Goal: Information Seeking & Learning: Get advice/opinions

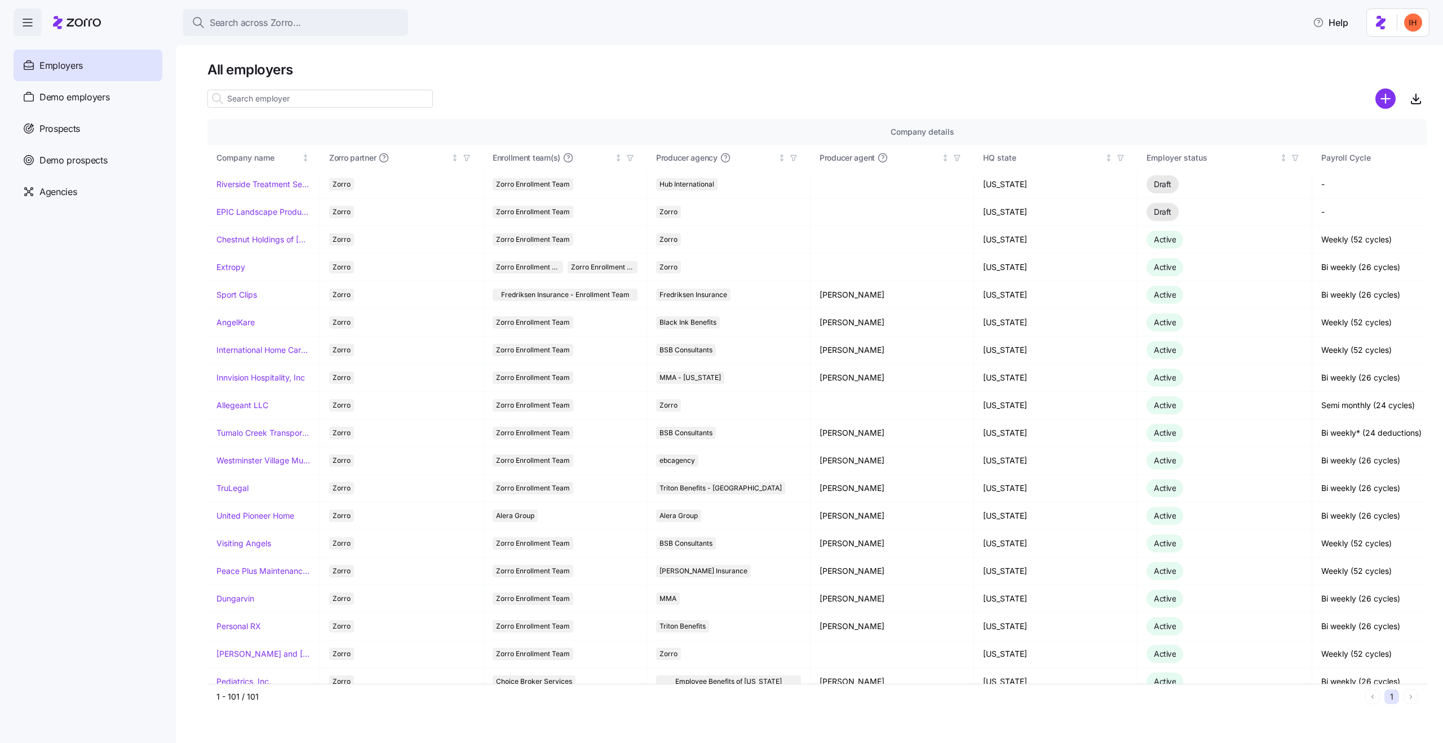
scroll to position [54, 726]
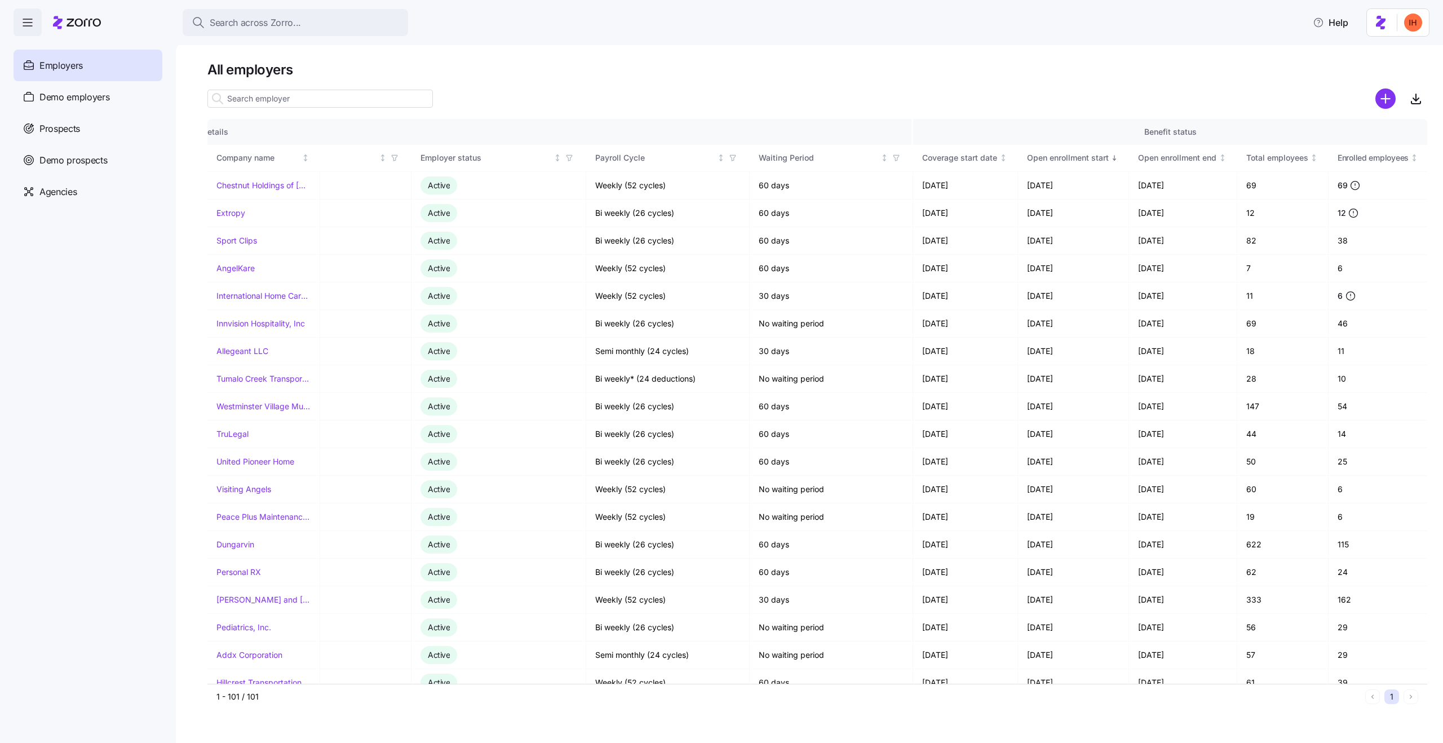
click at [568, 64] on h1 "All employers" at bounding box center [817, 69] width 1220 height 17
click at [279, 31] on button "Search across Zorro..." at bounding box center [295, 22] width 225 height 27
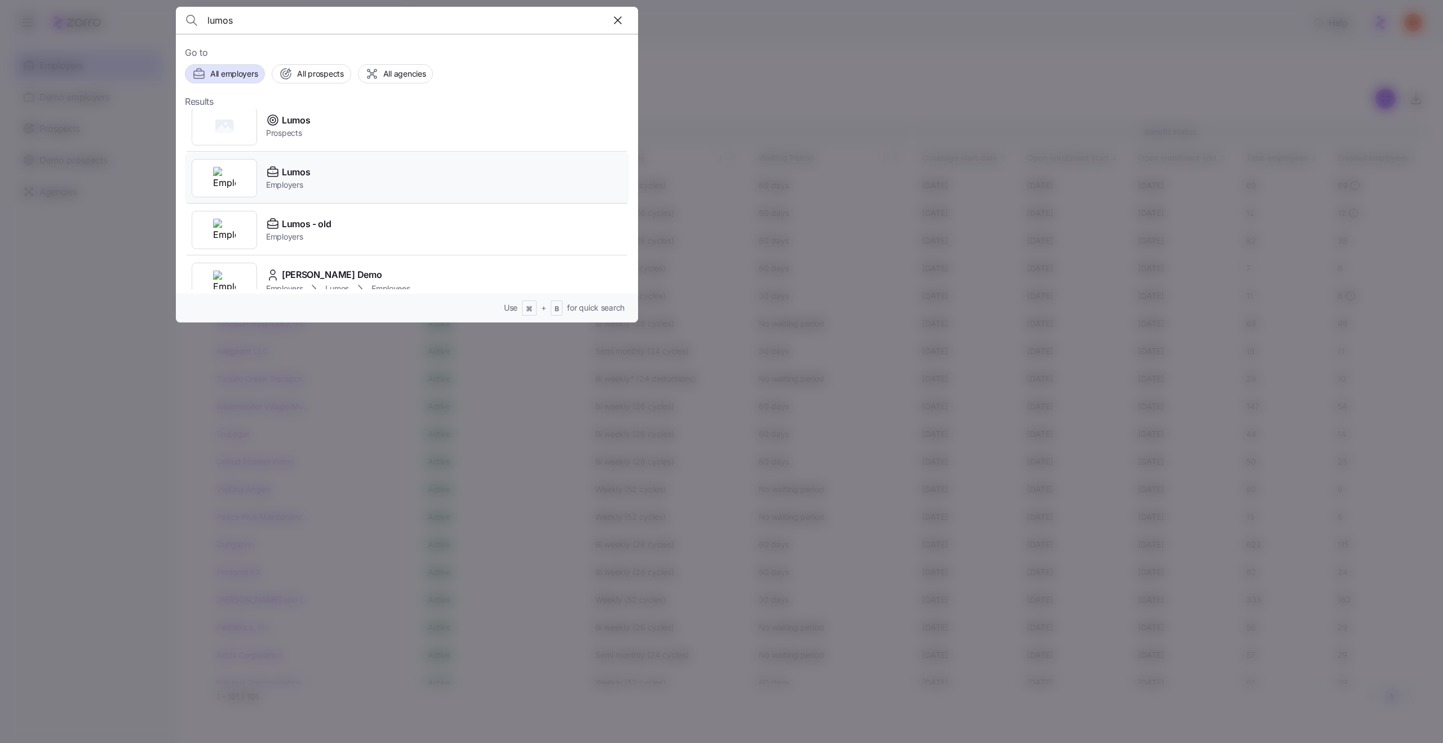
scroll to position [0, 0]
type input "lumos"
click at [340, 190] on div "Lumos Employers" at bounding box center [407, 187] width 444 height 52
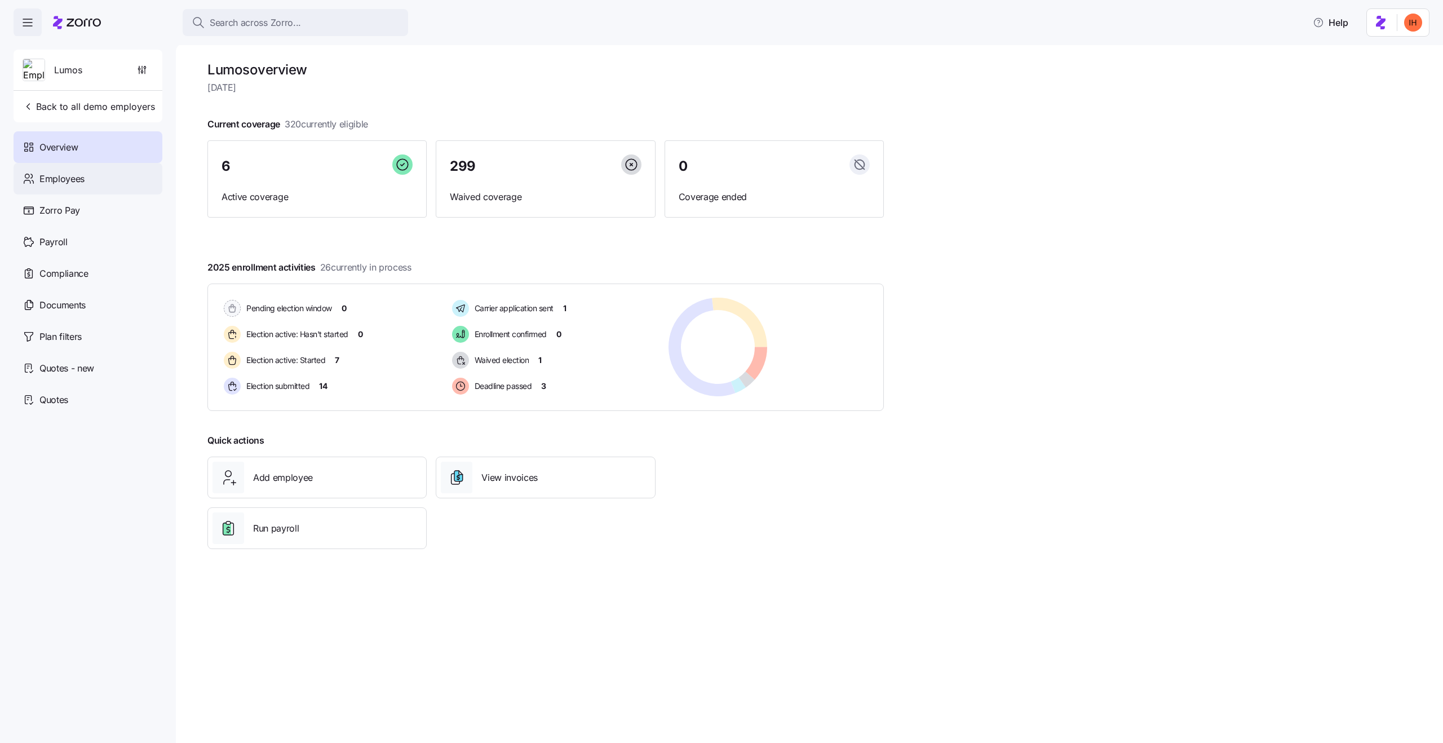
click at [70, 172] on span "Employees" at bounding box center [61, 179] width 45 height 14
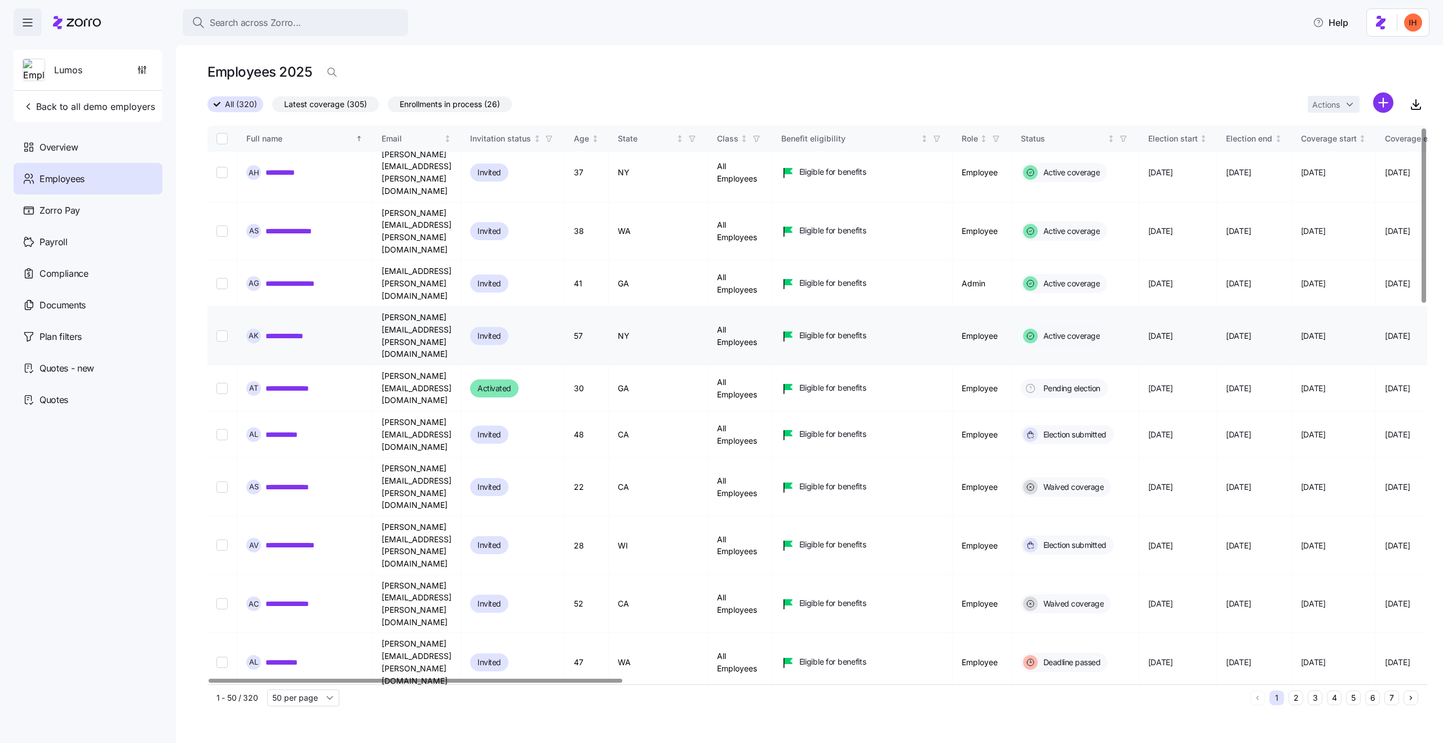
scroll to position [5, 0]
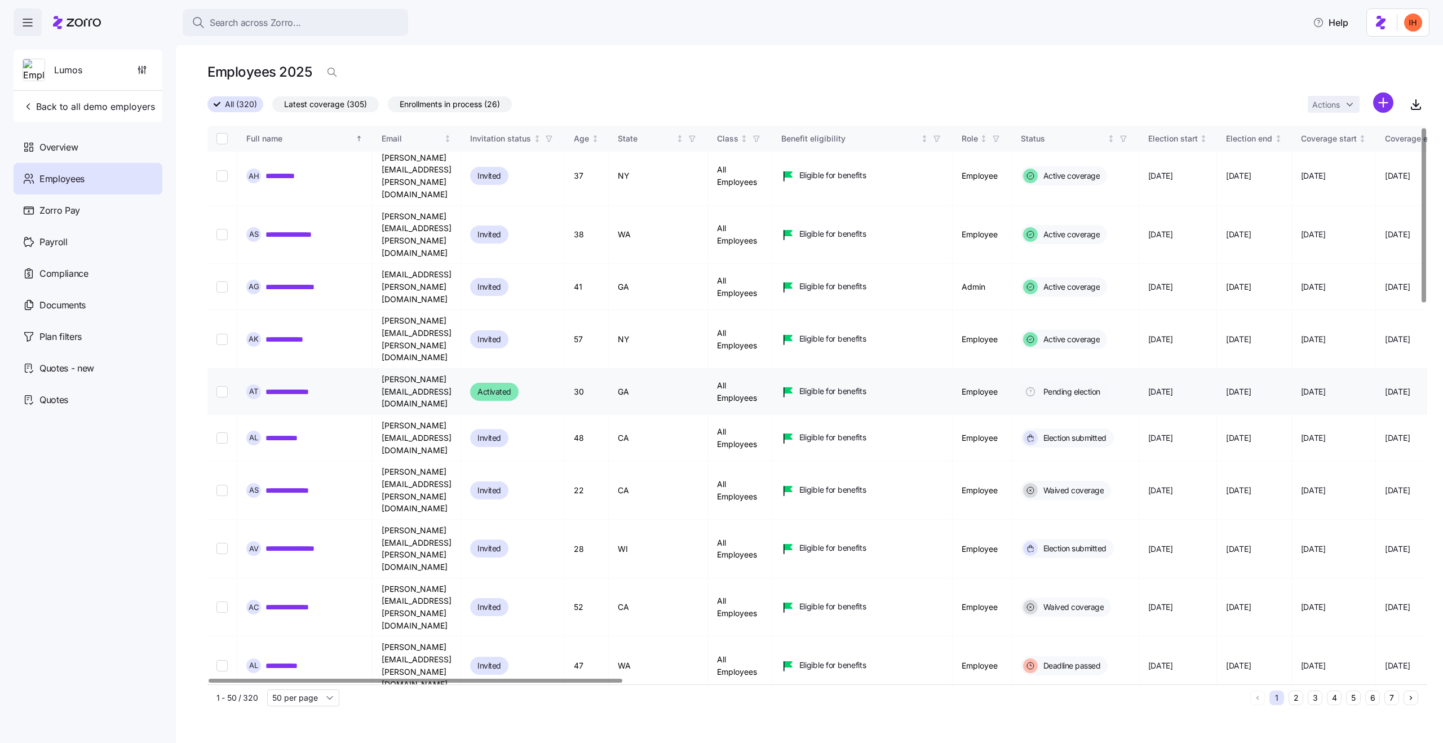
click at [271, 386] on link "**********" at bounding box center [290, 391] width 49 height 11
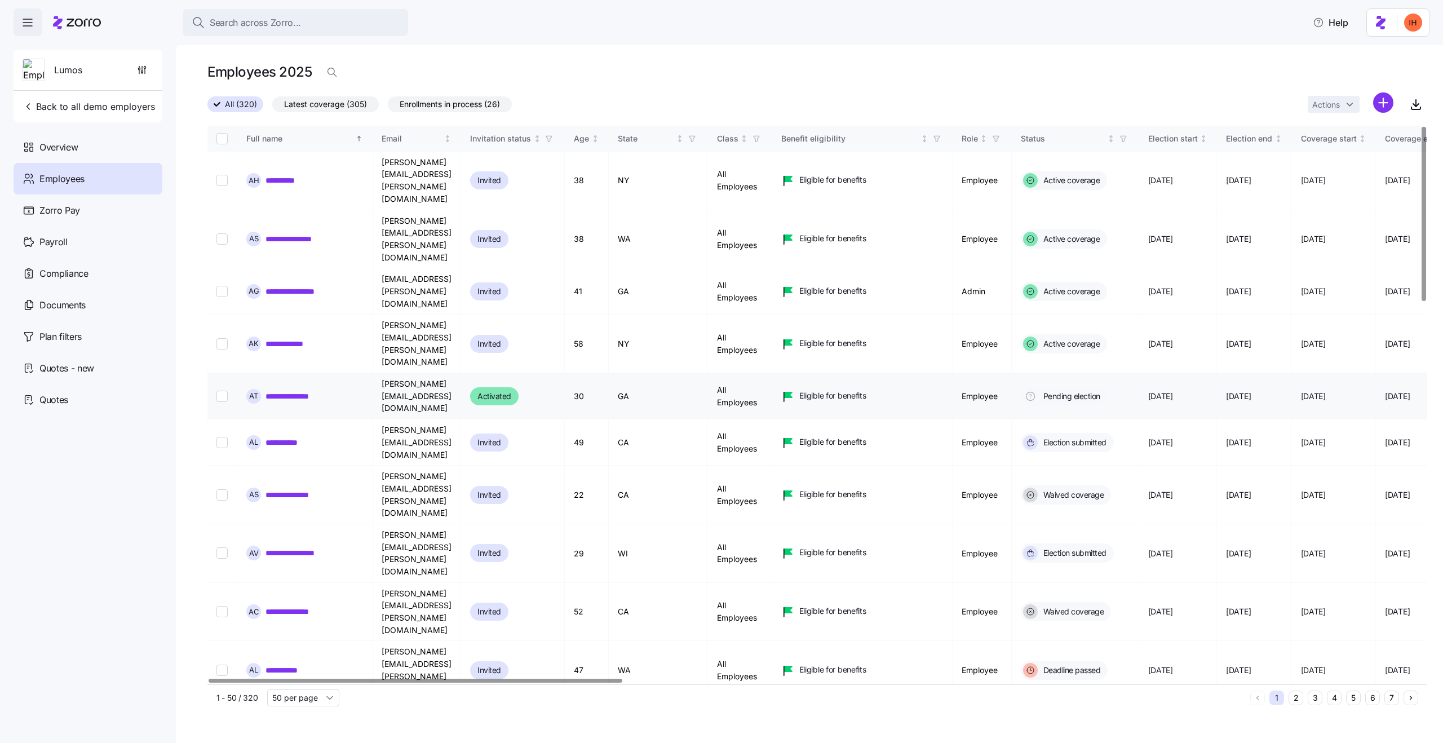
click at [282, 391] on link "**********" at bounding box center [290, 396] width 49 height 11
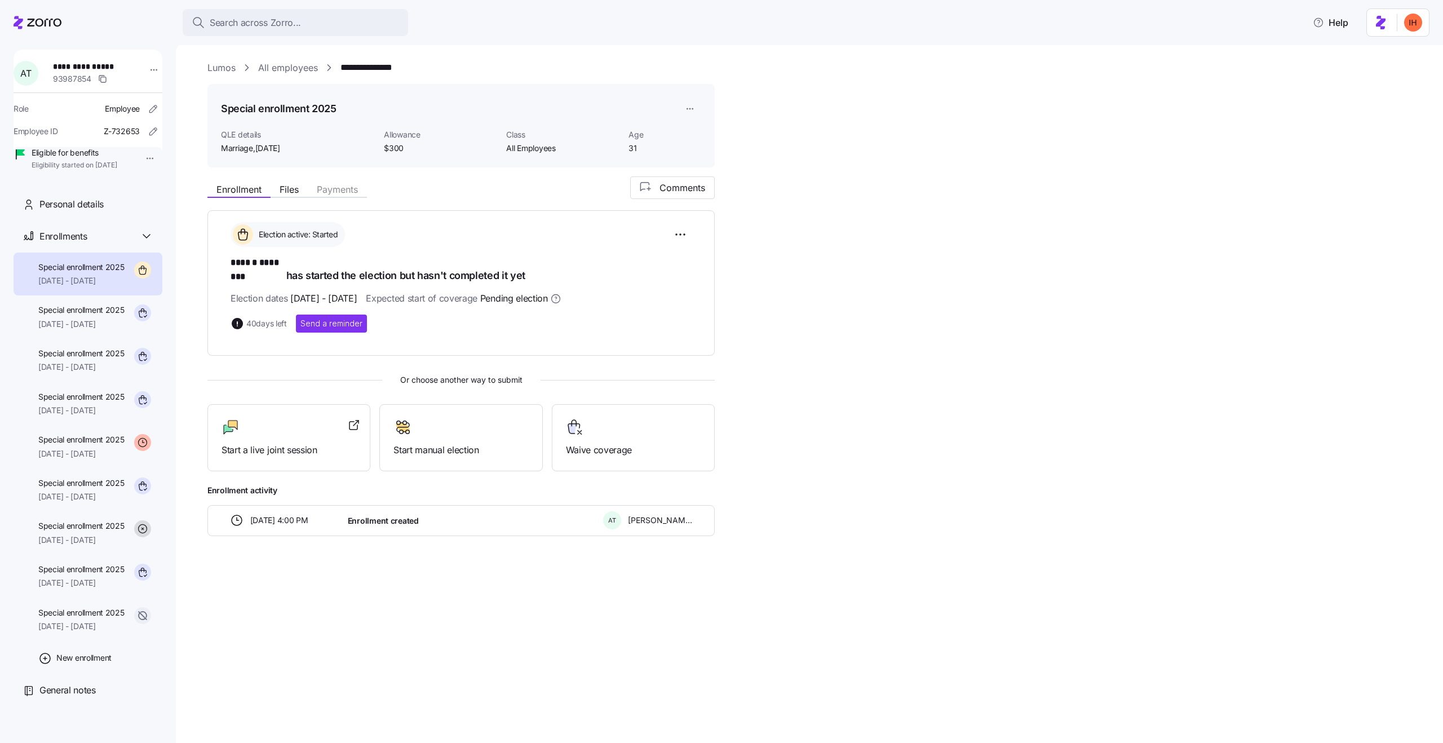
click at [357, 291] on span "09/30/2025 - 11/25/2025" at bounding box center [323, 298] width 67 height 14
click at [321, 291] on span "09/30/2025 - 11/25/2025" at bounding box center [323, 298] width 67 height 14
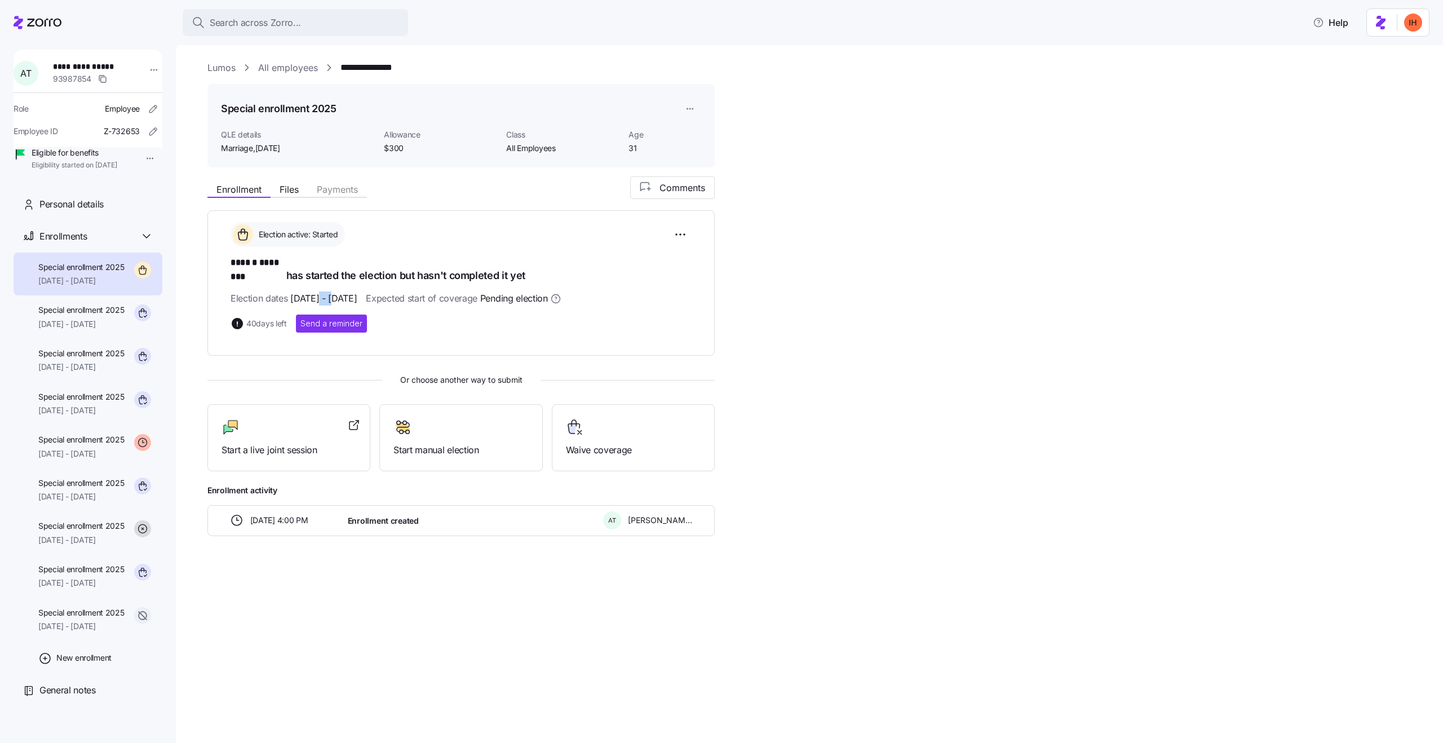
click at [321, 291] on span "09/30/2025 - 11/25/2025" at bounding box center [323, 298] width 67 height 14
click at [350, 291] on span "09/30/2025 - 11/25/2025" at bounding box center [323, 298] width 67 height 14
click at [496, 291] on span "Expected start of coverage Pending election" at bounding box center [463, 298] width 195 height 14
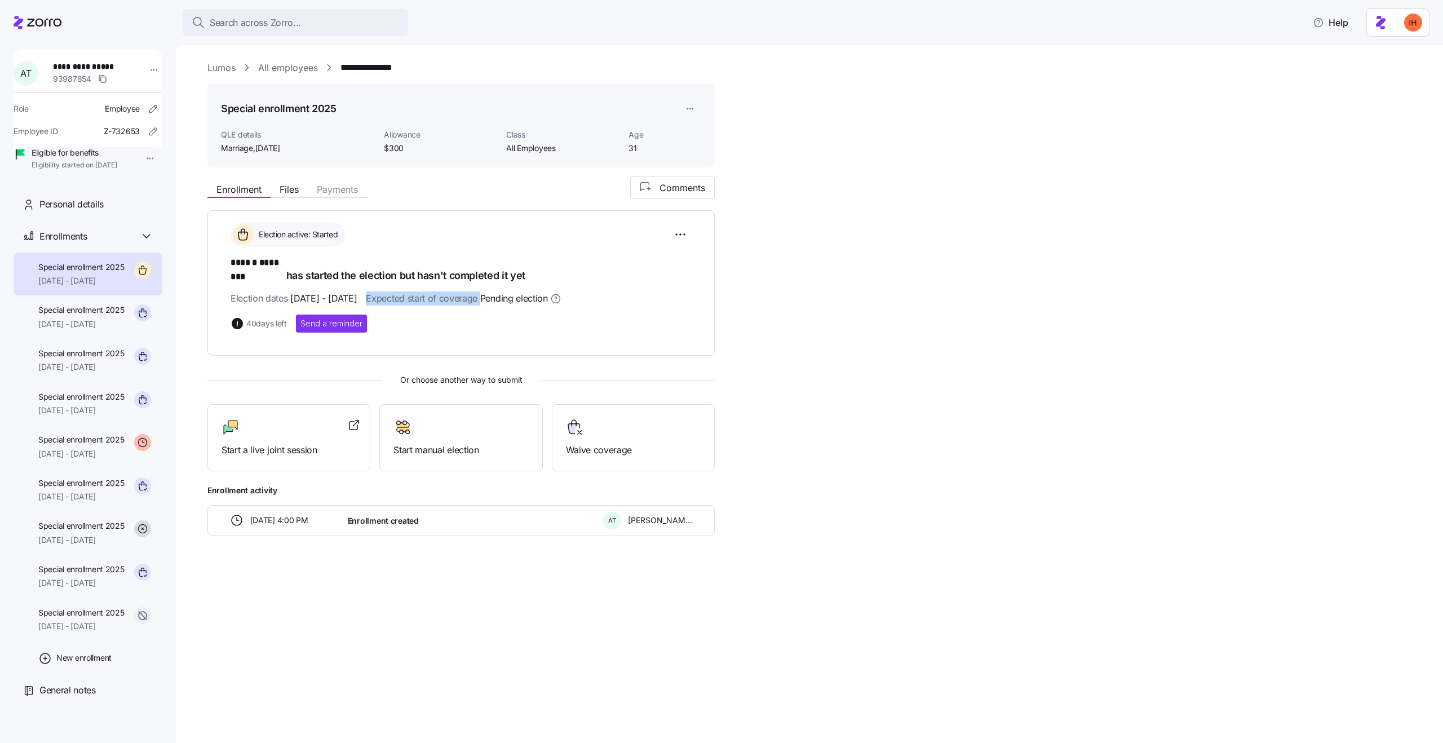
click at [543, 291] on span "Pending election" at bounding box center [514, 298] width 68 height 14
click at [548, 291] on span "Pending election" at bounding box center [514, 298] width 68 height 14
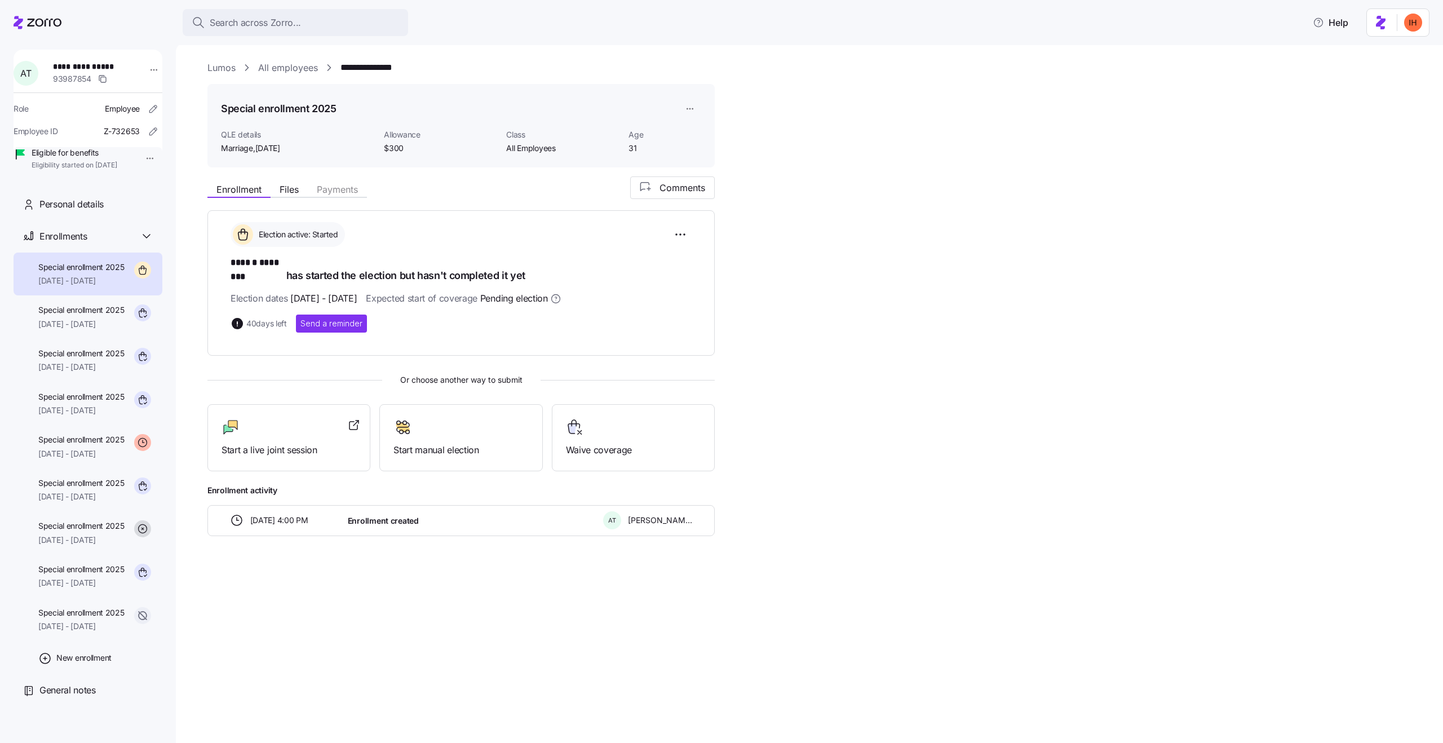
click at [548, 291] on span "Pending election" at bounding box center [514, 298] width 68 height 14
click at [505, 291] on span "Expected start of coverage Pending election" at bounding box center [463, 298] width 195 height 14
click at [476, 291] on span "Expected start of coverage Pending election" at bounding box center [463, 298] width 195 height 14
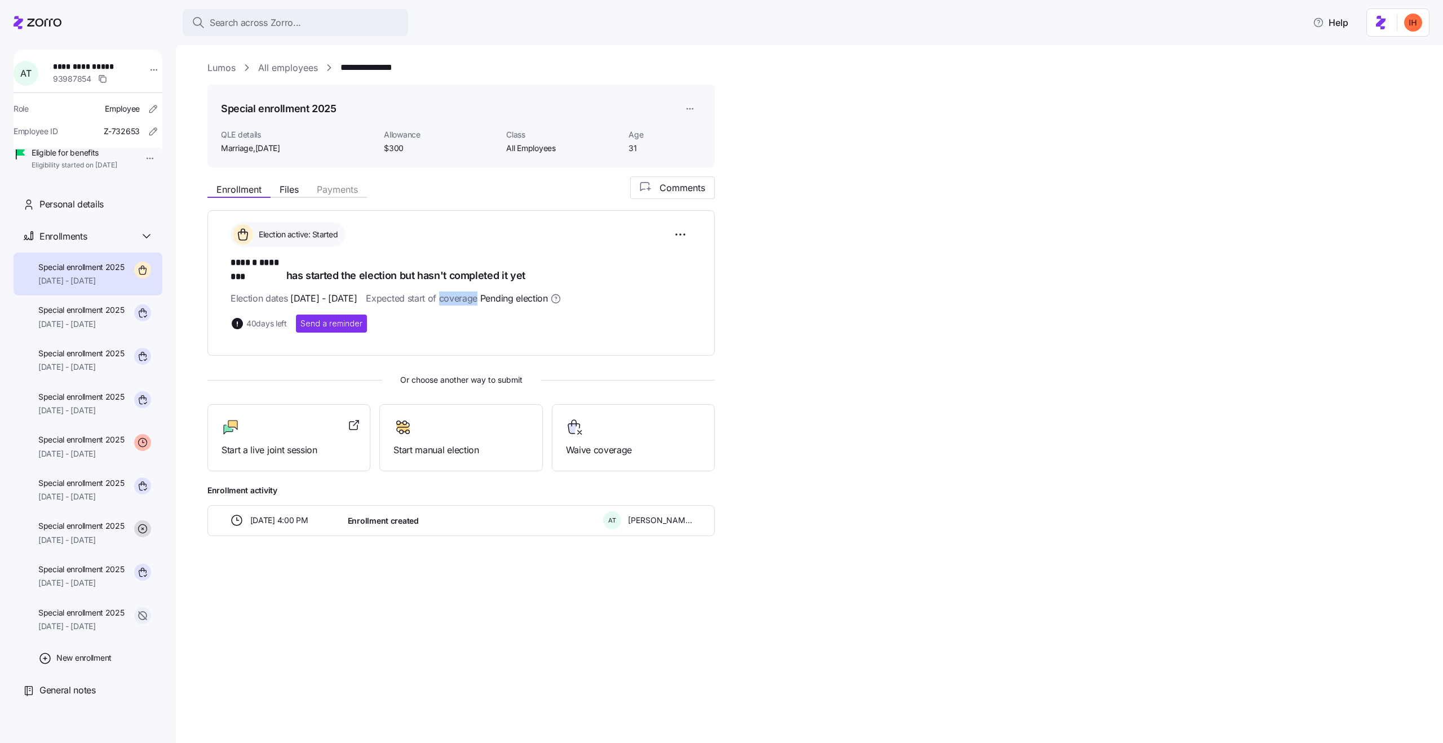
click at [476, 291] on span "Expected start of coverage Pending election" at bounding box center [463, 298] width 195 height 14
click at [441, 291] on span "Expected start of coverage Pending election" at bounding box center [463, 298] width 195 height 14
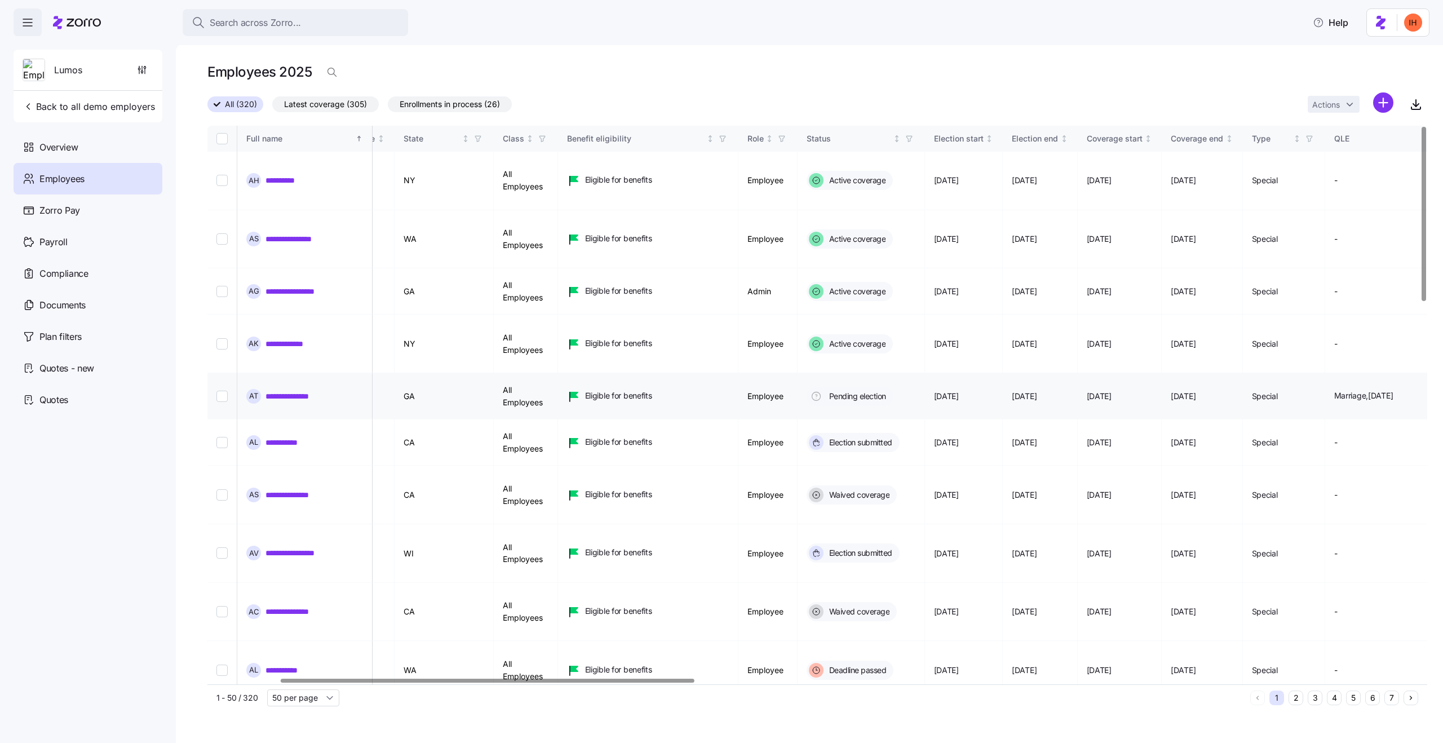
scroll to position [0, 215]
click at [1111, 391] on span "11/01/2025" at bounding box center [1098, 396] width 25 height 11
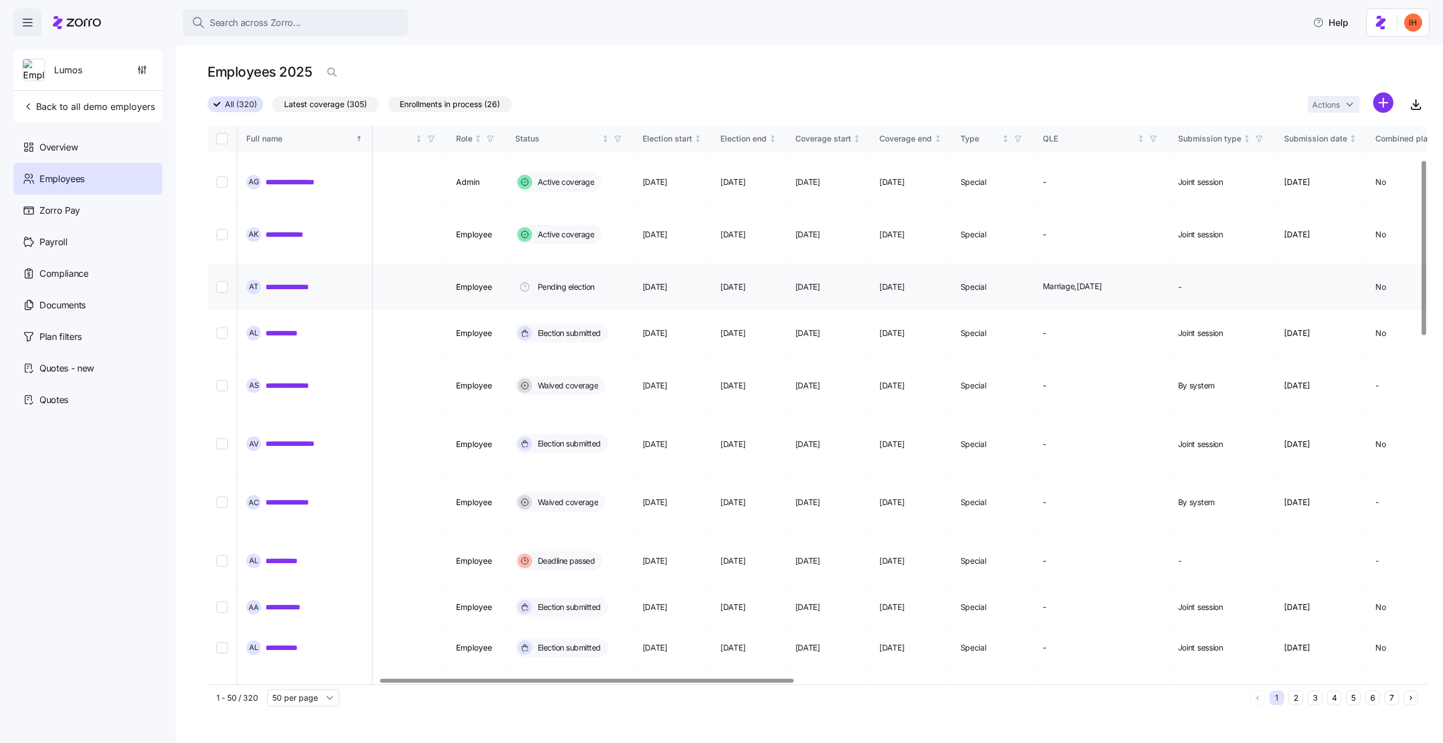
scroll to position [109, 498]
click at [278, 281] on link "**********" at bounding box center [290, 286] width 49 height 11
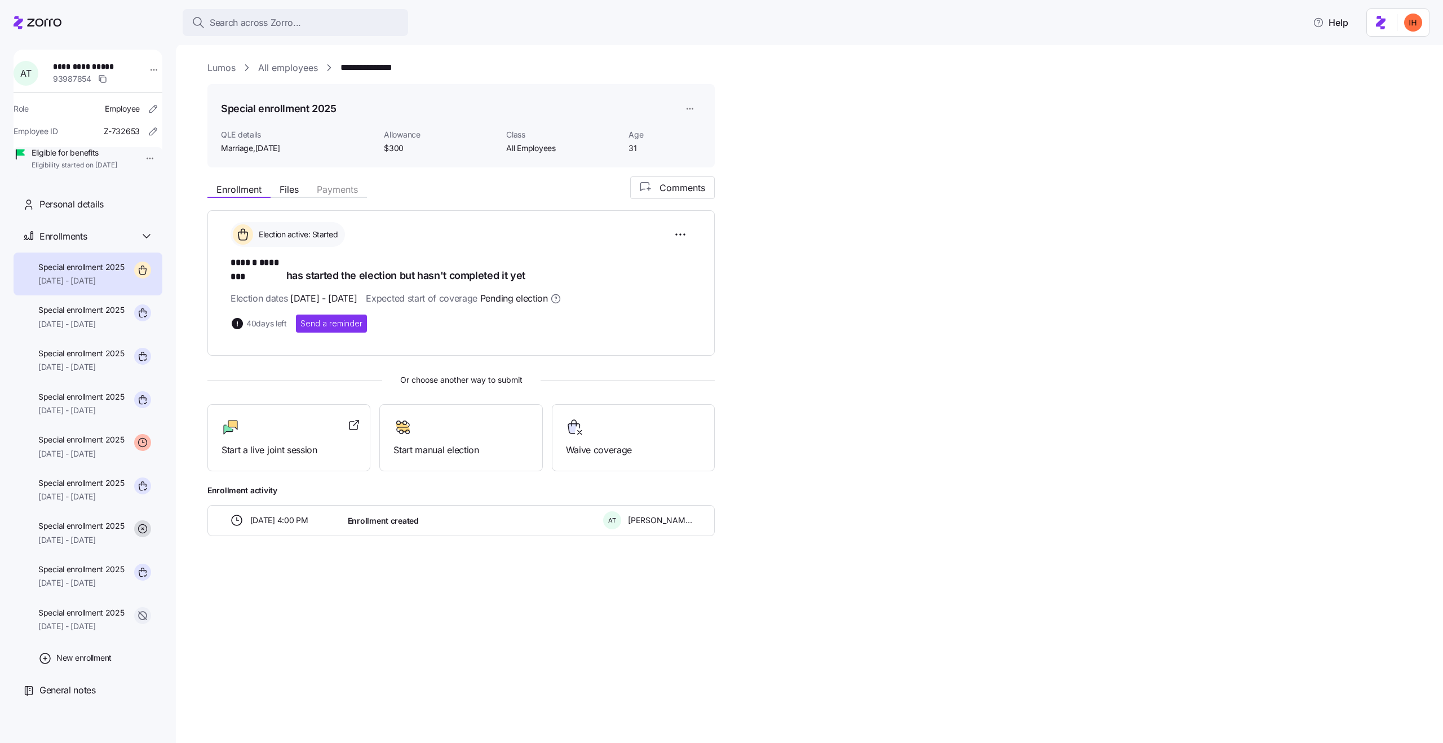
click at [815, 404] on div "Enrollment Files Payments Comments Election active: Started ****** ******** has…" at bounding box center [817, 356] width 1220 height 360
click at [315, 445] on div "Start a live joint session" at bounding box center [288, 437] width 163 height 67
click at [110, 209] on div "Personal details" at bounding box center [88, 204] width 149 height 32
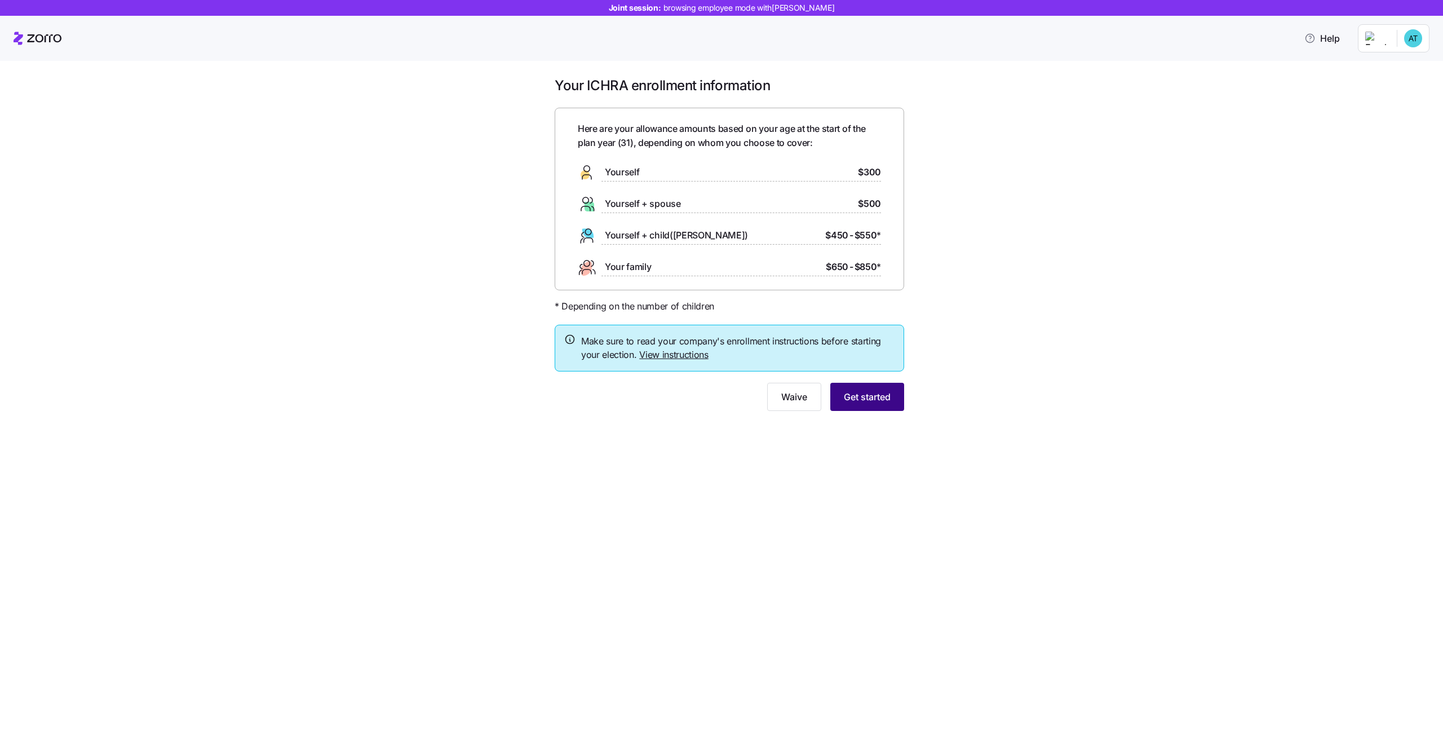
click at [862, 398] on span "Get started" at bounding box center [867, 397] width 47 height 14
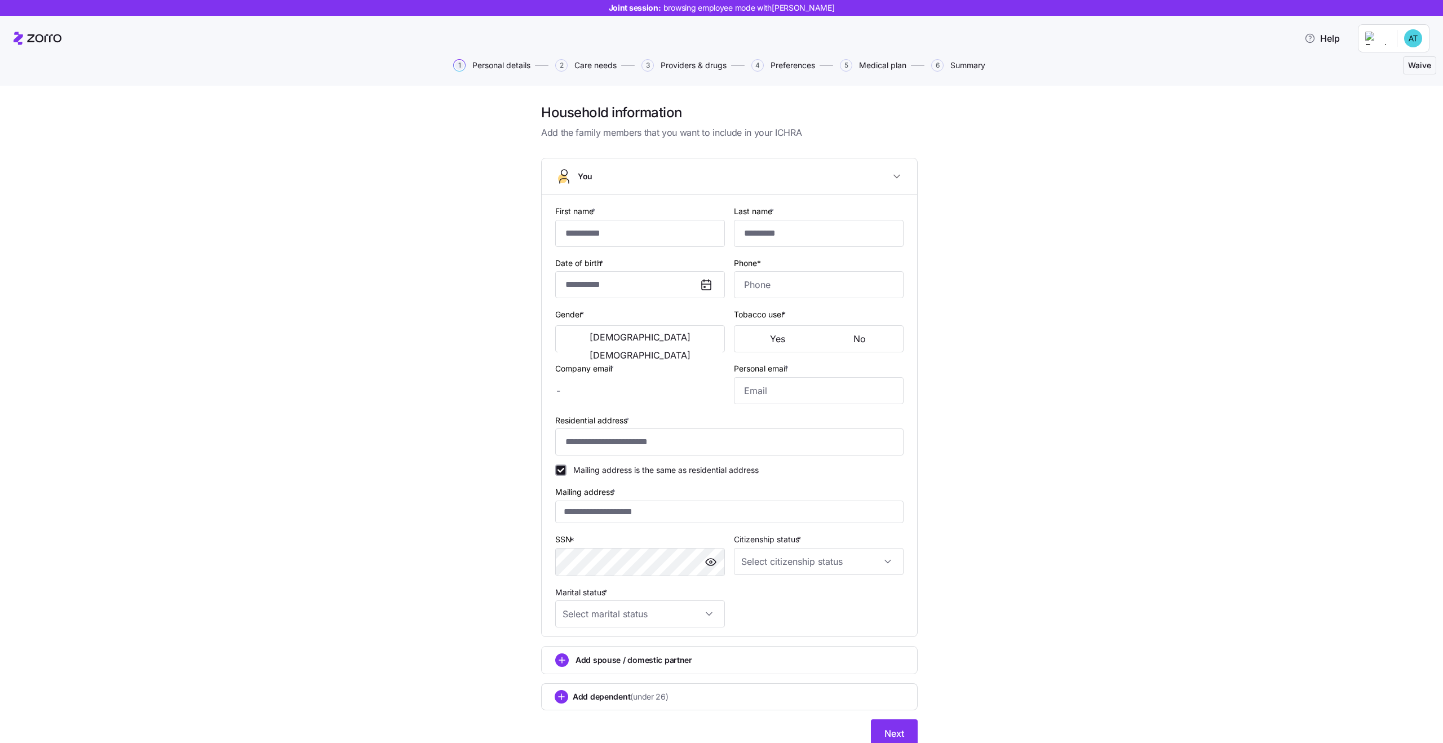
type input "******"
type input "********"
type input "[PERSON_NAME][EMAIL_ADDRESS][DOMAIN_NAME]"
type input "[EMAIL_ADDRESS][DOMAIN_NAME]"
type input "**********"
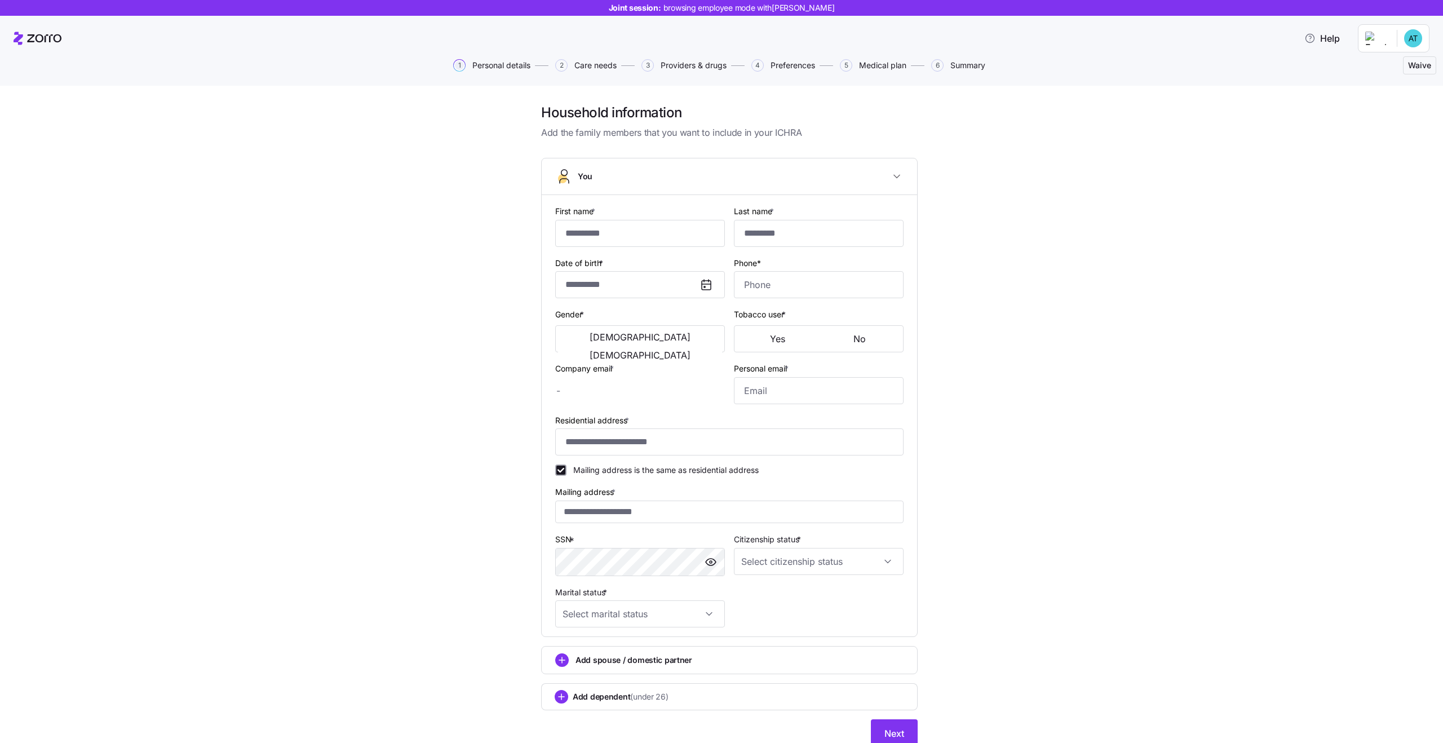
checkbox input "true"
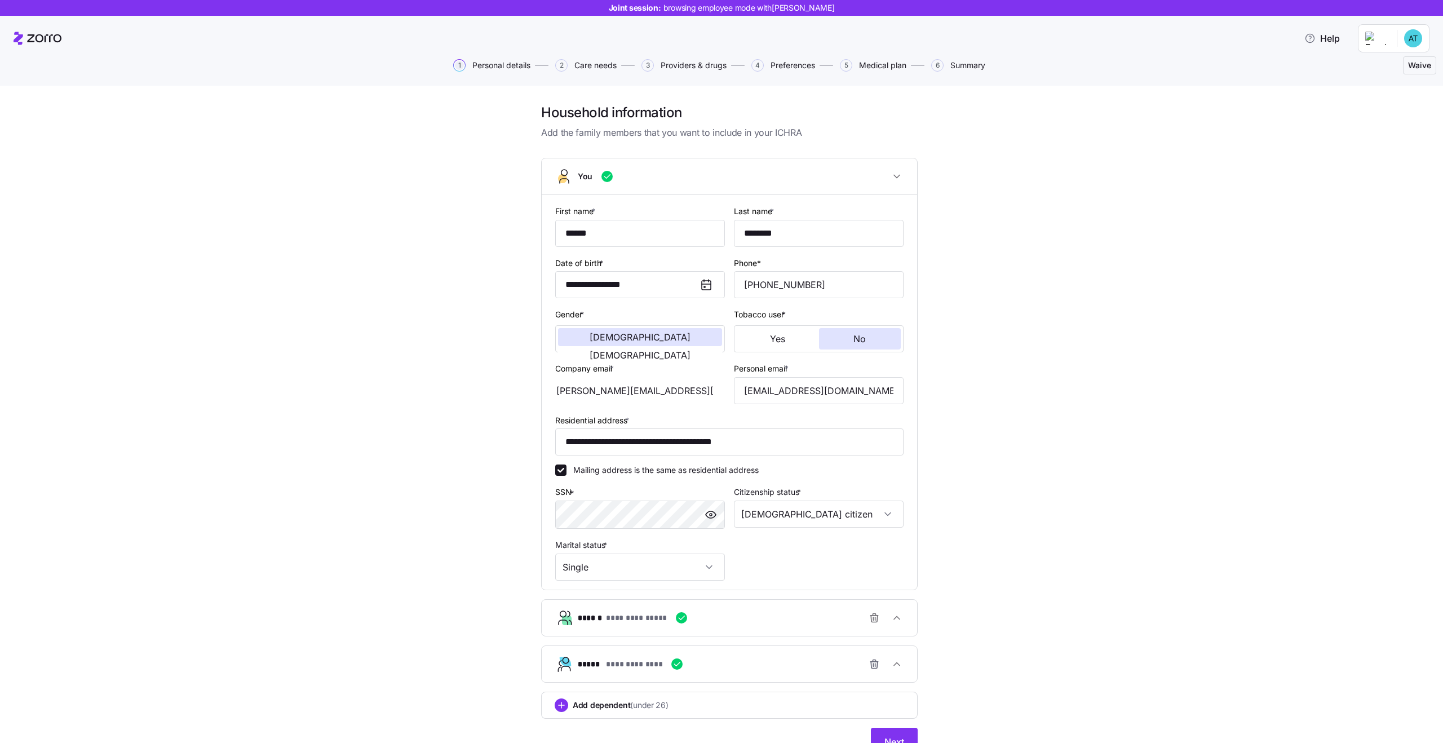
type input "**********"
type input "[PHONE_NUMBER]"
type input "[DEMOGRAPHIC_DATA] citizen"
type input "Single"
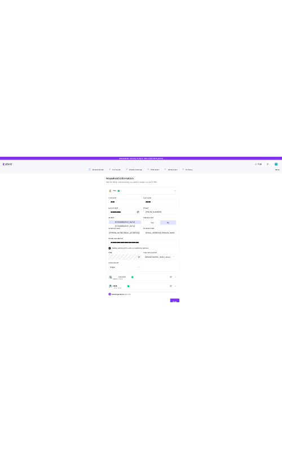
scroll to position [54, 0]
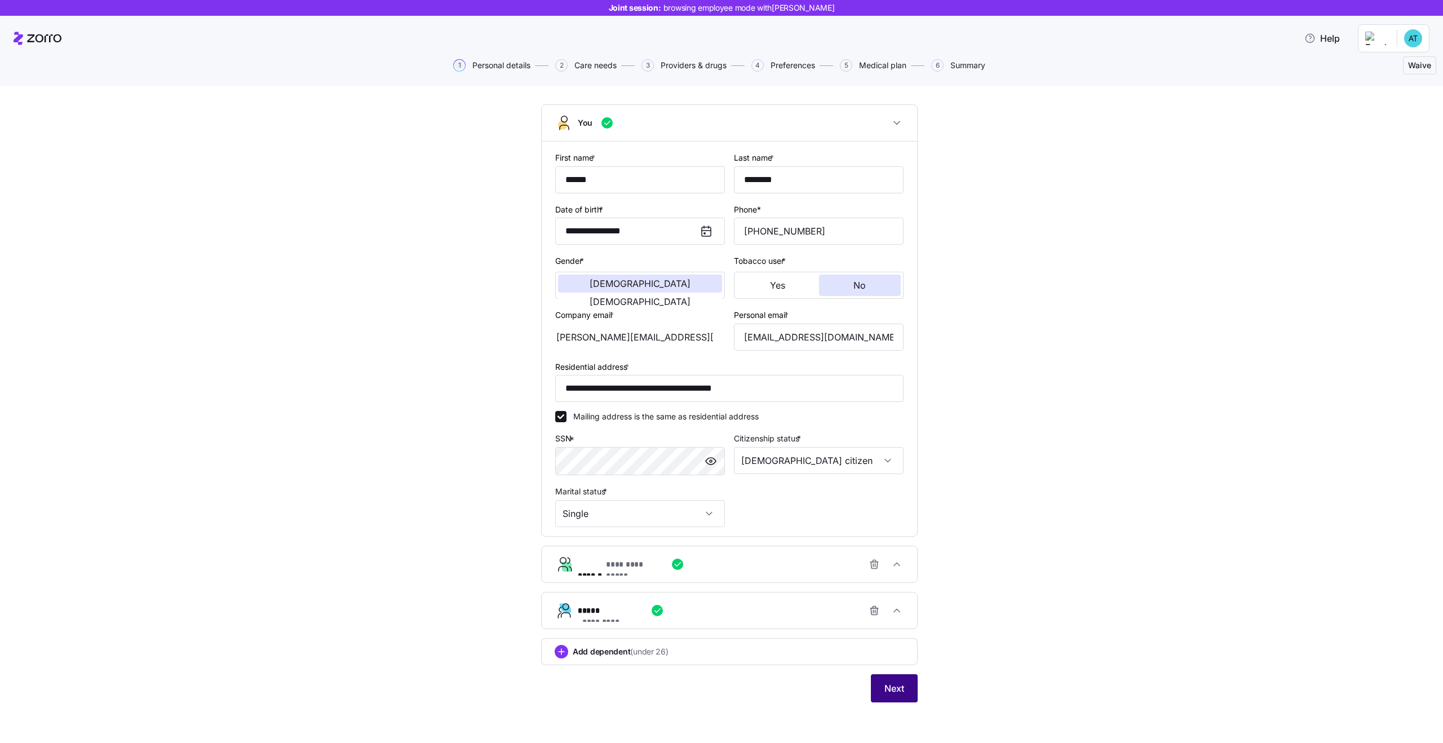
click at [887, 687] on span "Next" at bounding box center [894, 689] width 20 height 14
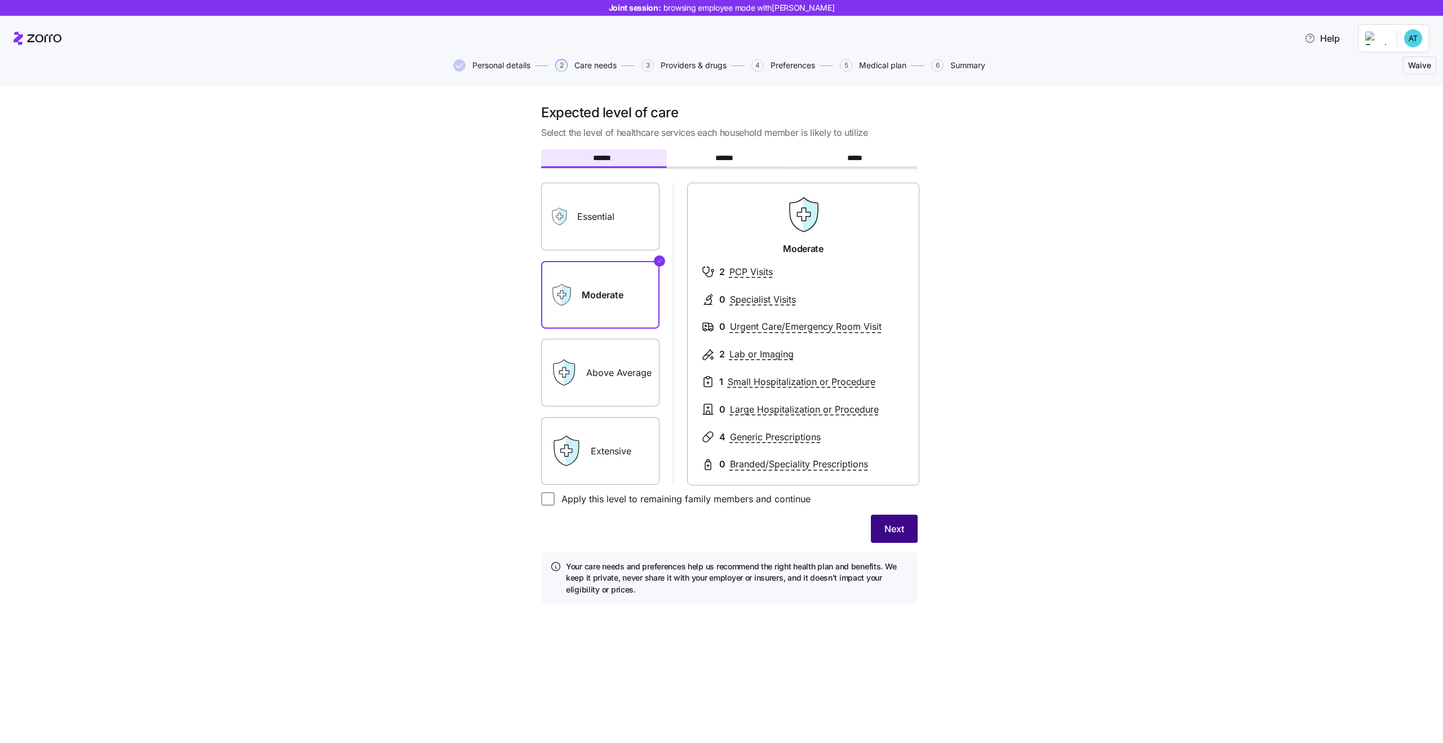
click at [908, 519] on button "Next" at bounding box center [894, 529] width 47 height 28
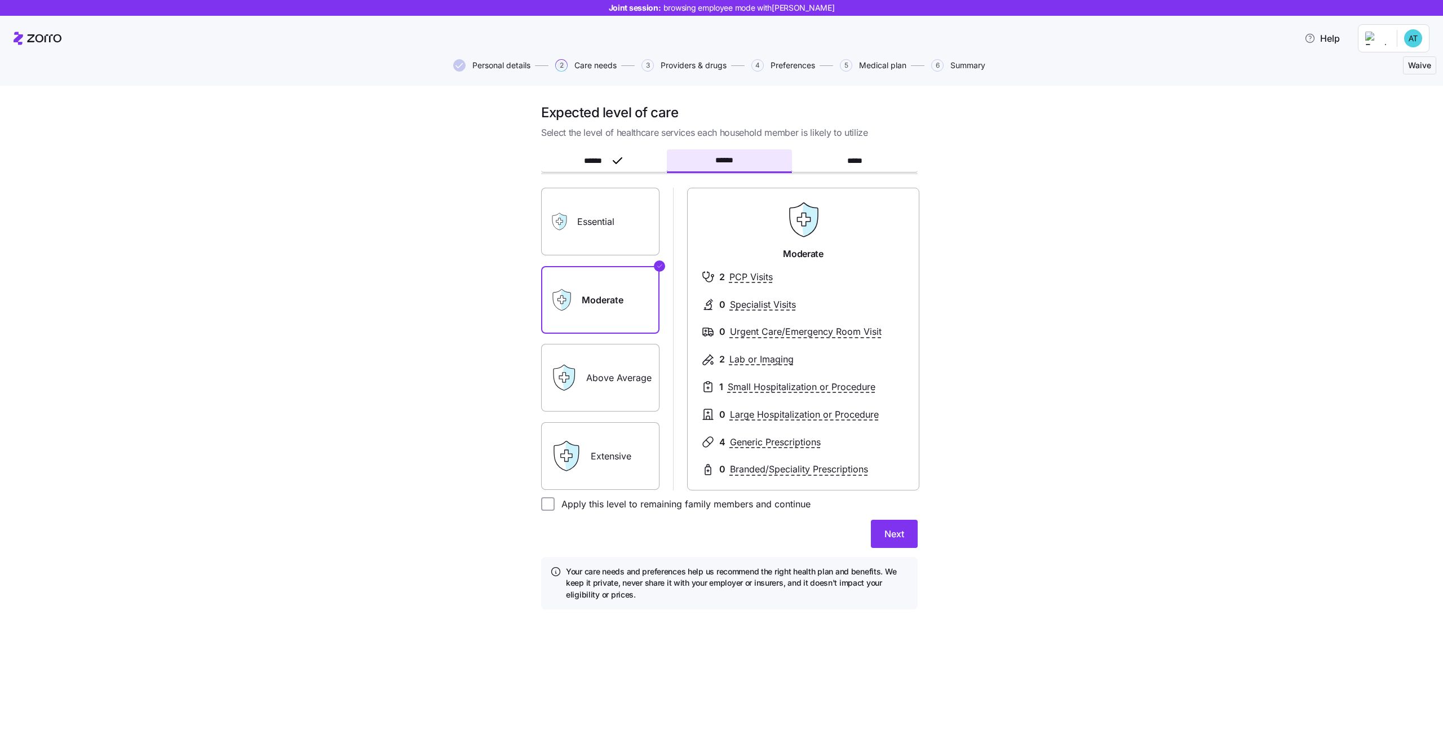
click at [908, 519] on form "****** ****** ***** Essential Moderate Above Average Extensive Moderate 2 PCP V…" at bounding box center [729, 380] width 377 height 458
click at [896, 531] on span "Next" at bounding box center [894, 534] width 20 height 14
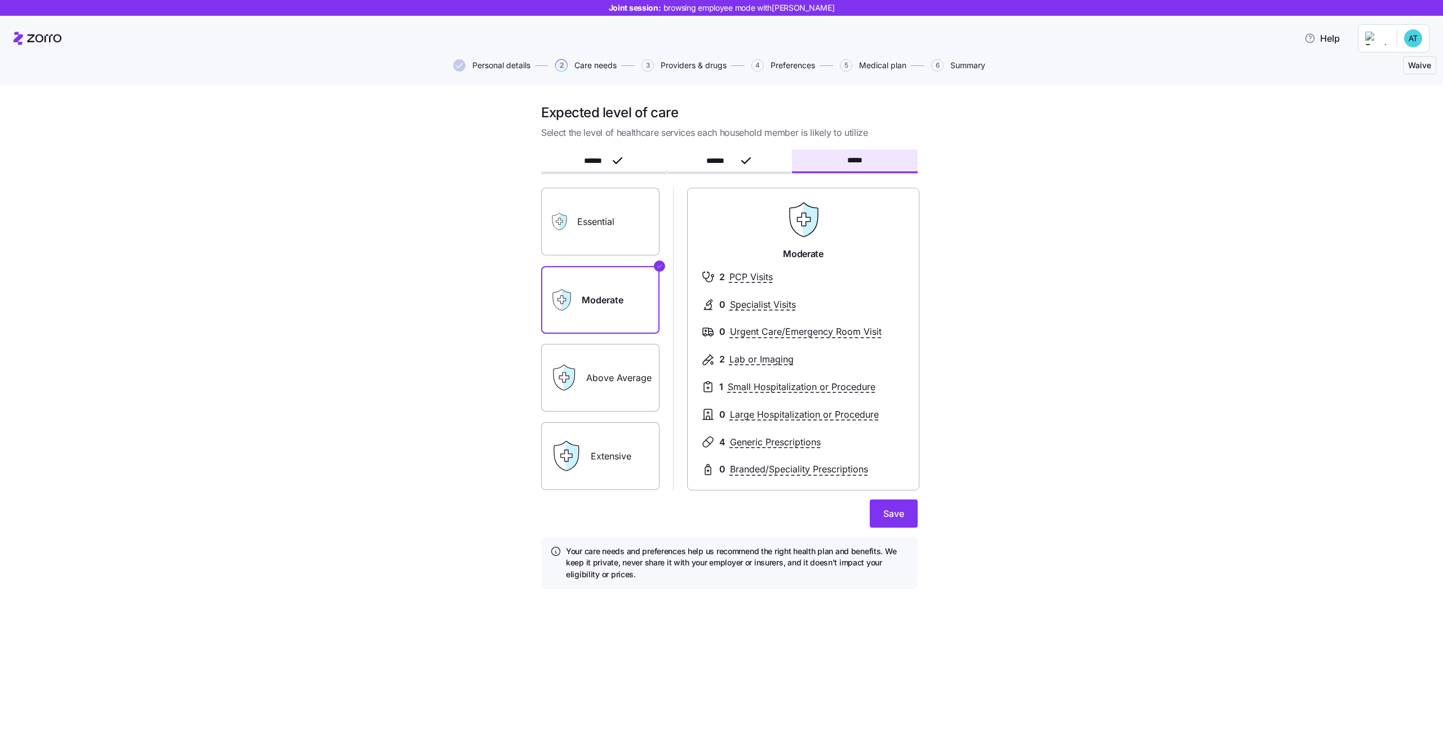
click at [896, 531] on form "****** ****** ***** Essential Moderate Above Average Extensive Moderate 2 PCP V…" at bounding box center [729, 370] width 377 height 438
click at [886, 519] on span "Save" at bounding box center [893, 514] width 21 height 14
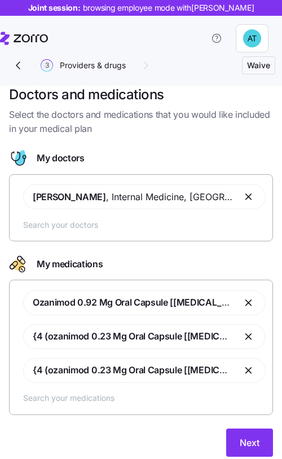
click at [76, 63] on span "Providers & drugs" at bounding box center [93, 65] width 66 height 8
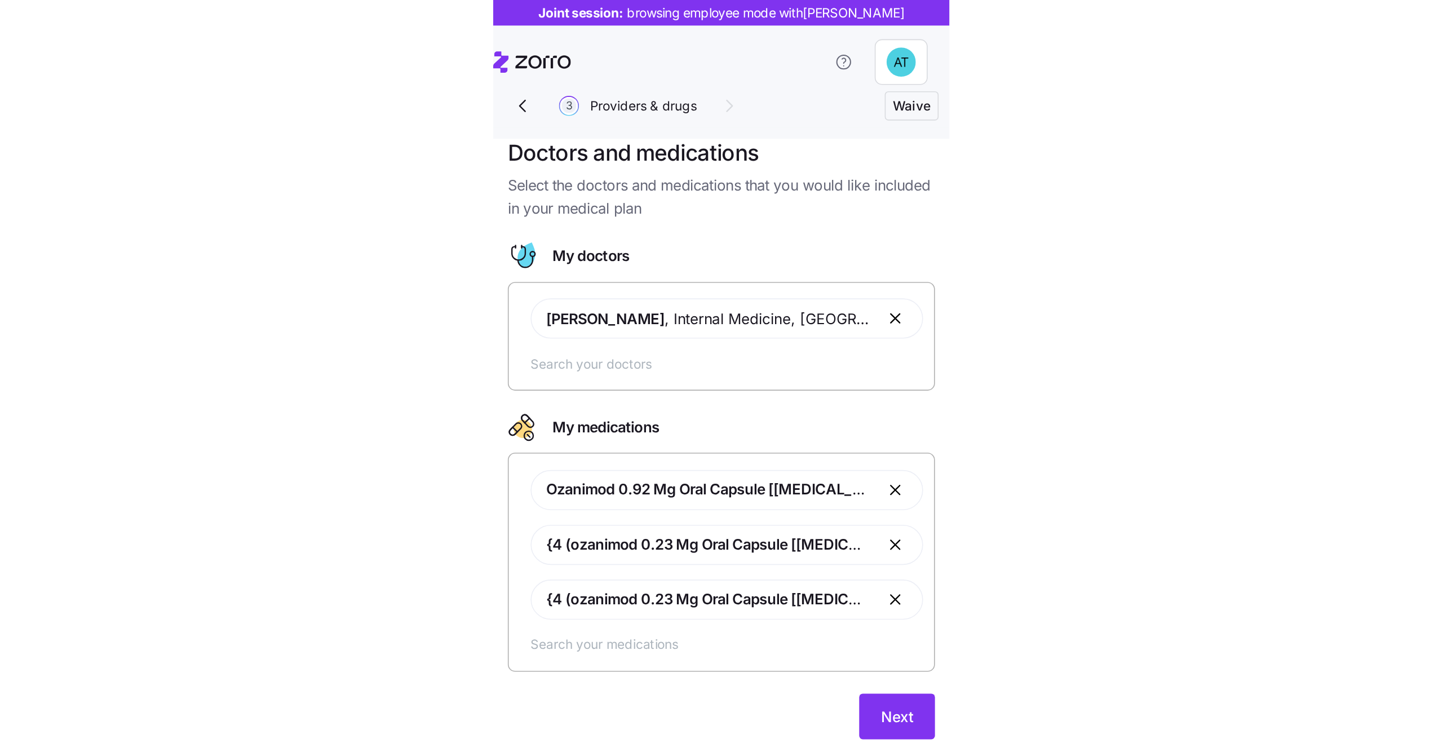
scroll to position [25, 0]
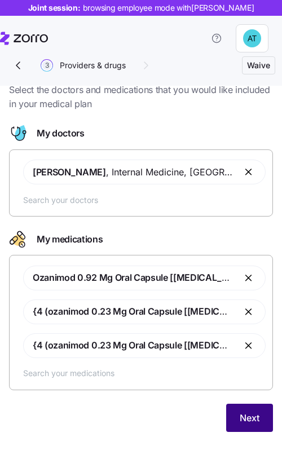
click at [240, 423] on span "Next" at bounding box center [250, 418] width 20 height 14
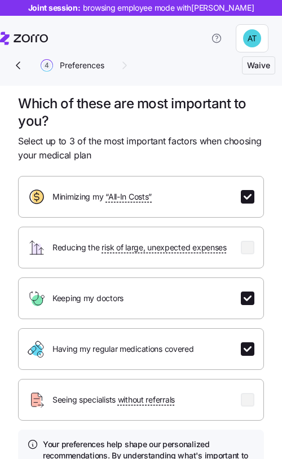
click at [19, 63] on icon "button" at bounding box center [18, 66] width 14 height 14
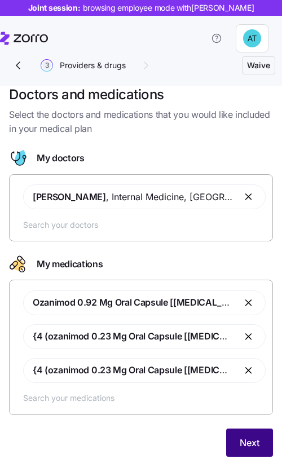
click at [251, 445] on span "Next" at bounding box center [250, 443] width 20 height 14
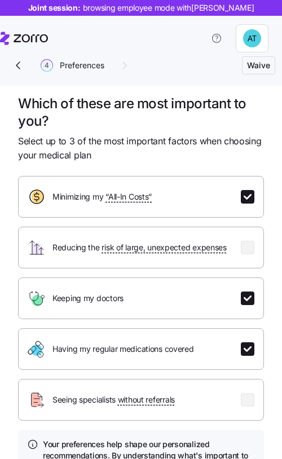
click at [260, 66] on span "Waive" at bounding box center [258, 65] width 23 height 11
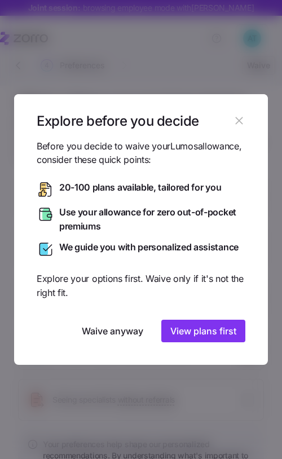
click at [235, 125] on icon "button" at bounding box center [238, 120] width 7 height 7
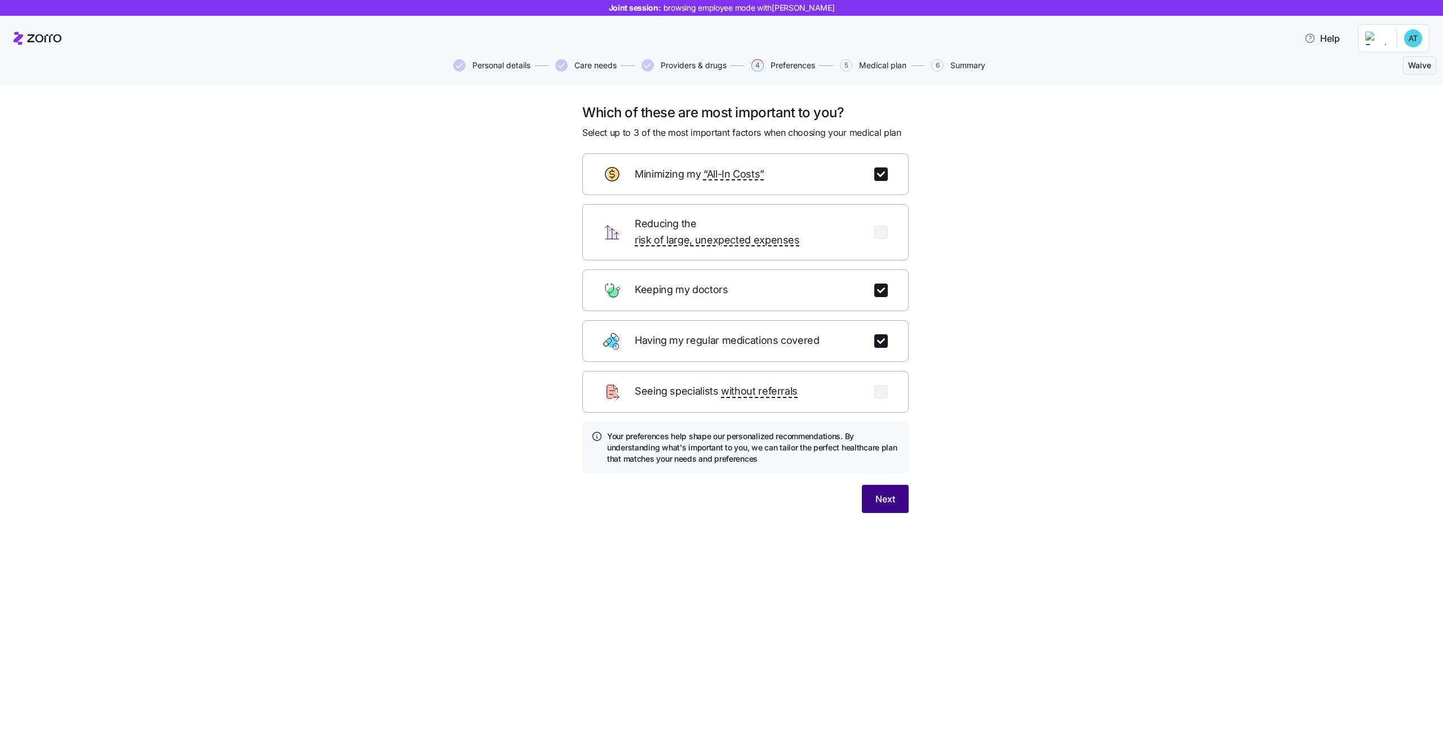
click at [883, 492] on button "Next" at bounding box center [885, 499] width 47 height 28
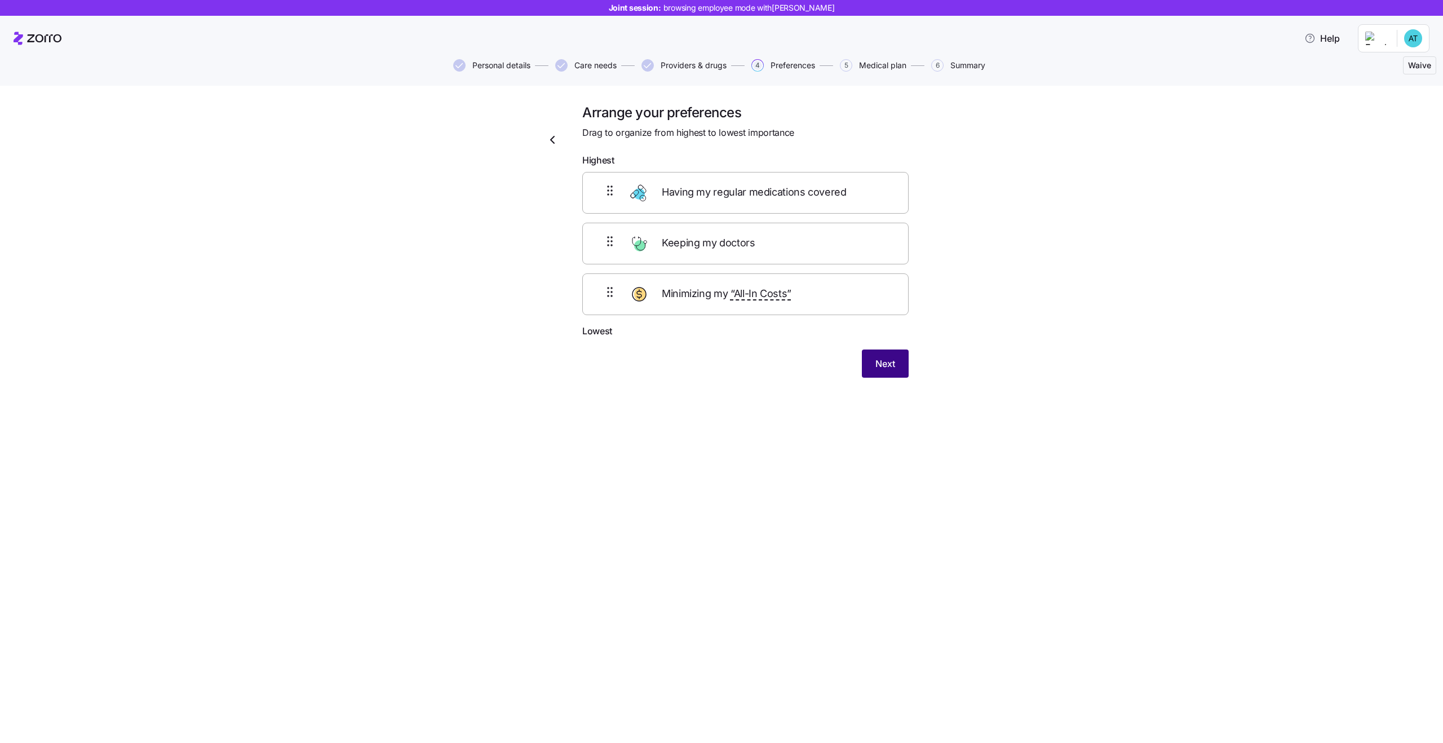
click at [897, 369] on button "Next" at bounding box center [885, 364] width 47 height 28
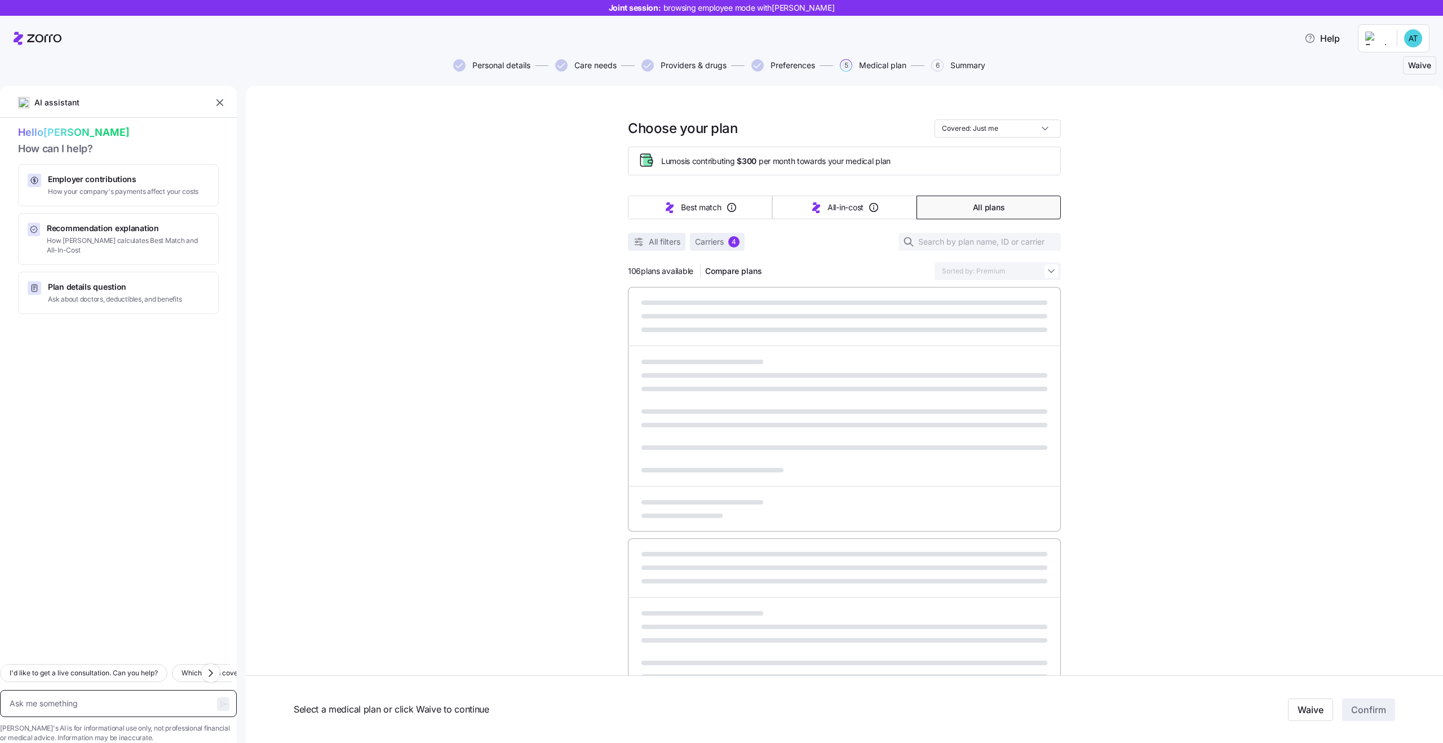
click at [100, 698] on textarea at bounding box center [118, 703] width 237 height 27
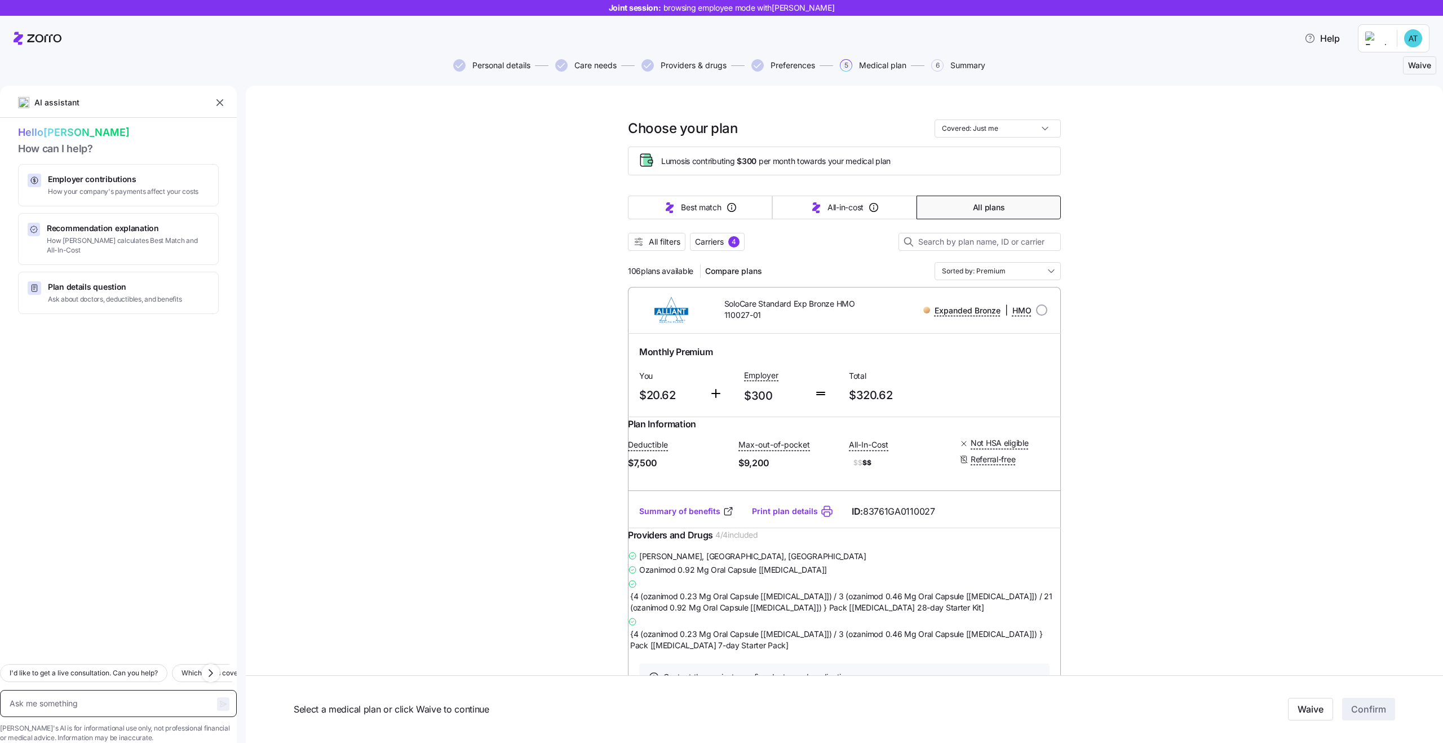
type textarea "x"
type textarea "y"
type textarea "x"
type textarea "yo"
type textarea "x"
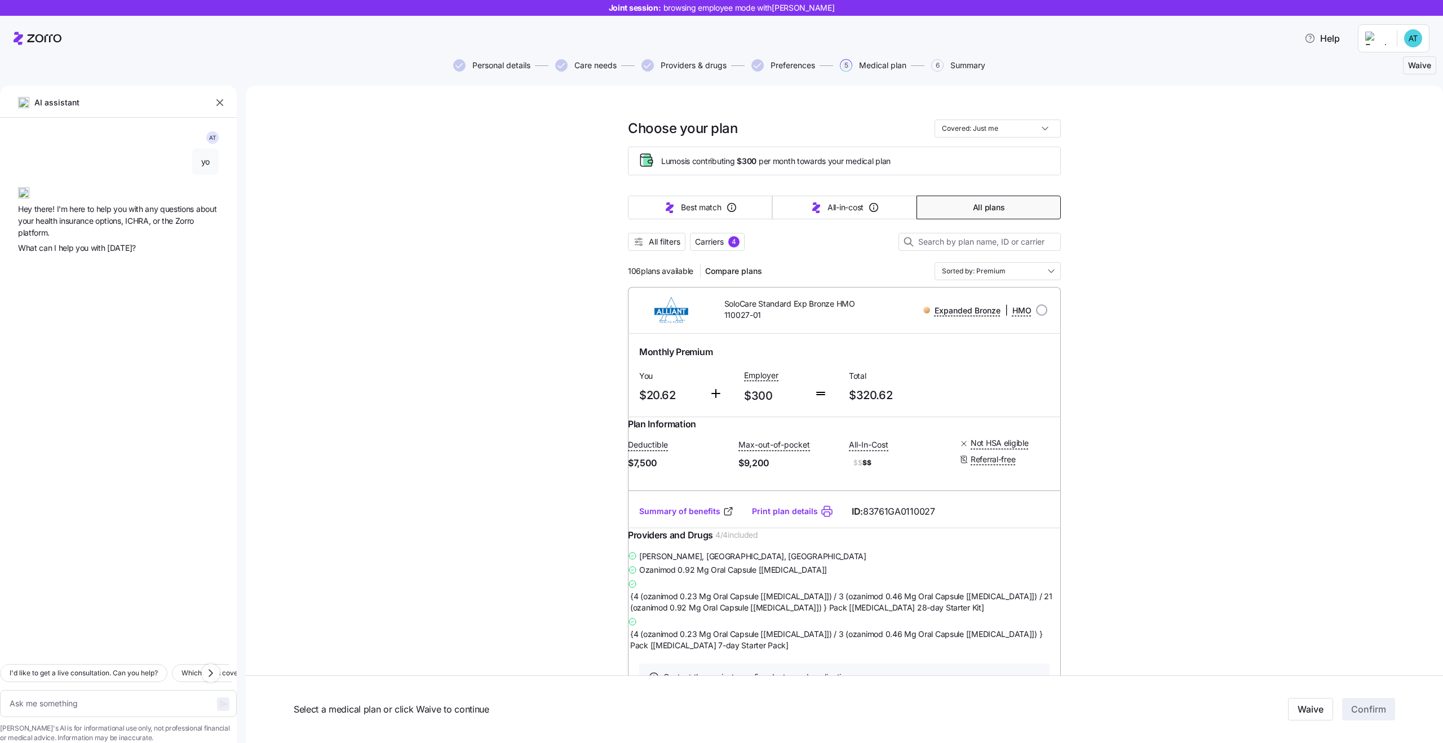
click at [89, 250] on span "you" at bounding box center [83, 248] width 15 height 10
click at [118, 254] on div "A T yo Hey there! I'm here to help you with any questions about your health ins…" at bounding box center [118, 386] width 237 height 537
click at [128, 691] on textarea at bounding box center [118, 703] width 237 height 27
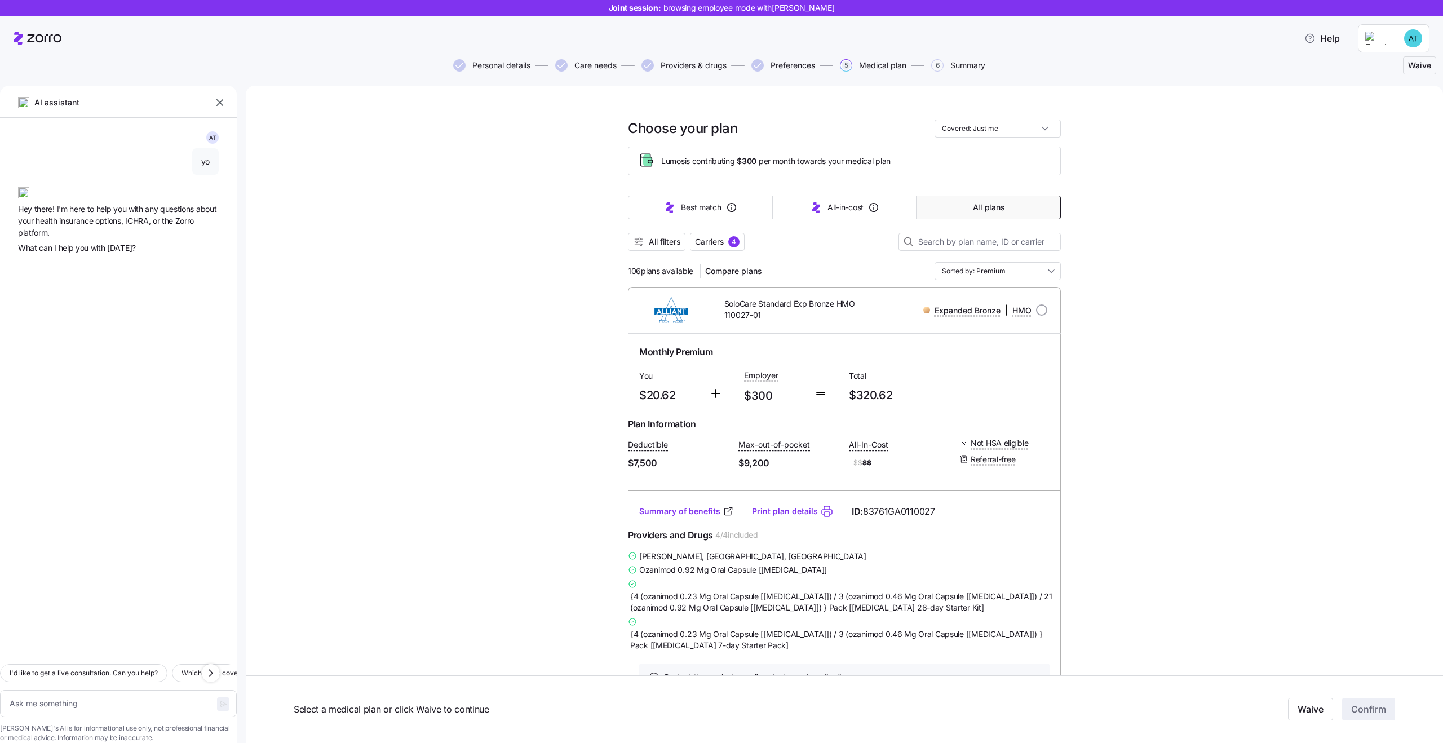
click at [118, 666] on div "I'd like to get a live consultation. Can you help? Which plans cover outpatient…" at bounding box center [118, 699] width 237 height 88
click at [79, 667] on span "Which plans cover my medications?" at bounding box center [56, 672] width 115 height 11
type textarea "x"
type textarea "Which plans cover my medications?"
click at [217, 697] on span "button" at bounding box center [223, 704] width 12 height 14
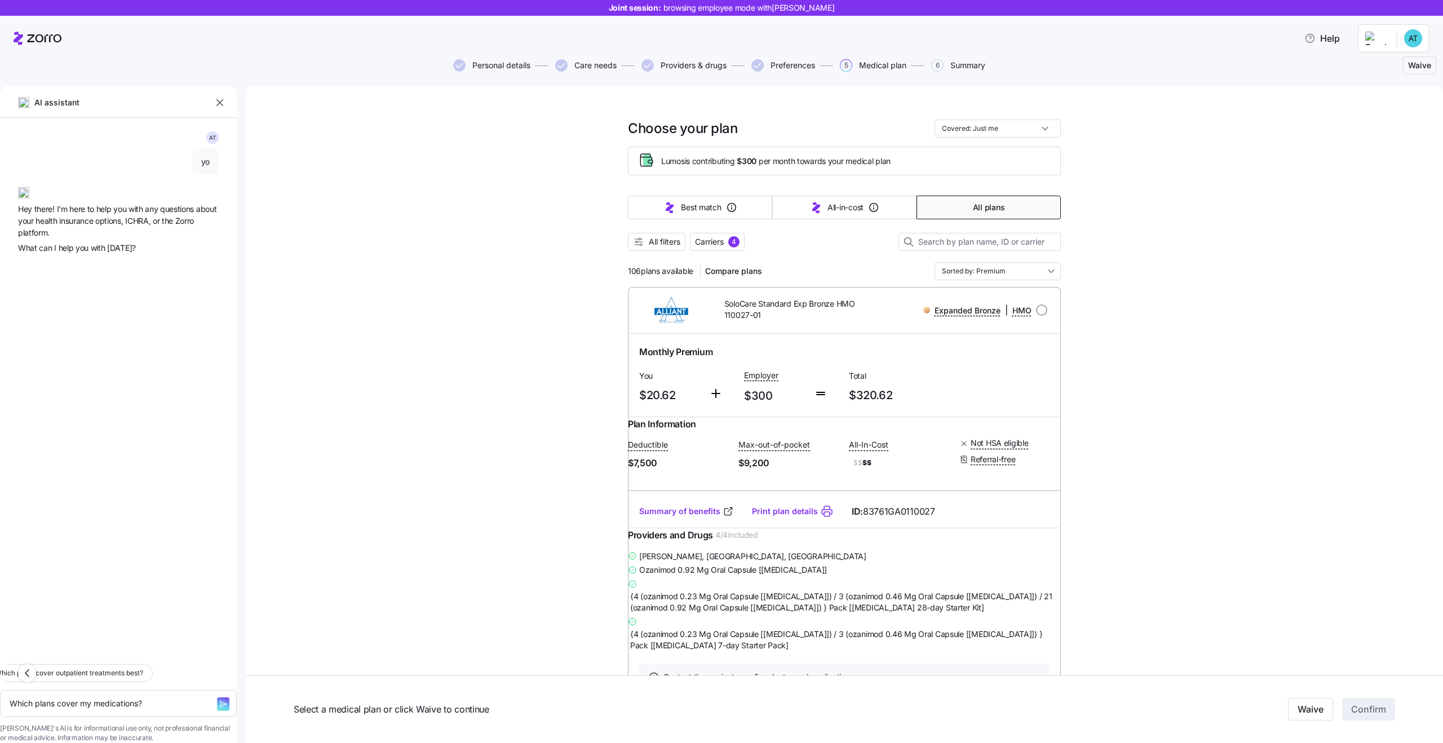
type textarea "x"
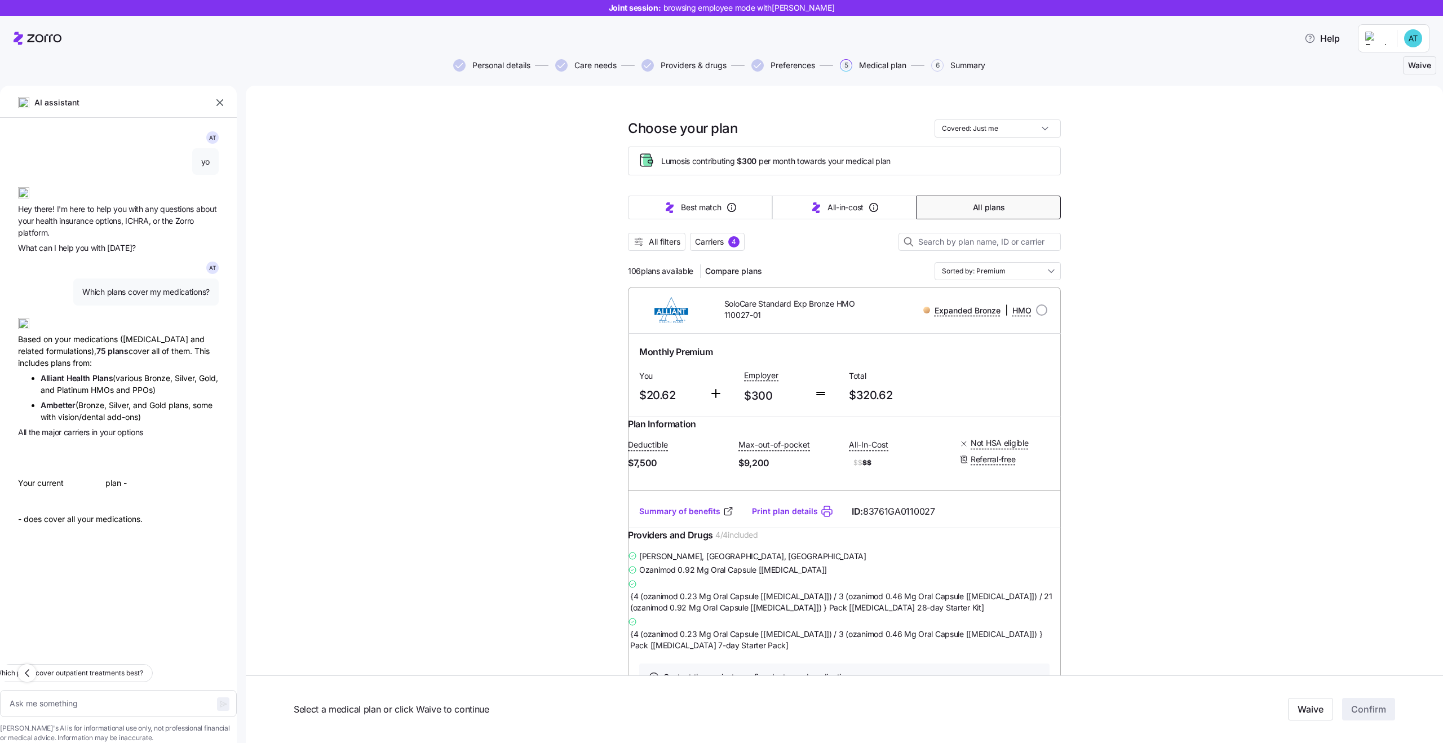
scroll to position [1, 0]
click at [104, 343] on div "Based on your medications ([MEDICAL_DATA] and related formulations), 75 plans c…" at bounding box center [118, 339] width 201 height 60
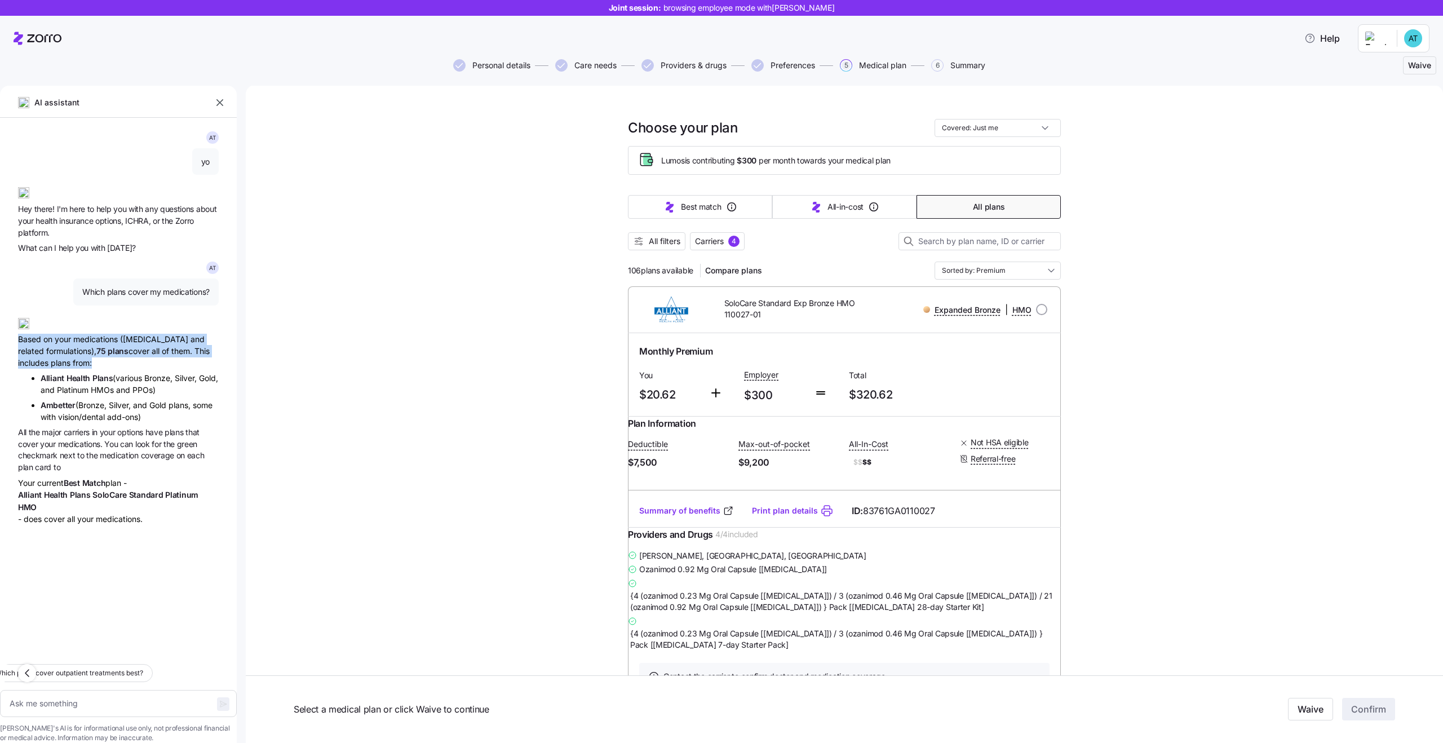
click at [136, 343] on div "Based on your medications ([MEDICAL_DATA] and related formulations), 75 plans c…" at bounding box center [118, 339] width 201 height 60
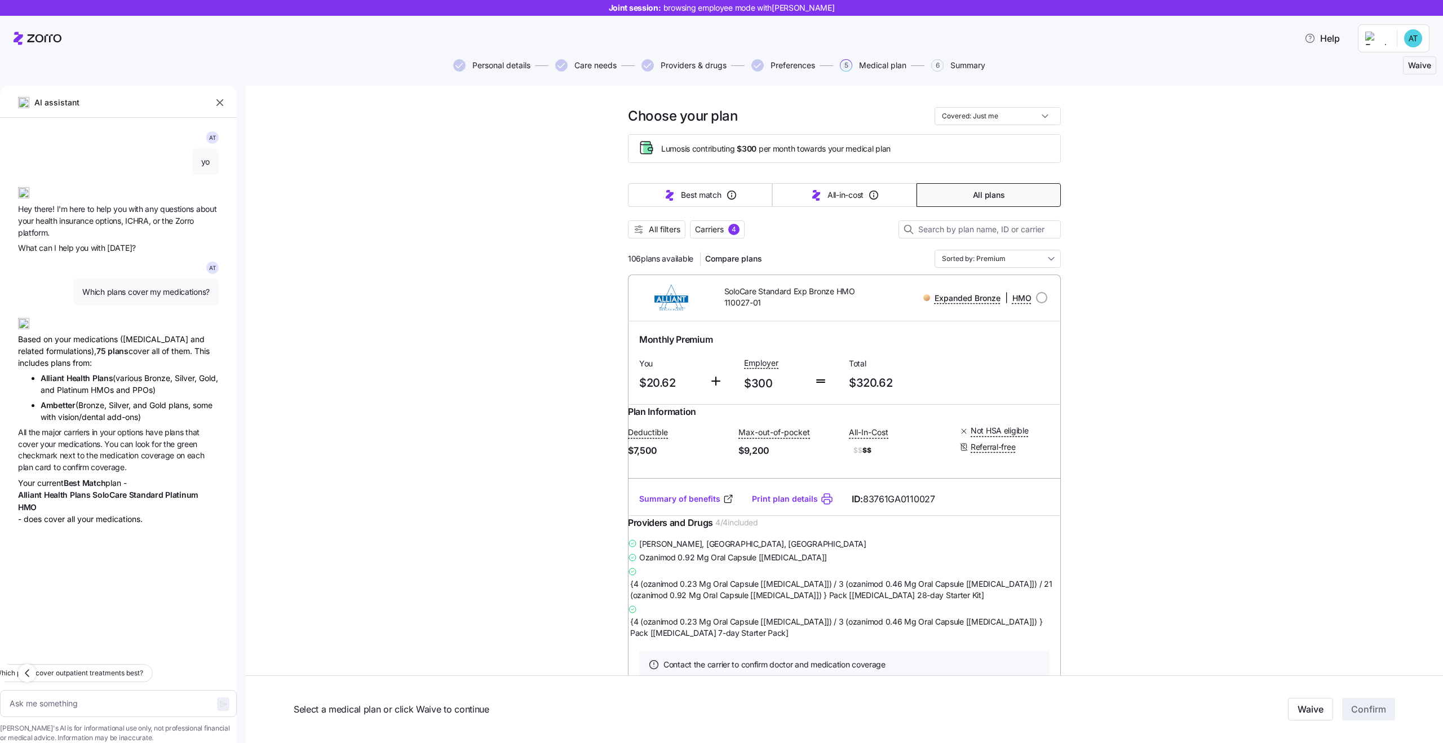
click at [117, 350] on div "Based on your medications ([MEDICAL_DATA] and related formulations), 75 plans c…" at bounding box center [118, 339] width 201 height 60
click at [154, 352] on div "Based on your medications ([MEDICAL_DATA] and related formulations), 75 plans c…" at bounding box center [118, 339] width 201 height 60
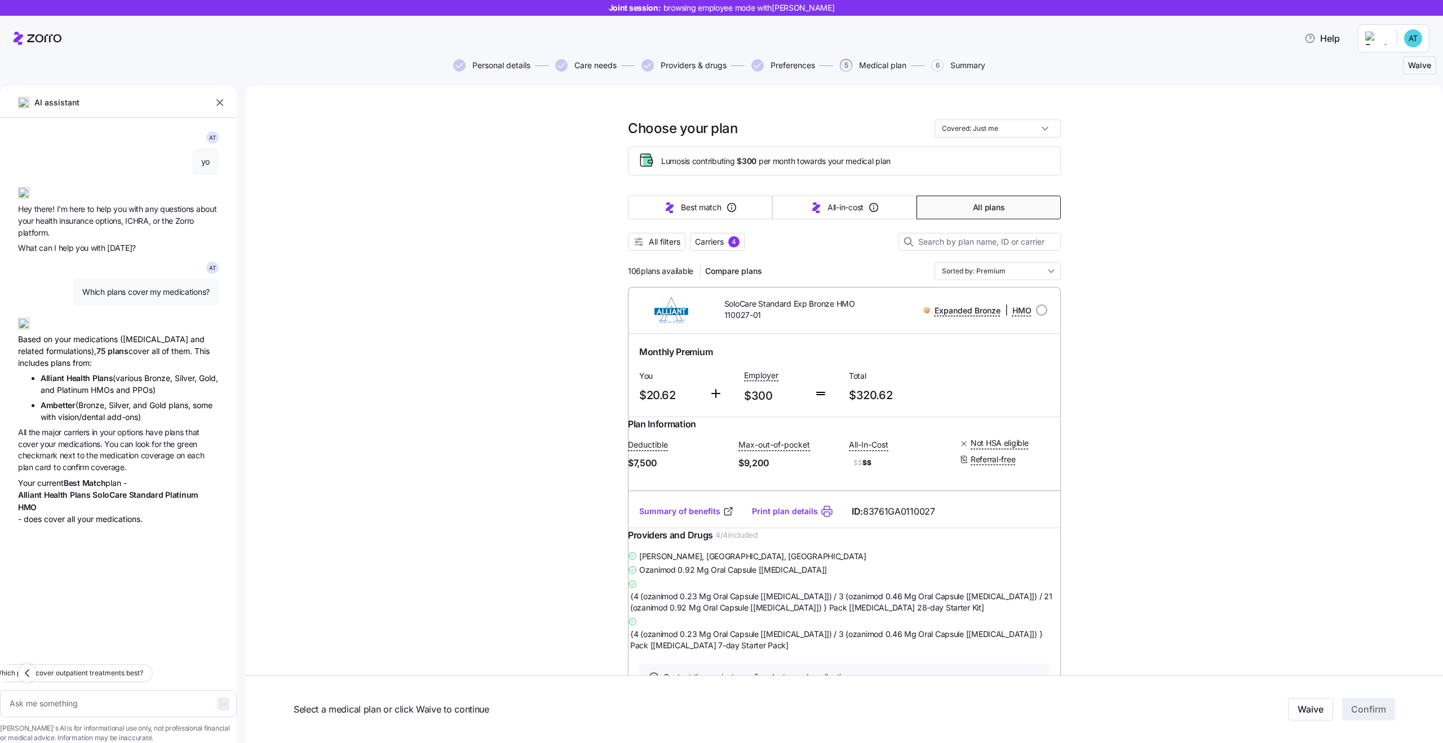
scroll to position [43, 0]
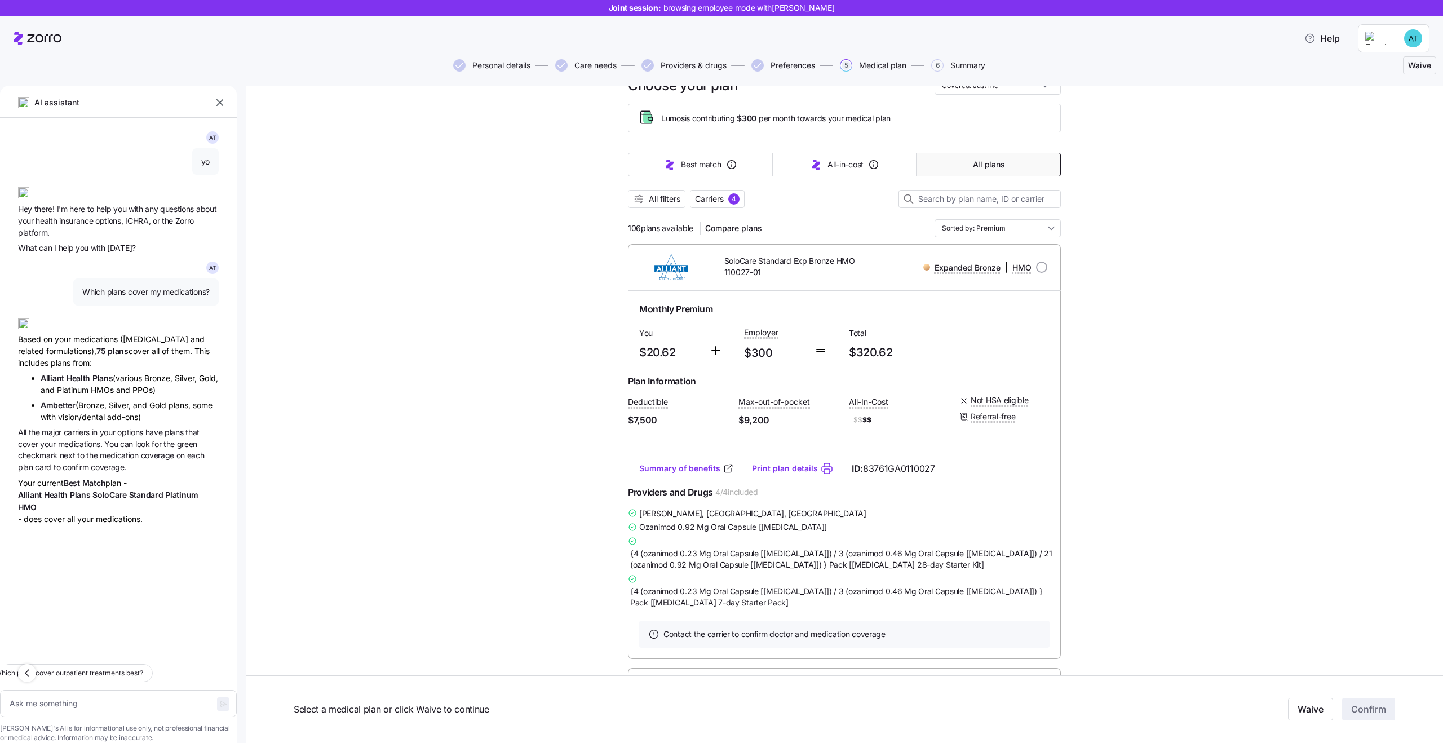
click at [112, 347] on div "Based on your medications ([MEDICAL_DATA] and related formulations), 75 plans c…" at bounding box center [118, 339] width 201 height 60
click at [96, 345] on span "75 plans" at bounding box center [112, 351] width 32 height 12
click at [117, 347] on div "Based on your medications ([MEDICAL_DATA] and related formulations), 75 plans c…" at bounding box center [118, 339] width 201 height 60
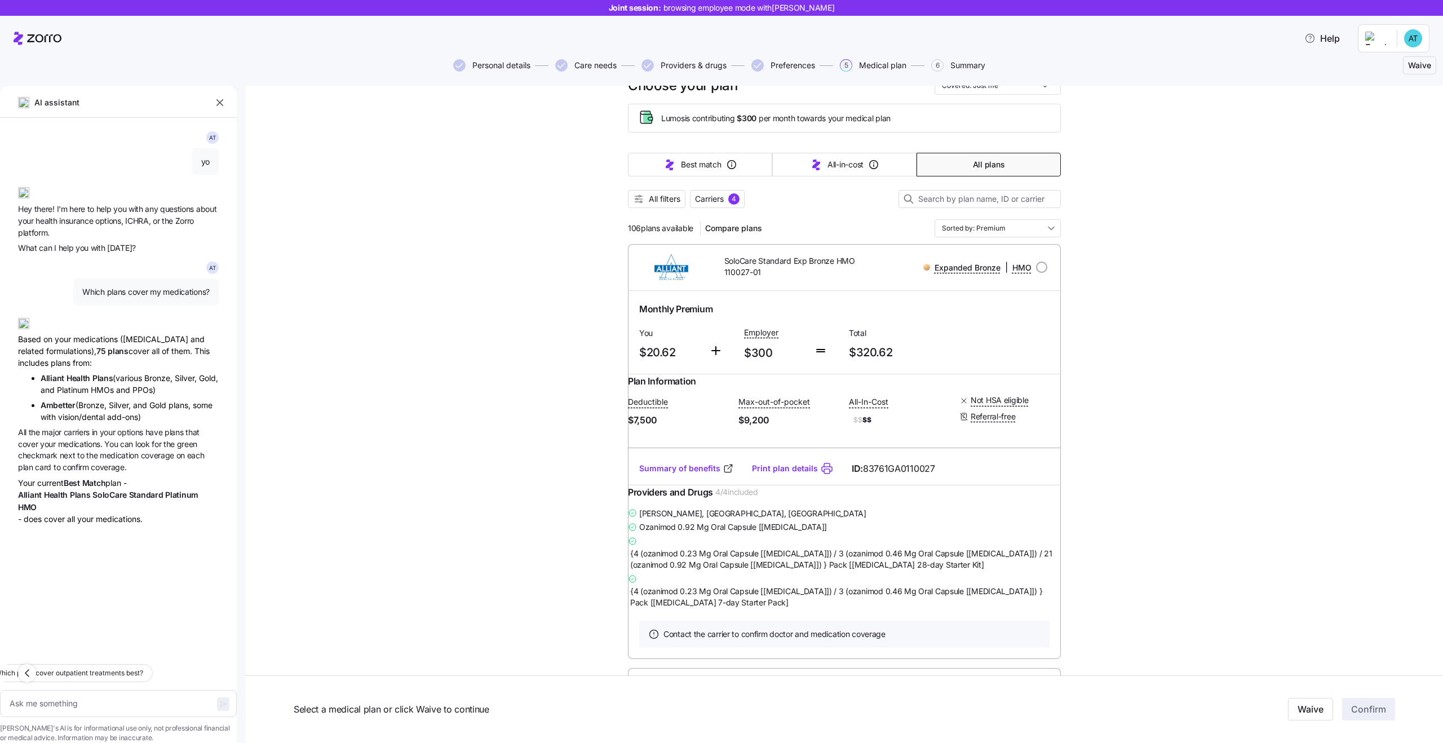
click at [117, 347] on div "Based on your medications ([MEDICAL_DATA] and related formulations), 75 plans c…" at bounding box center [118, 339] width 201 height 60
click at [68, 349] on div "Based on your medications ([MEDICAL_DATA] and related formulations), 75 plans c…" at bounding box center [118, 339] width 201 height 60
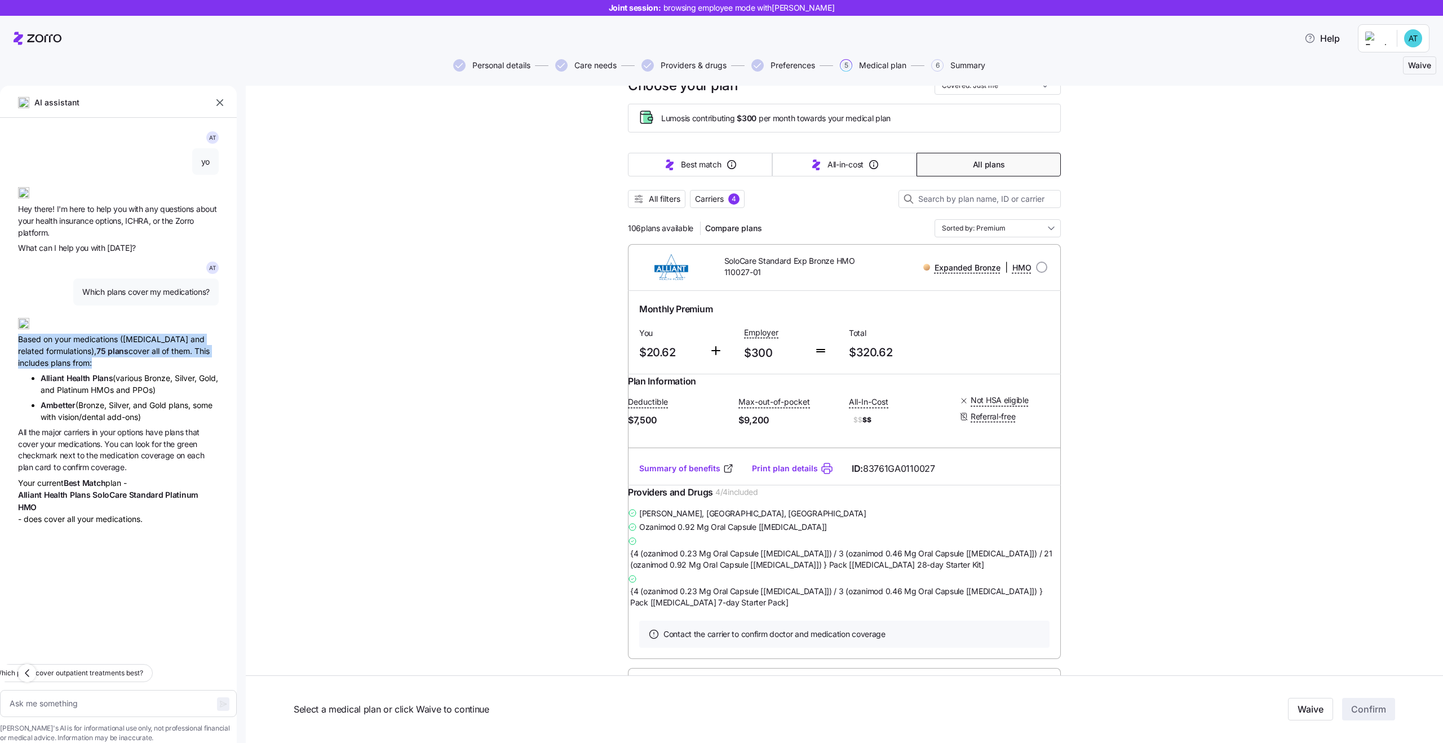
click at [100, 364] on div "Based on your medications ([MEDICAL_DATA] and related formulations), 75 plans c…" at bounding box center [118, 339] width 201 height 60
click at [153, 386] on li "Alliant Health Plans (various Bronze, Silver, Gold, and Platinum HMOs and PPOs)" at bounding box center [130, 384] width 178 height 24
click at [101, 417] on li "Ambetter (Bronze, Silver, and Gold plans, some with vision/dental add-ons)" at bounding box center [130, 411] width 178 height 24
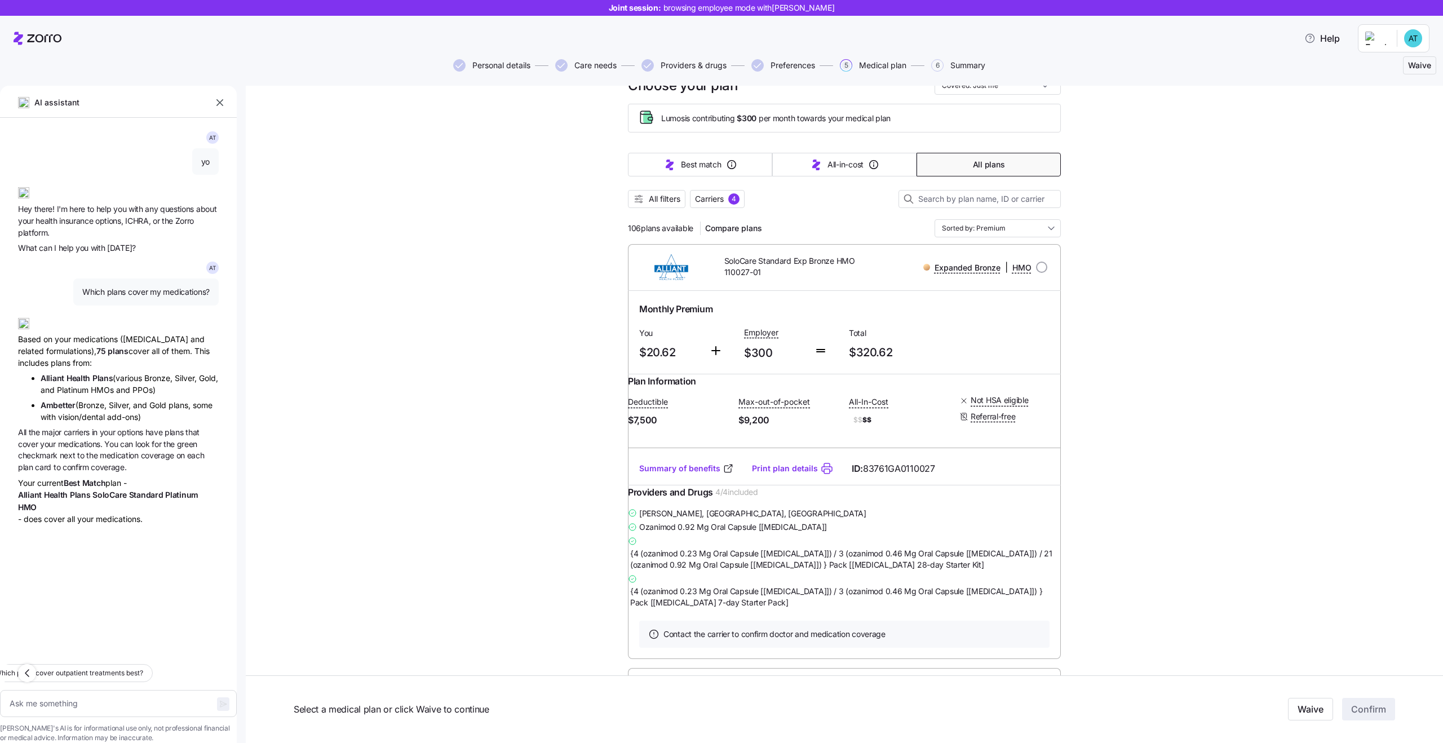
click at [101, 417] on li "Ambetter (Bronze, Silver, and Gold plans, some with vision/dental add-ons)" at bounding box center [130, 411] width 178 height 24
click at [98, 449] on span "All the major carriers in your options have plans that cover your medications. …" at bounding box center [118, 449] width 201 height 47
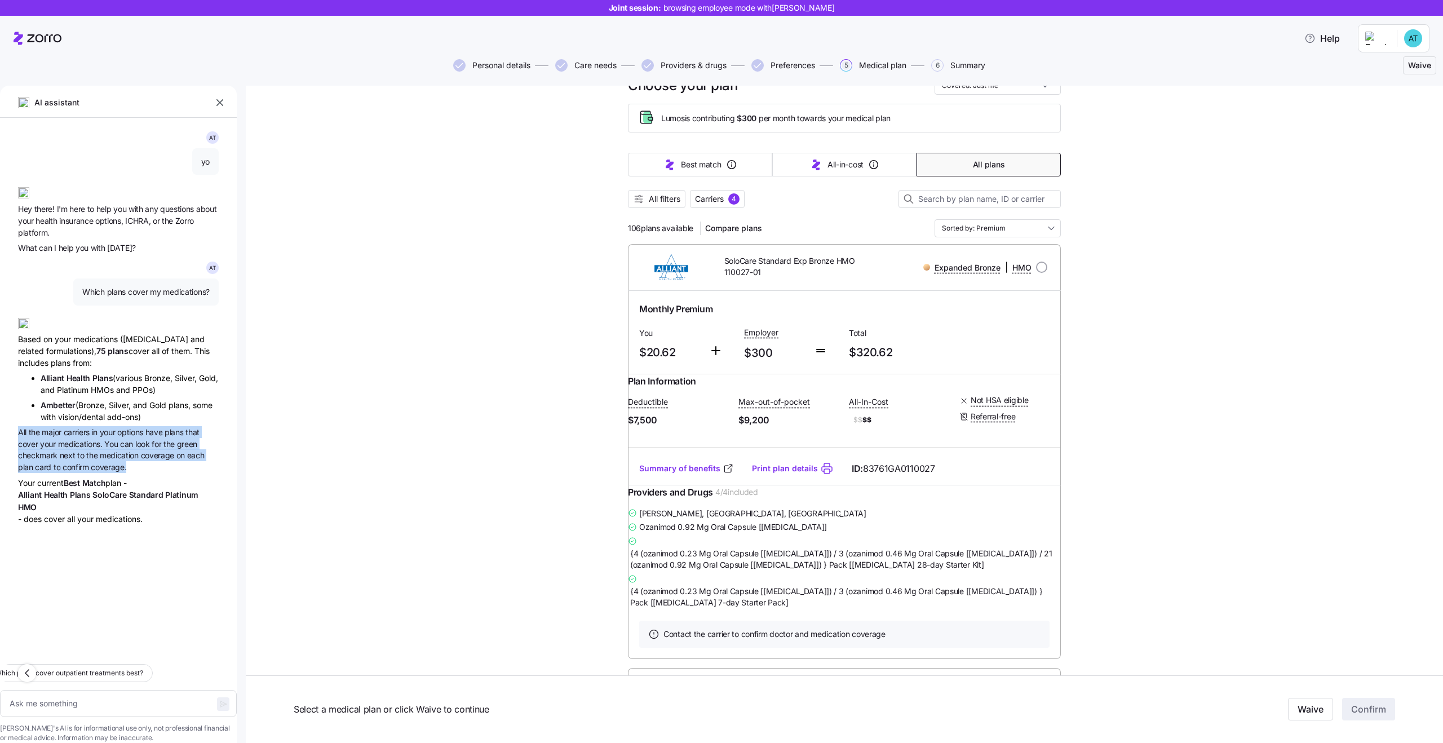
click at [74, 439] on span "medications." at bounding box center [81, 444] width 47 height 10
click at [115, 440] on span "You" at bounding box center [112, 444] width 16 height 10
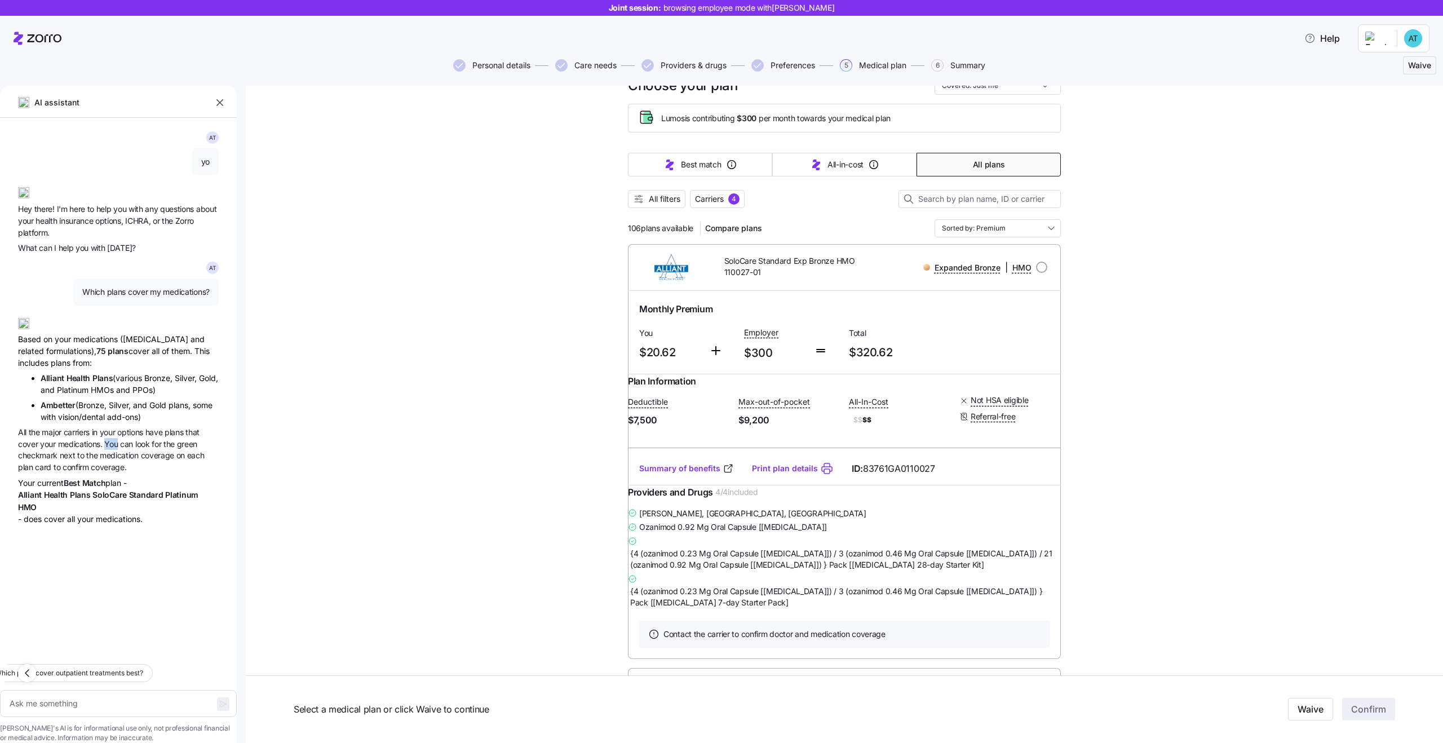
click at [115, 440] on span "You" at bounding box center [112, 444] width 16 height 10
click at [74, 445] on span "medications." at bounding box center [81, 444] width 47 height 10
click at [74, 484] on span "Best" at bounding box center [73, 483] width 19 height 10
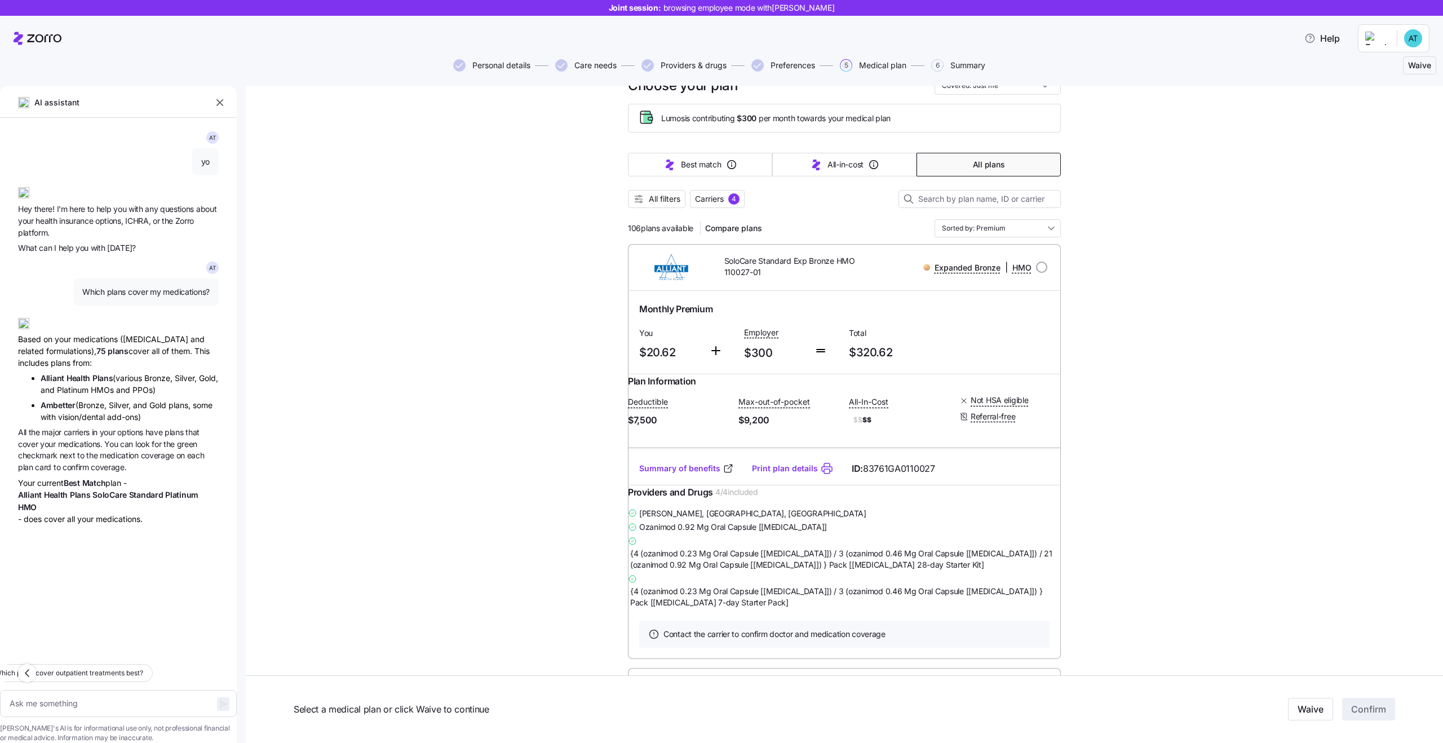
click at [74, 484] on span "Best" at bounding box center [73, 483] width 19 height 10
click at [106, 485] on span "Match" at bounding box center [94, 483] width 24 height 10
click at [123, 486] on div "Your current Best Match plan - Alliant Health Plans SoloCare Standard Platinum …" at bounding box center [118, 501] width 201 height 48
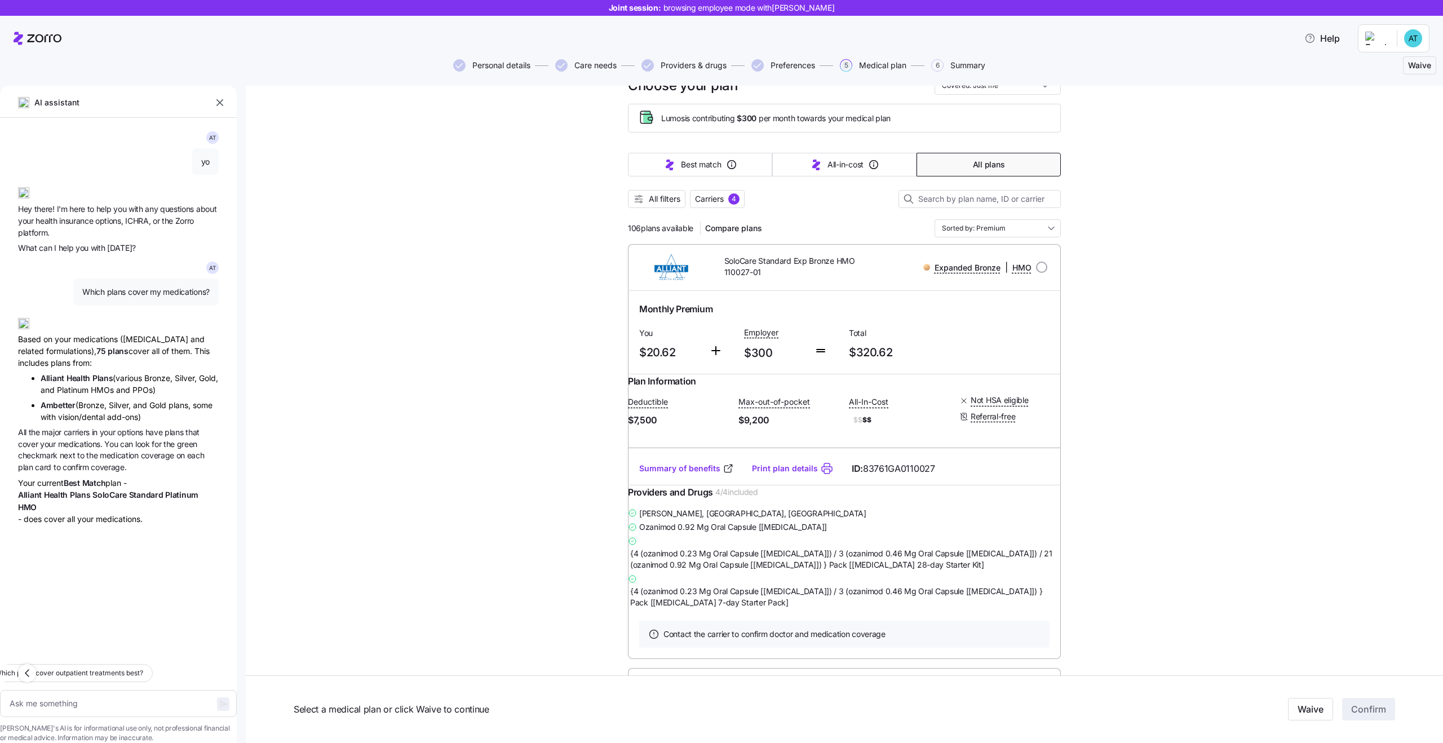
click at [123, 486] on div "Your current Best Match plan - Alliant Health Plans SoloCare Standard Platinum …" at bounding box center [118, 501] width 201 height 48
click at [95, 489] on span "Alliant Health Plans SoloCare Standard Platinum HMO" at bounding box center [118, 501] width 201 height 24
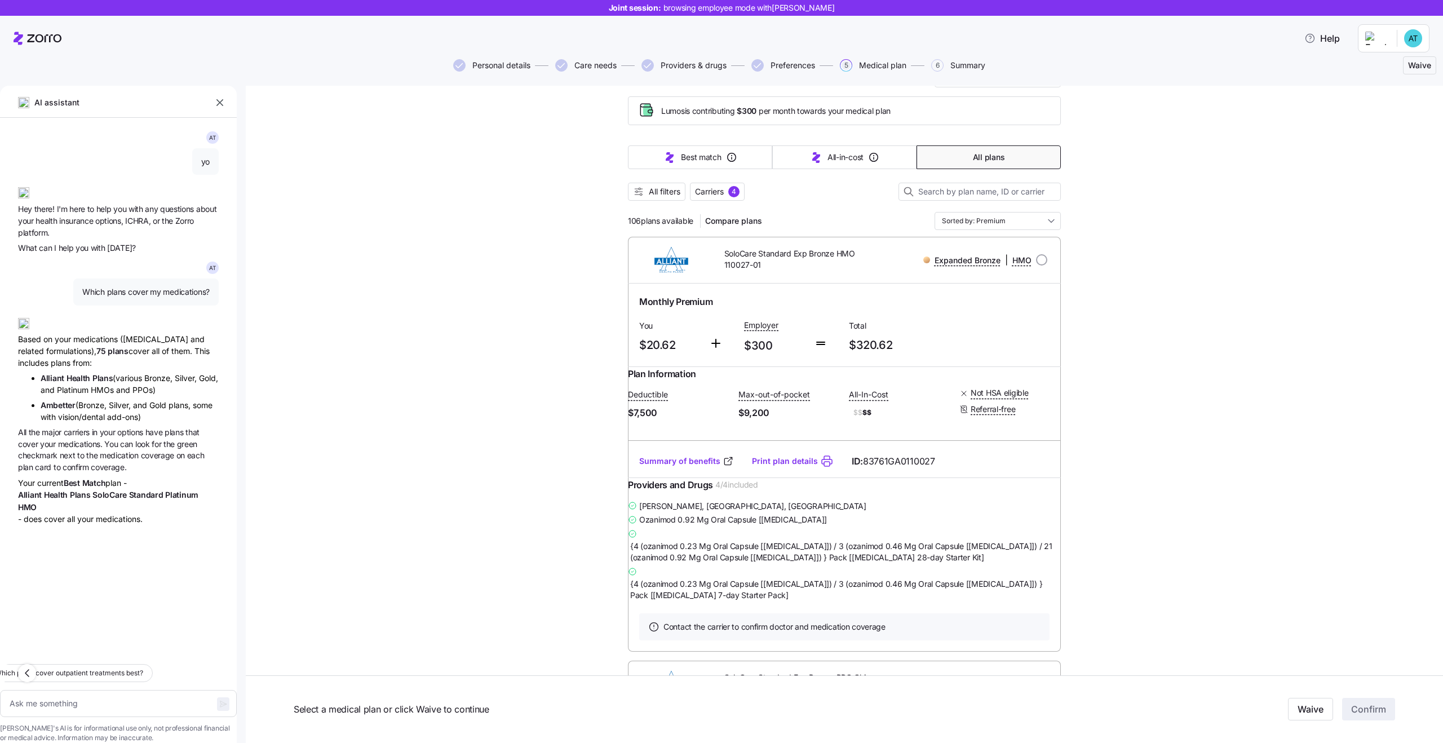
scroll to position [0, 0]
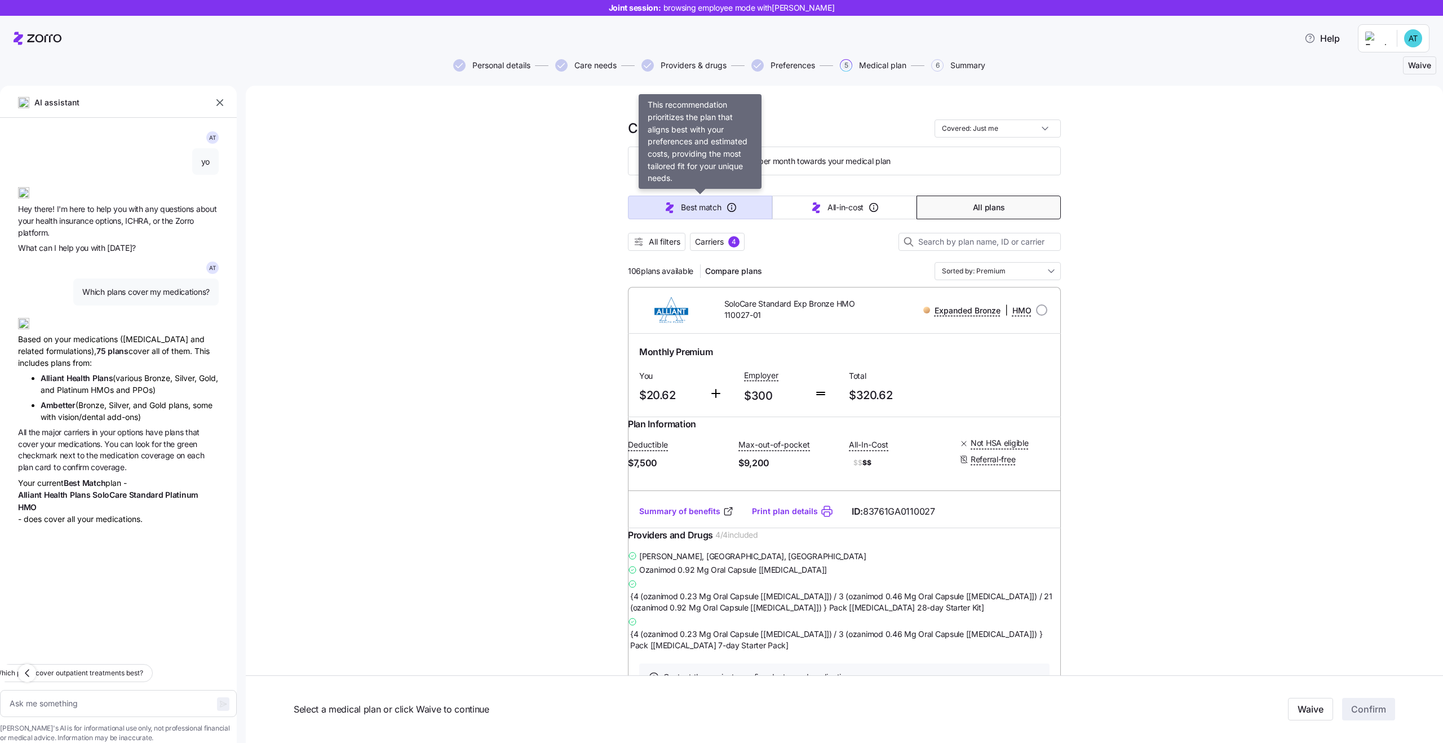
click at [722, 209] on button "Best match" at bounding box center [700, 208] width 144 height 24
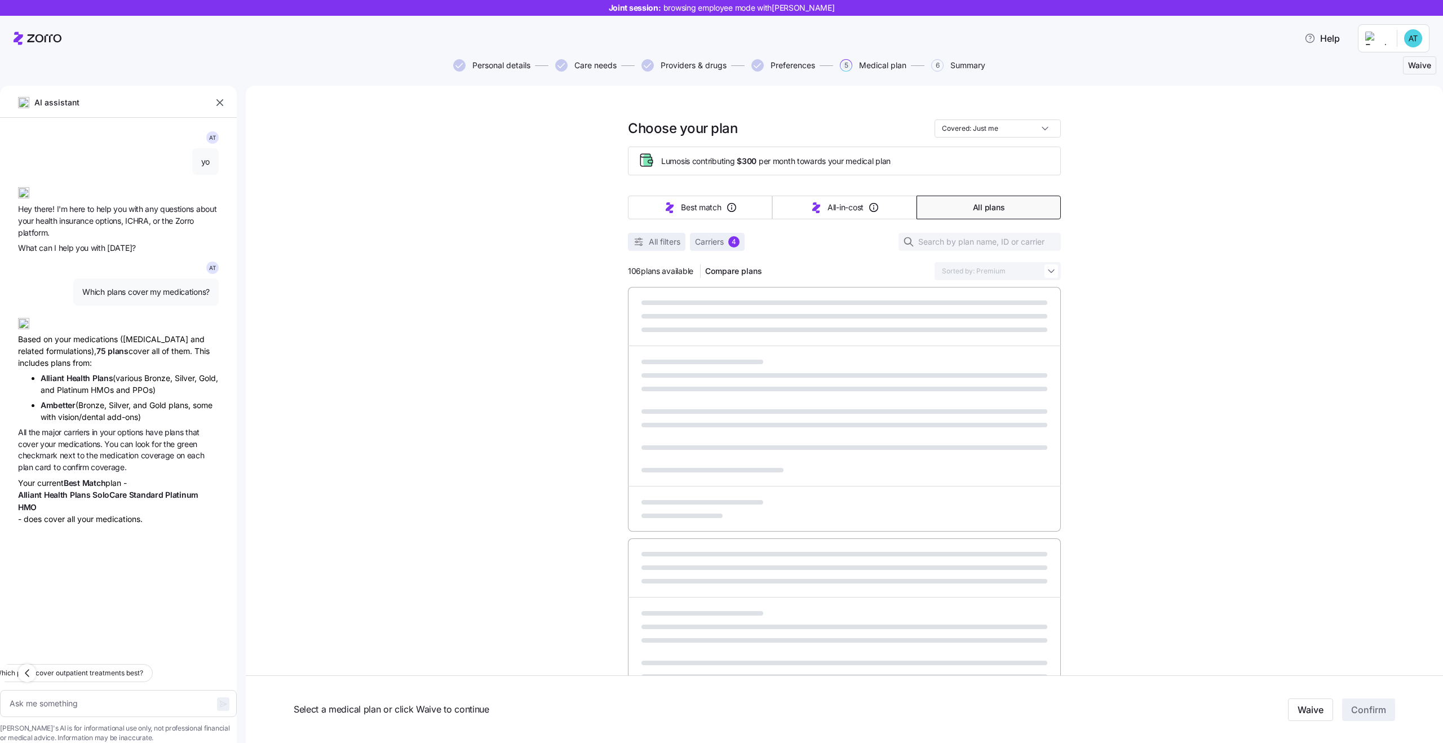
type textarea "x"
type input "Sorted by: Best match"
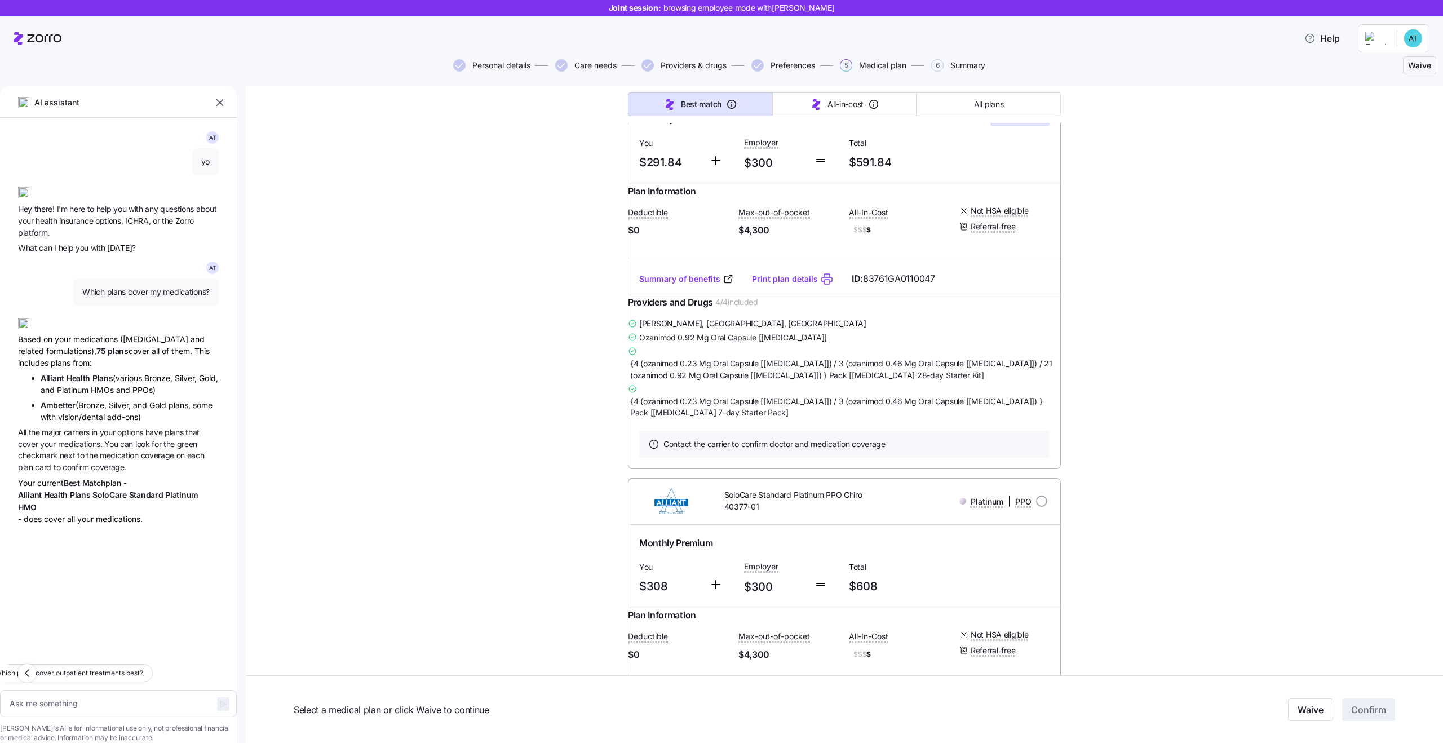
scroll to position [239, 0]
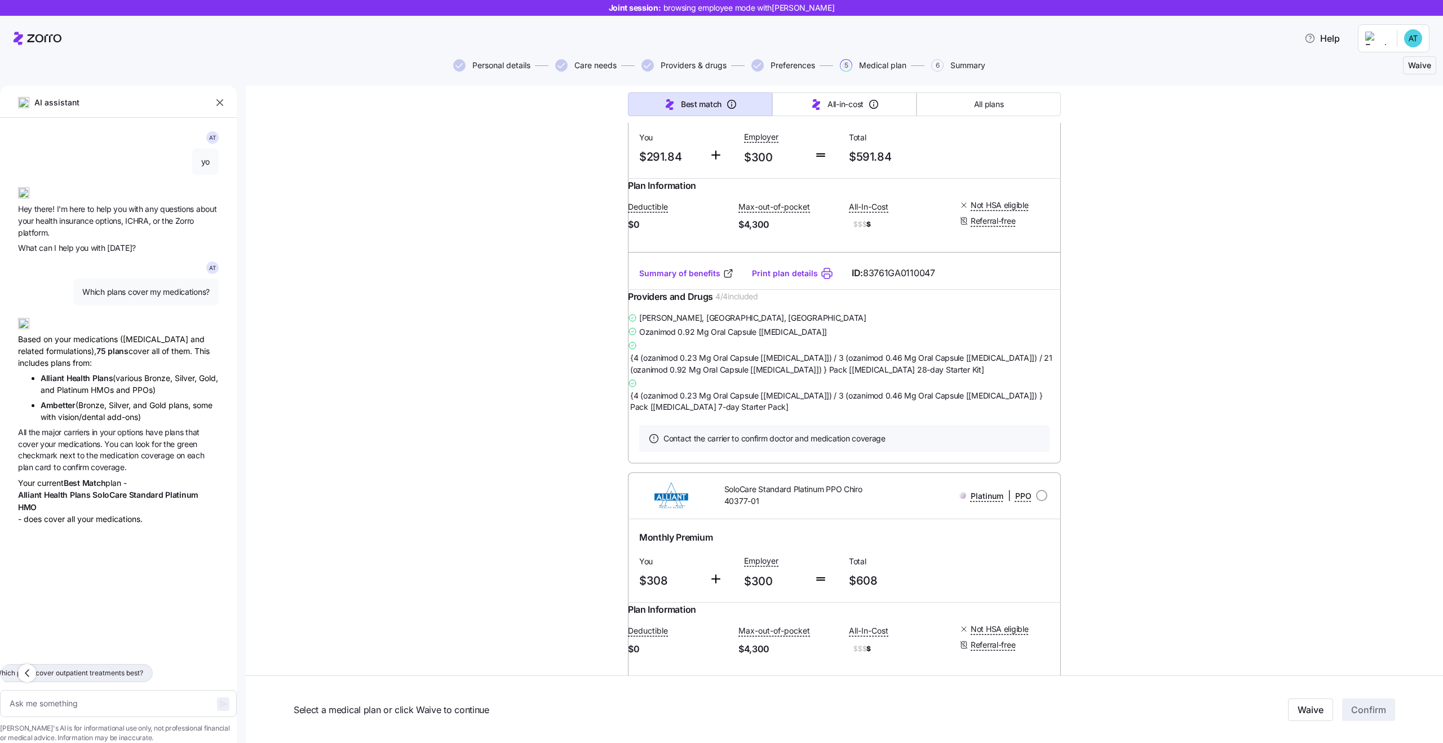
click at [141, 664] on button "Which plans cover outpatient treatments best?" at bounding box center [68, 673] width 167 height 18
type textarea "x"
type textarea "Which plans cover outpatient treatments best?"
click at [219, 700] on icon "button" at bounding box center [223, 704] width 9 height 9
type textarea "x"
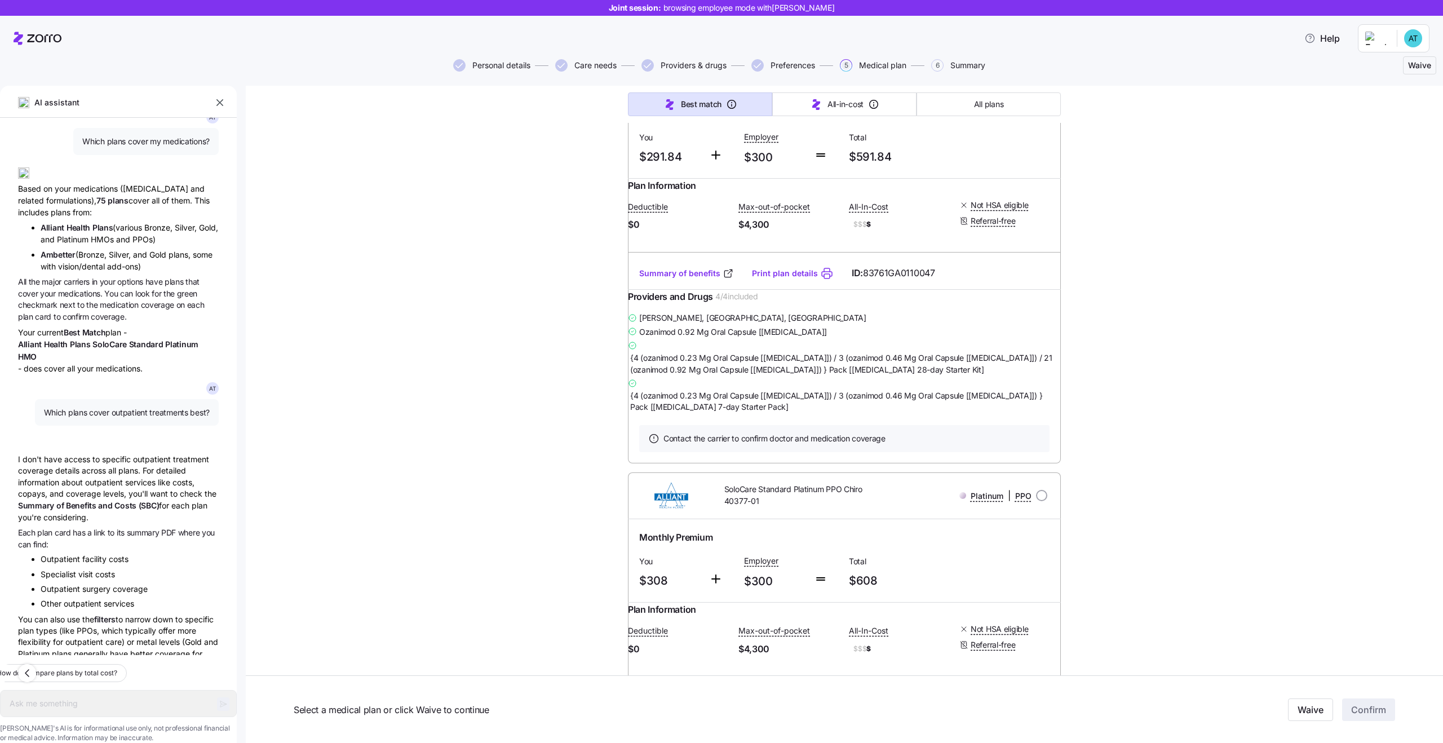
type textarea "x"
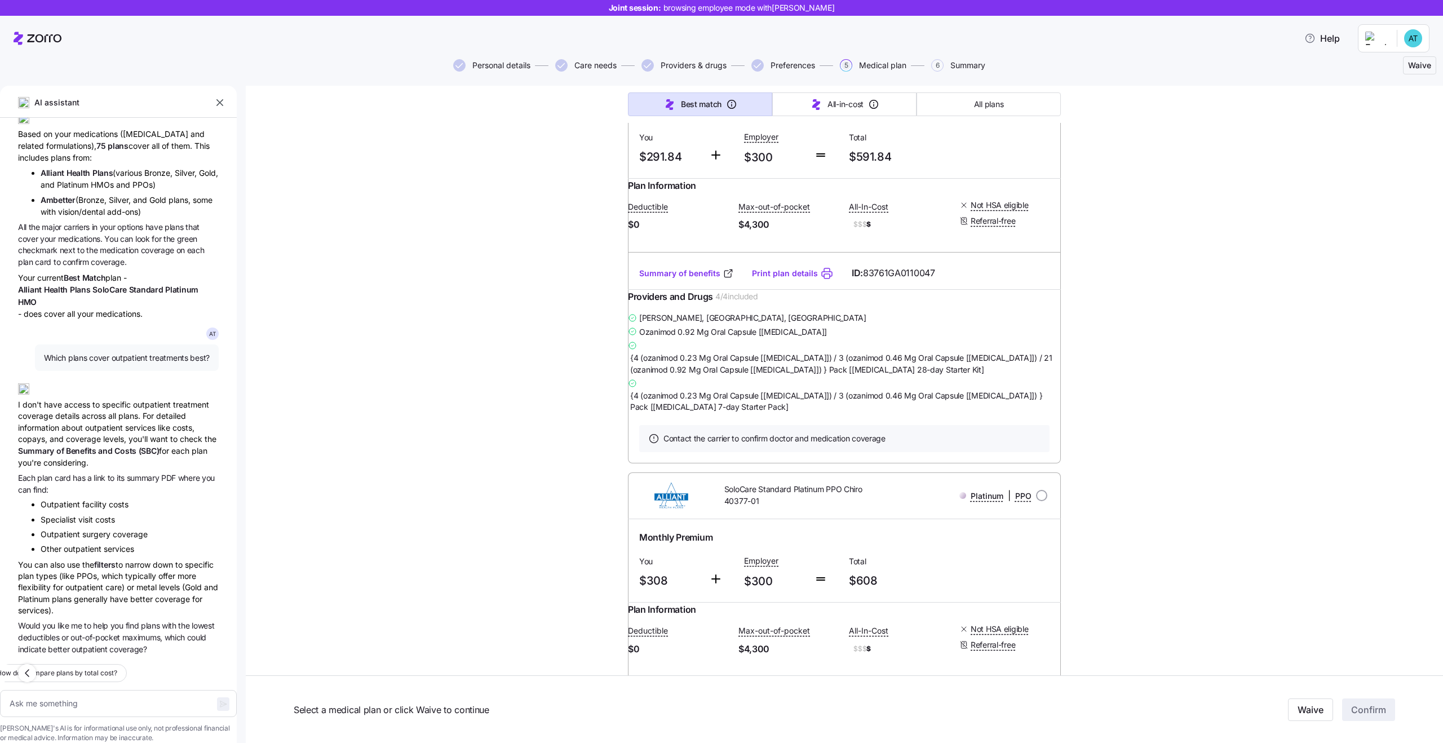
click at [81, 402] on div "I don't have access to specific outpatient treatment coverage details across al…" at bounding box center [118, 421] width 201 height 94
click at [120, 395] on div "I don't have access to specific outpatient treatment coverage details across al…" at bounding box center [118, 421] width 201 height 94
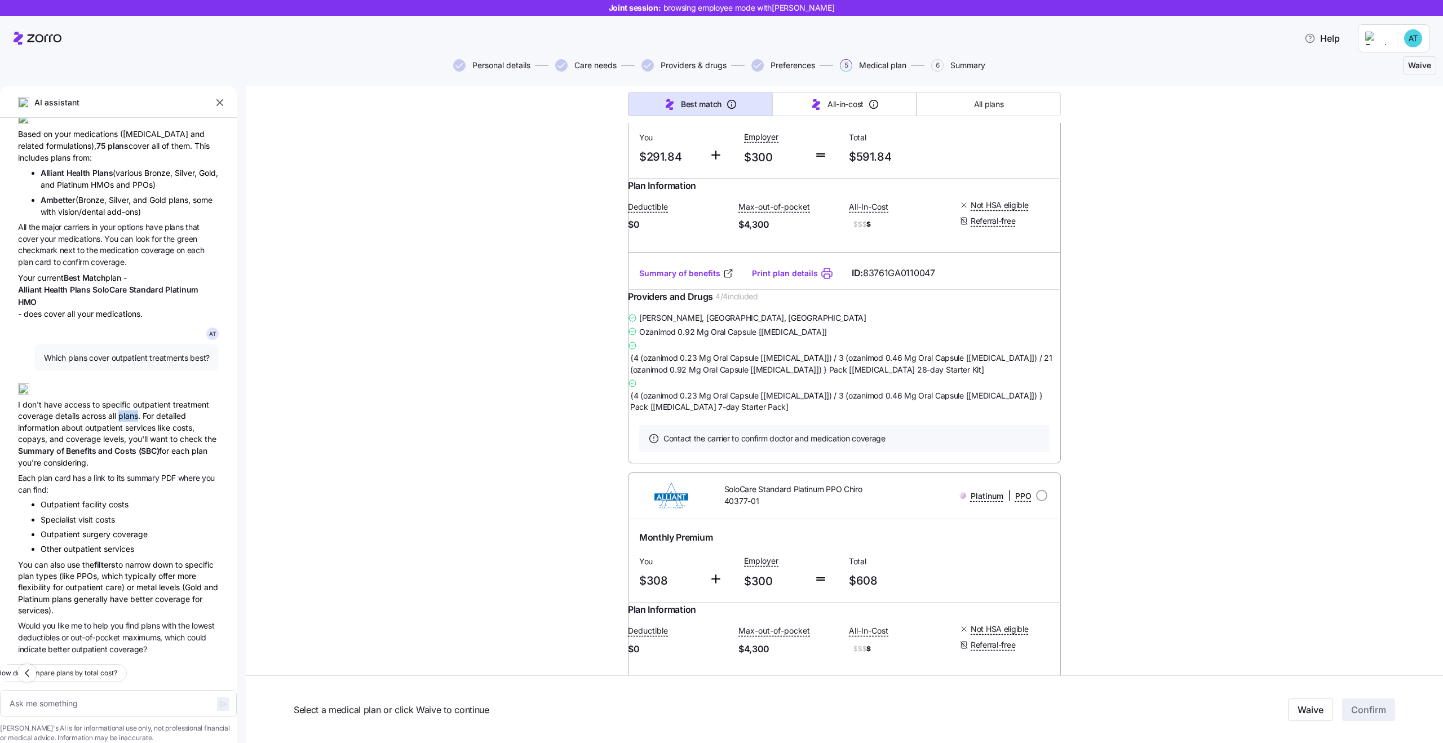
click at [120, 395] on div "I don't have access to specific outpatient treatment coverage details across al…" at bounding box center [118, 421] width 201 height 94
click at [79, 402] on div "I don't have access to specific outpatient treatment coverage details across al…" at bounding box center [118, 421] width 201 height 94
click at [51, 397] on div "I don't have access to specific outpatient treatment coverage details across al…" at bounding box center [118, 421] width 201 height 94
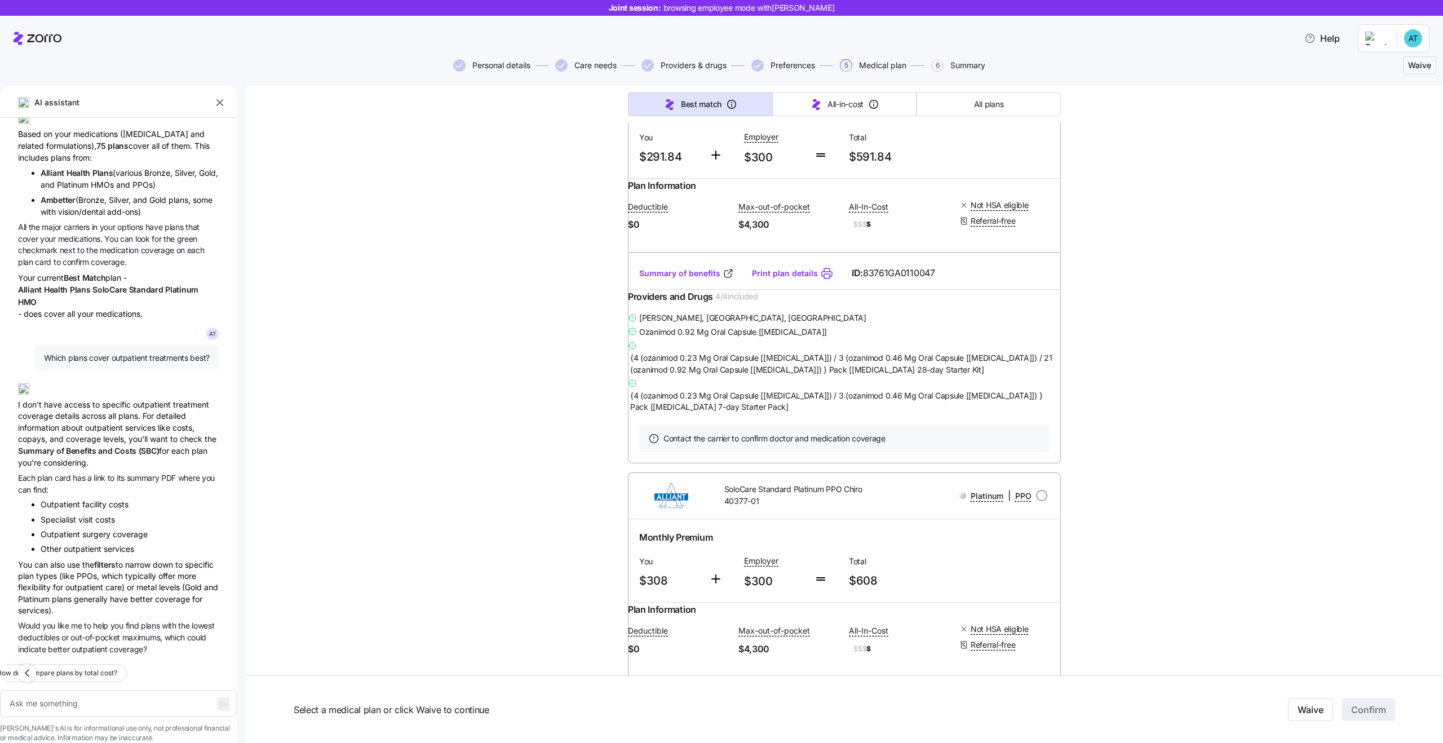
click at [51, 397] on div "I don't have access to specific outpatient treatment coverage details across al…" at bounding box center [118, 421] width 201 height 94
click at [77, 408] on div "I don't have access to specific outpatient treatment coverage details across al…" at bounding box center [118, 421] width 201 height 94
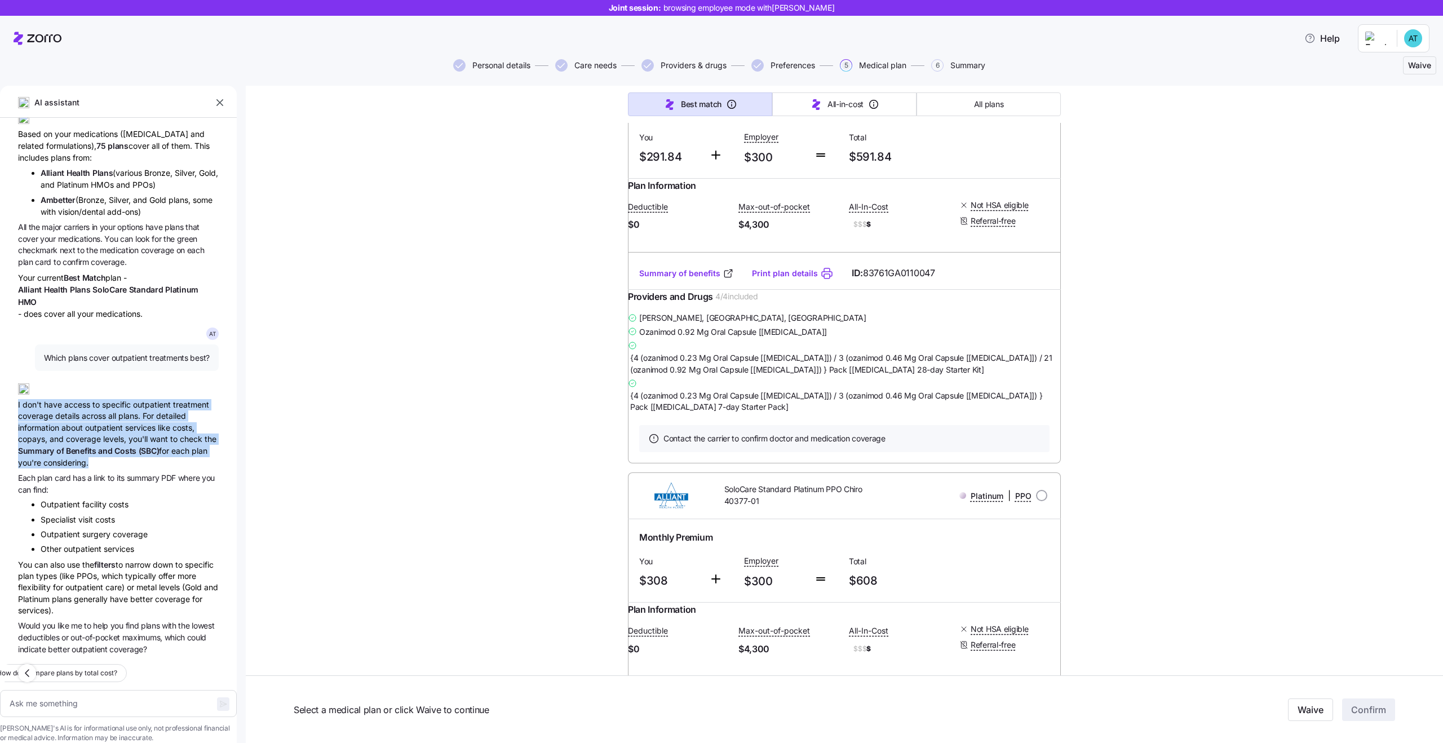
click at [103, 416] on div "I don't have access to specific outpatient treatment coverage details across al…" at bounding box center [118, 421] width 201 height 94
click at [78, 423] on div "I don't have access to specific outpatient treatment coverage details across al…" at bounding box center [118, 421] width 201 height 94
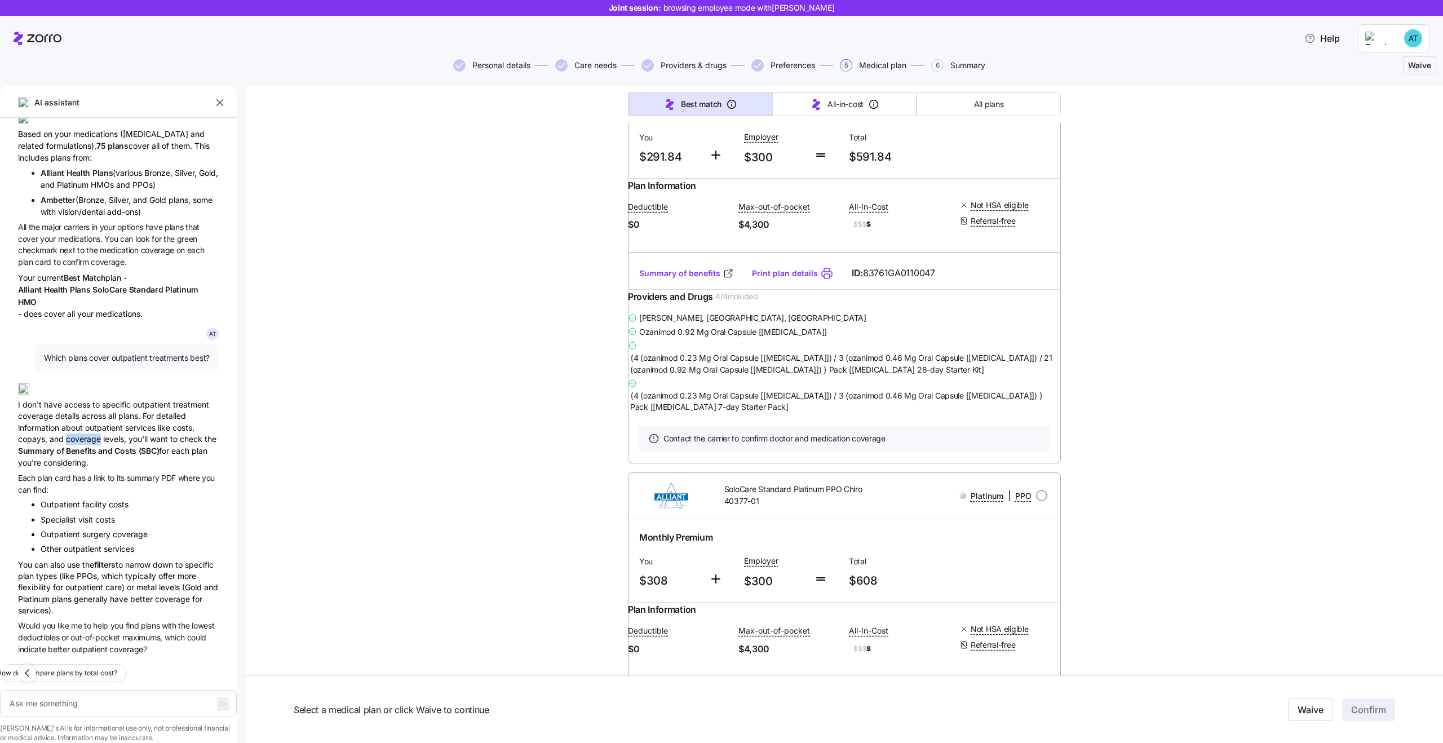
click at [78, 423] on div "I don't have access to specific outpatient treatment coverage details across al…" at bounding box center [118, 421] width 201 height 94
click at [86, 473] on span "has" at bounding box center [80, 478] width 15 height 10
click at [131, 472] on span "Each plan card has a link to its summary PDF where you can find:" at bounding box center [118, 484] width 201 height 24
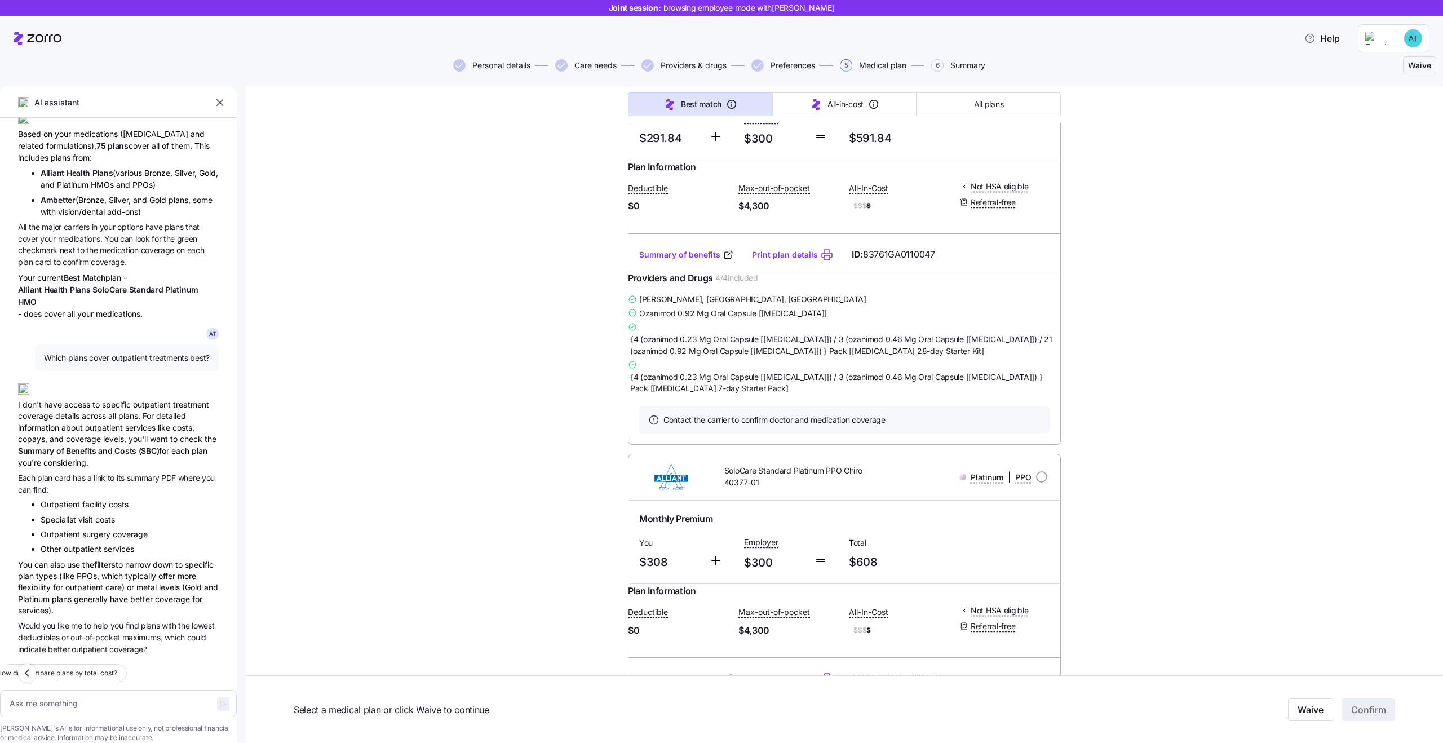
scroll to position [265, 0]
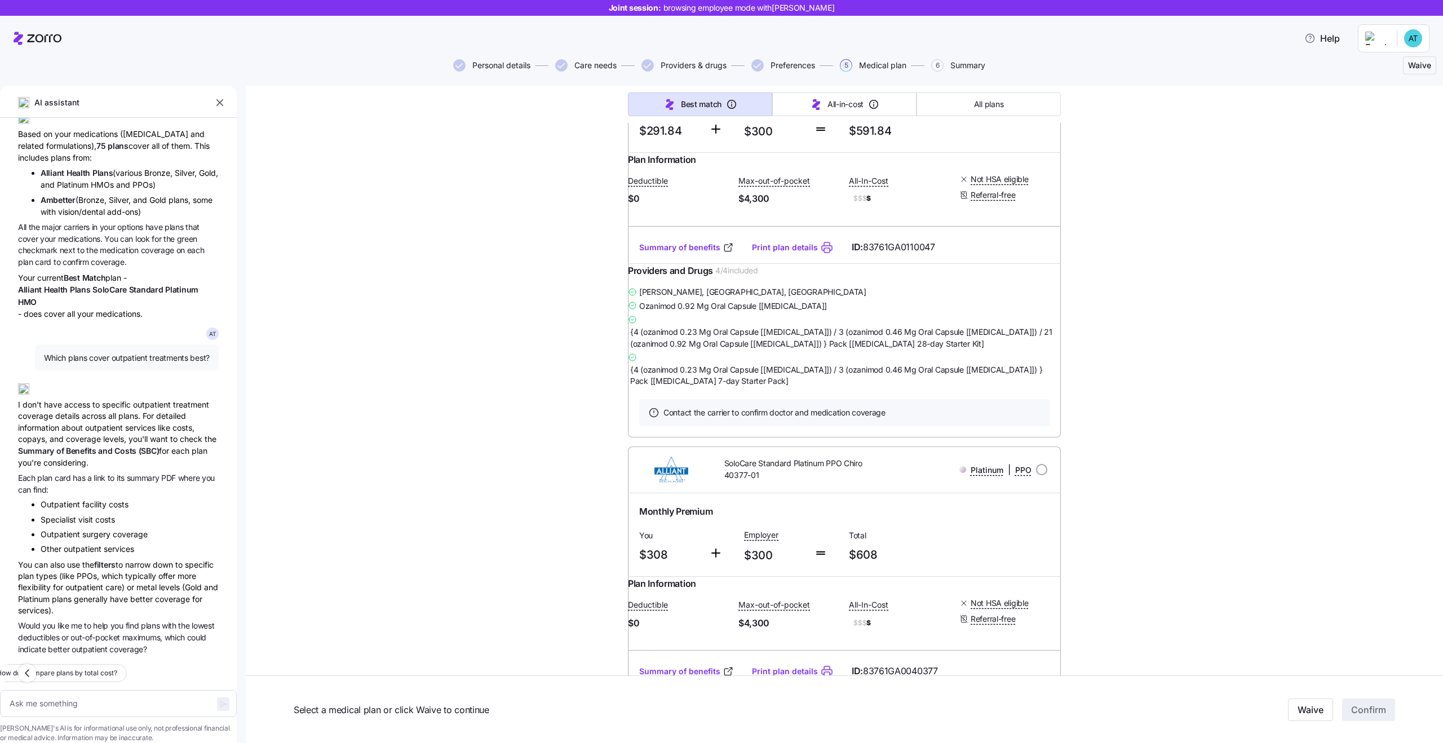
click at [116, 560] on span "filters" at bounding box center [104, 565] width 21 height 10
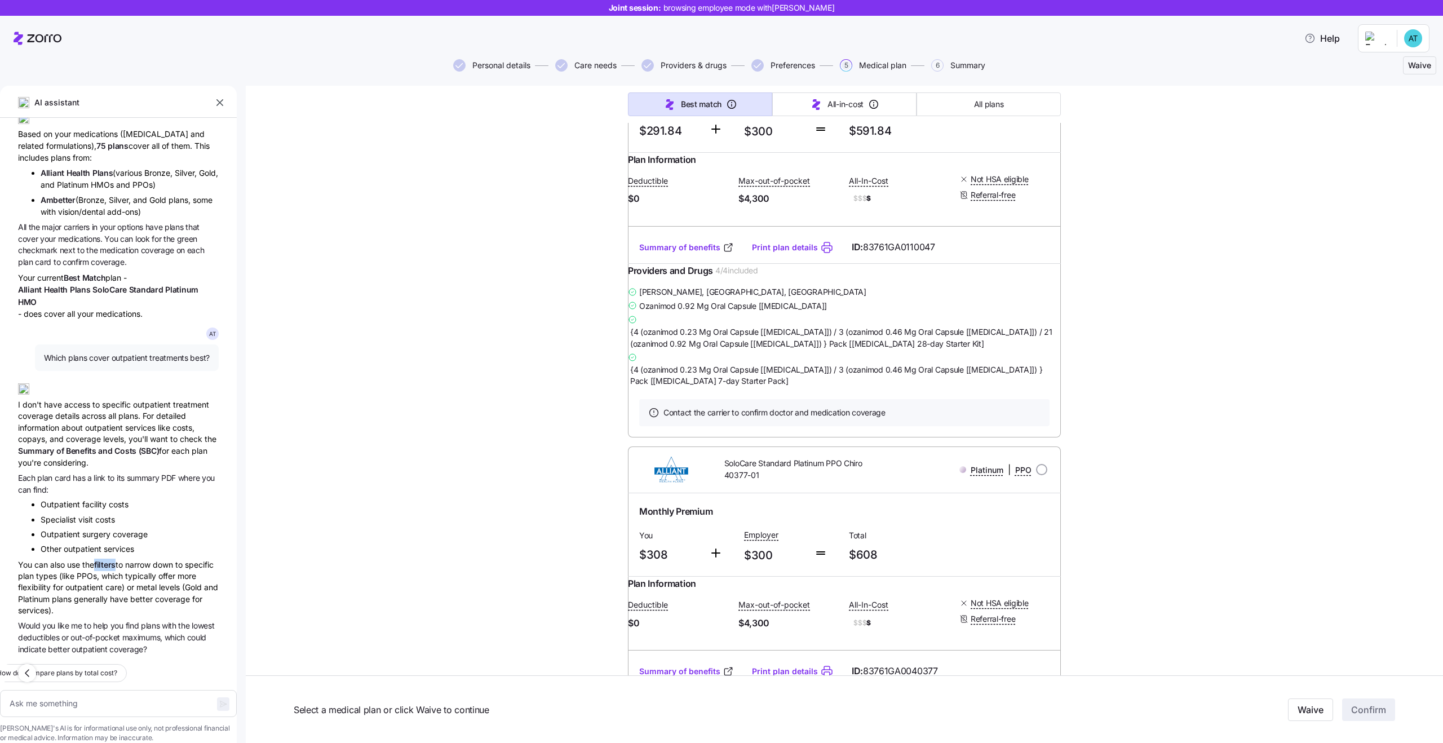
click at [116, 560] on span "filters" at bounding box center [104, 565] width 21 height 10
click at [131, 559] on div "You can also use the filters to narrow down to specific plan types (like PPOs, …" at bounding box center [118, 588] width 201 height 58
click at [102, 559] on div "You can also use the filters to narrow down to specific plan types (like PPOs, …" at bounding box center [118, 588] width 201 height 58
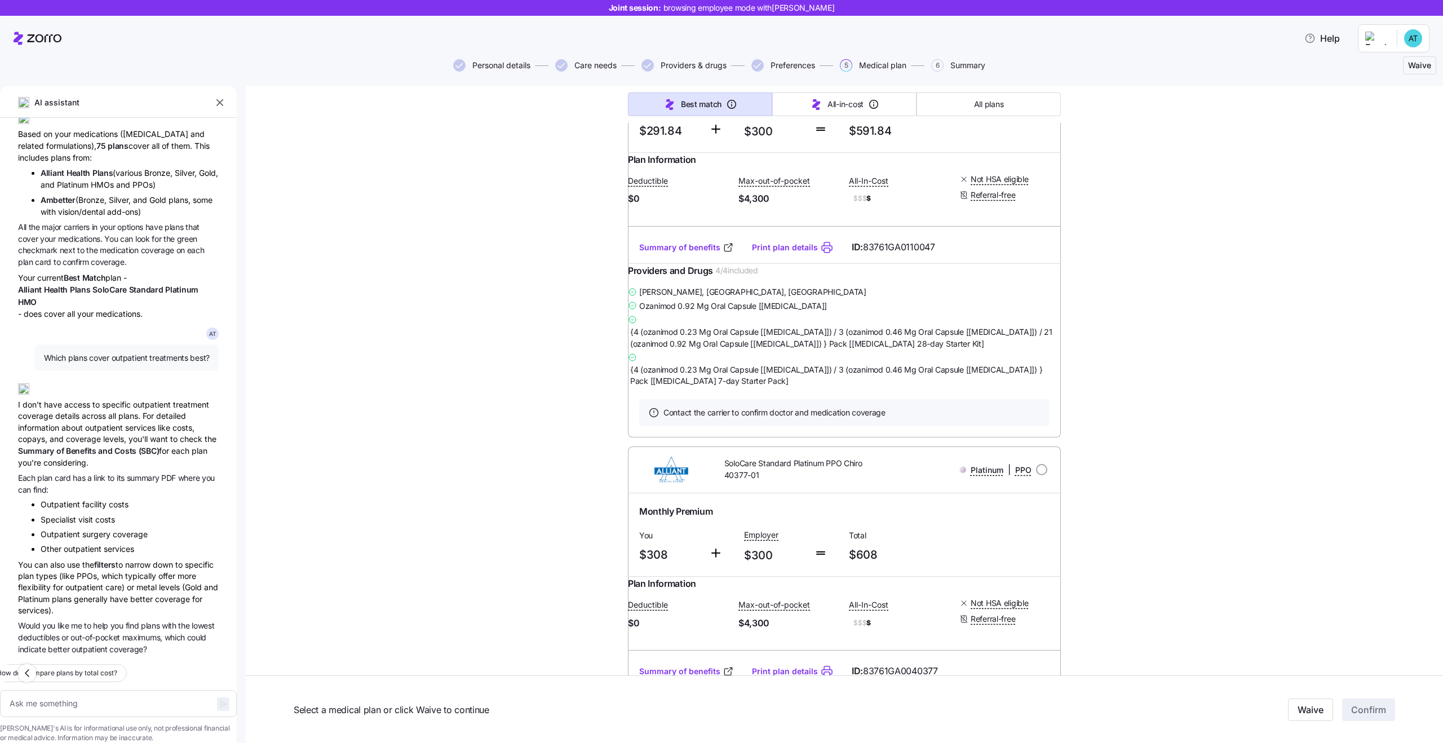
click at [102, 559] on div "You can also use the filters to narrow down to specific plan types (like PPOs, …" at bounding box center [118, 588] width 201 height 58
click at [138, 561] on div "You can also use the filters to narrow down to specific plan types (like PPOs, …" at bounding box center [118, 588] width 201 height 58
click at [87, 568] on div "You can also use the filters to narrow down to specific plan types (like PPOs, …" at bounding box center [118, 588] width 201 height 58
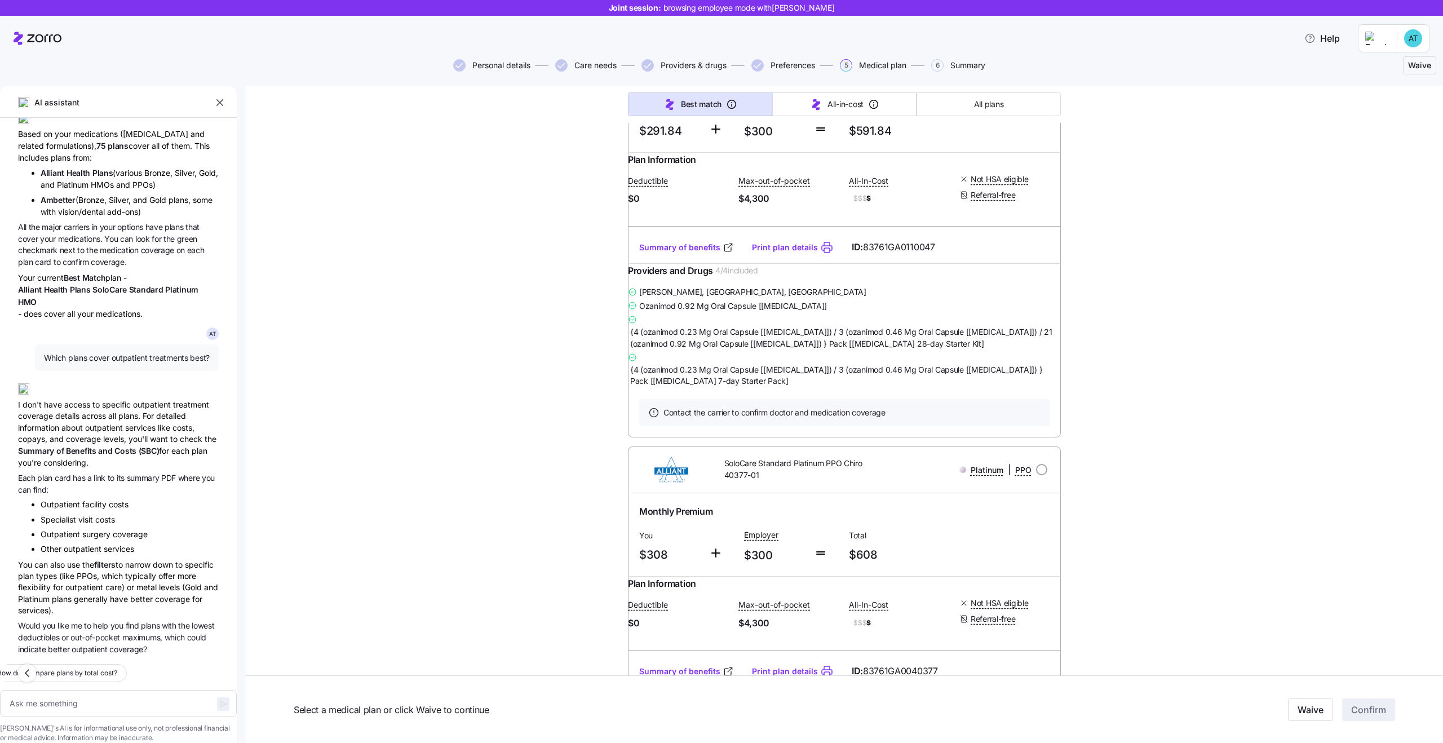
click at [87, 568] on div "You can also use the filters to narrow down to specific plan types (like PPOs, …" at bounding box center [118, 588] width 201 height 58
click at [96, 632] on span "out-of-pocket" at bounding box center [96, 637] width 52 height 10
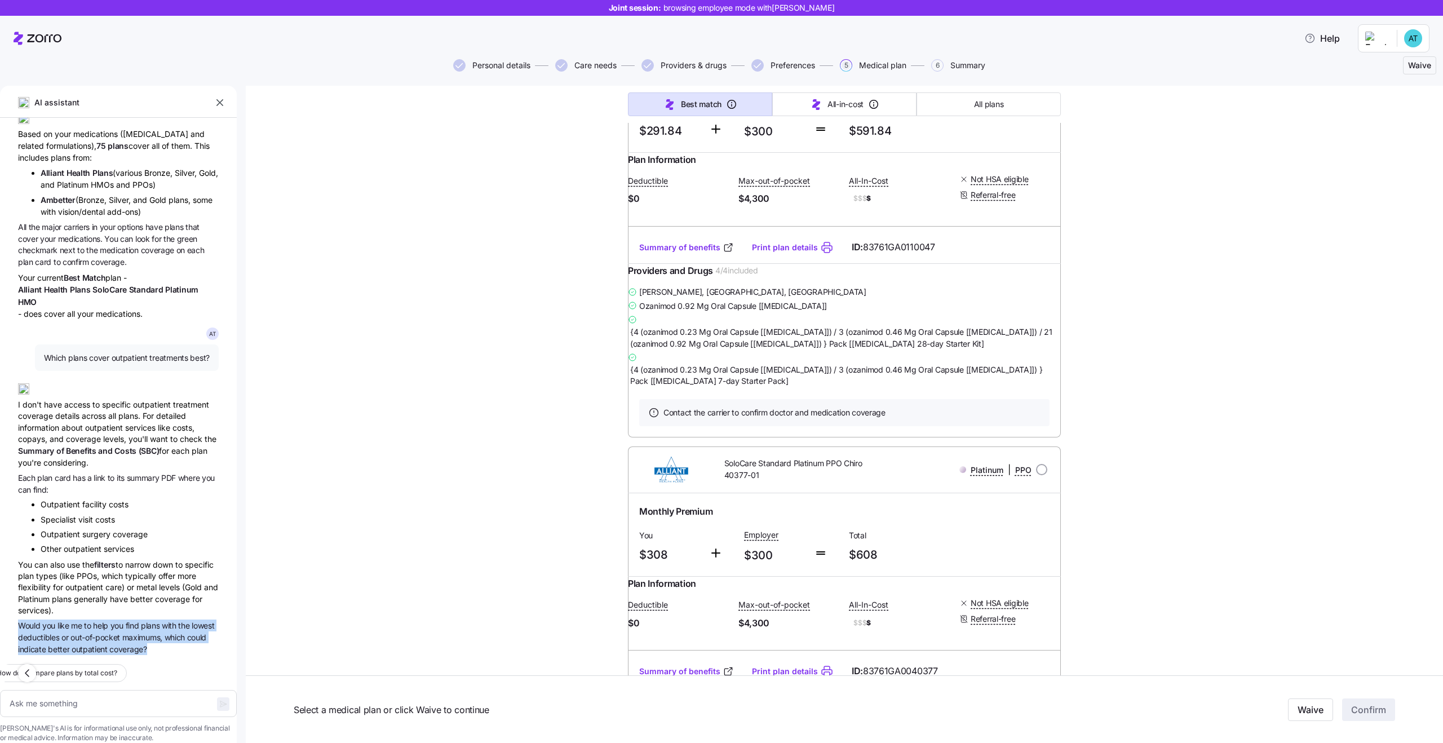
click at [130, 621] on span "find" at bounding box center [133, 626] width 15 height 10
click at [167, 632] on span "which" at bounding box center [176, 637] width 23 height 10
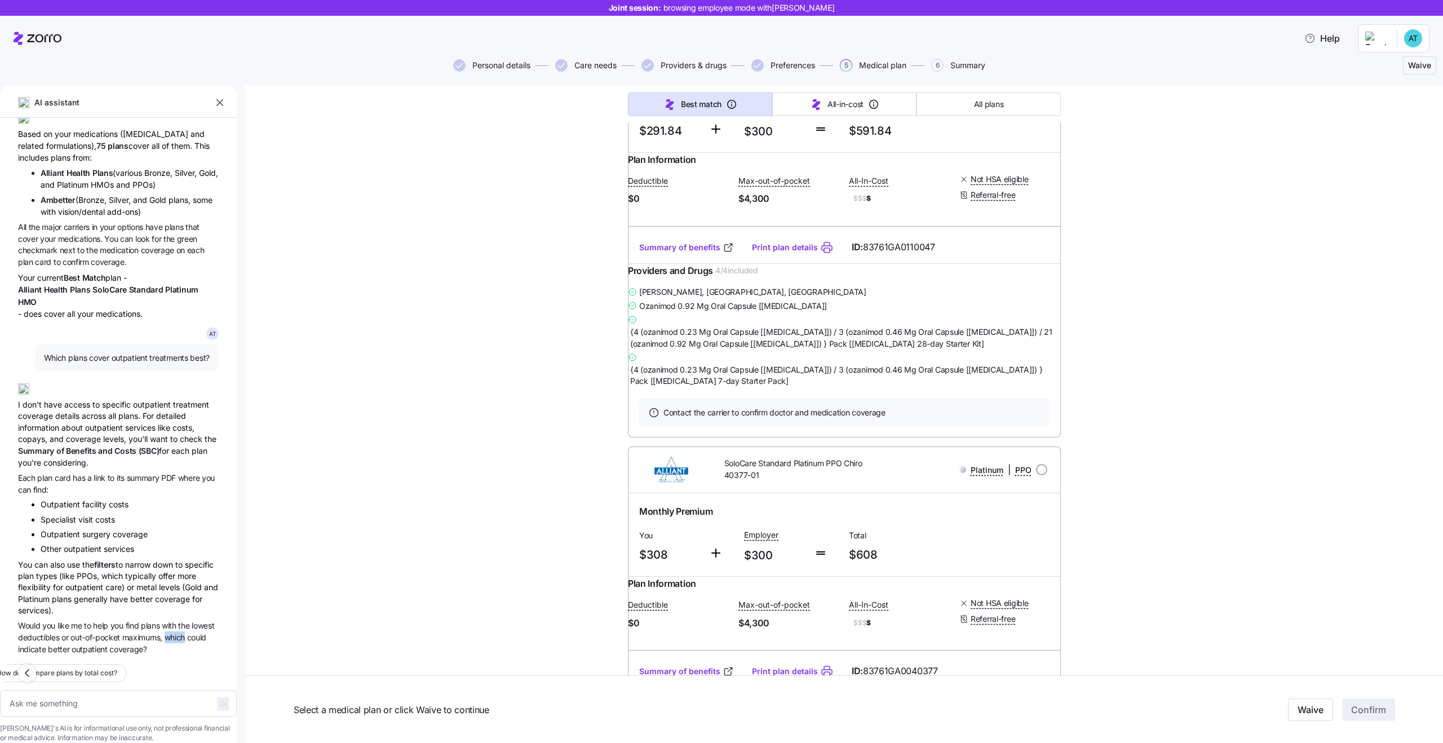
click at [167, 632] on span "which" at bounding box center [176, 637] width 23 height 10
click at [186, 632] on span "which" at bounding box center [176, 637] width 23 height 10
click at [204, 632] on span "could" at bounding box center [196, 637] width 19 height 10
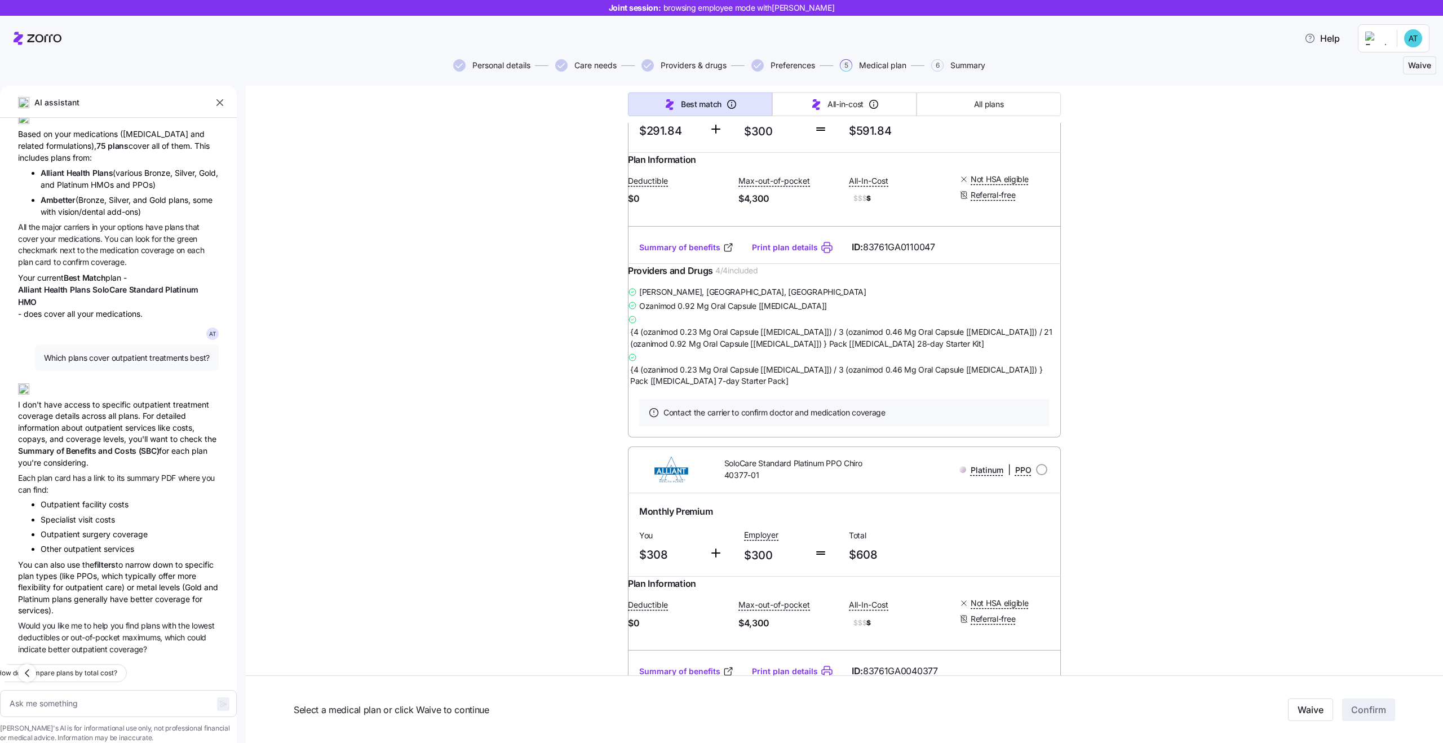
click at [204, 632] on span "could" at bounding box center [196, 637] width 19 height 10
click at [163, 632] on span "maximums," at bounding box center [143, 637] width 42 height 10
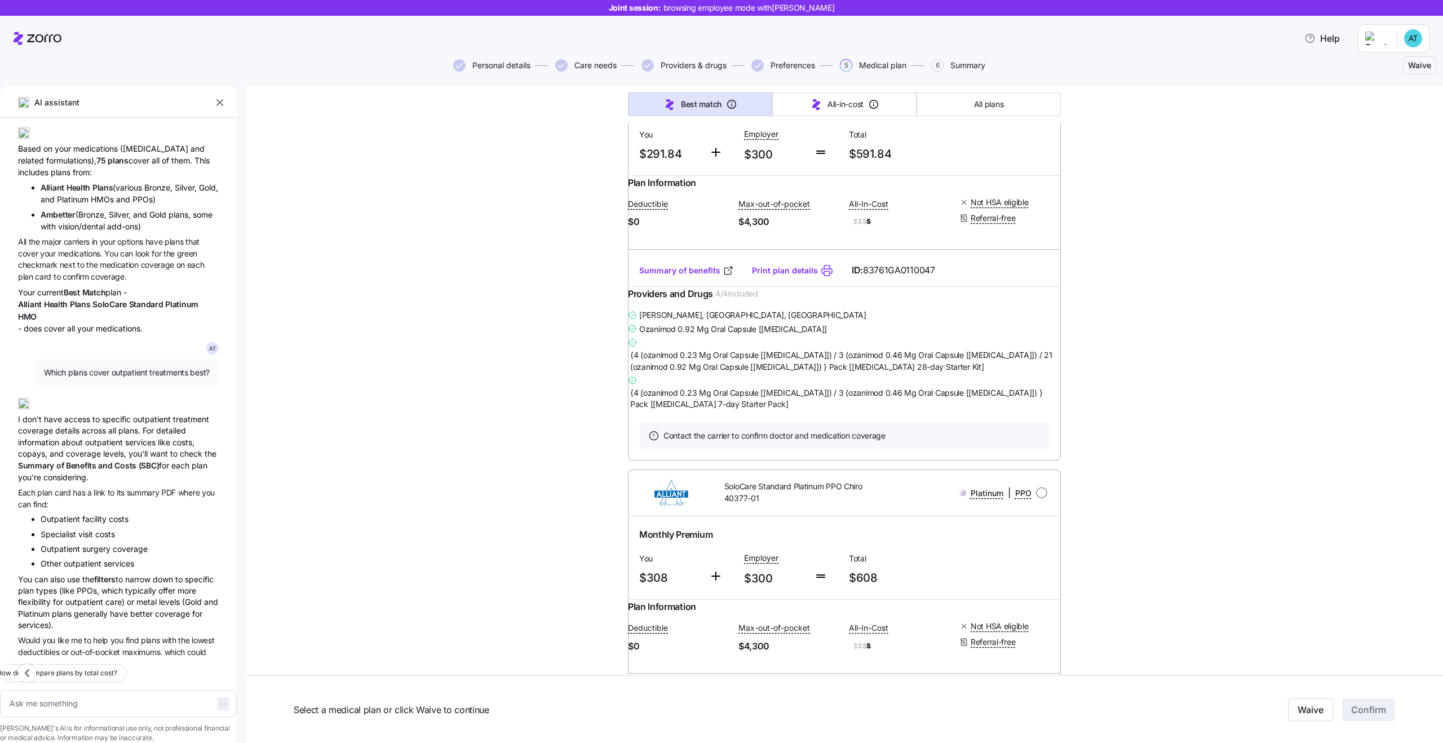
scroll to position [211, 0]
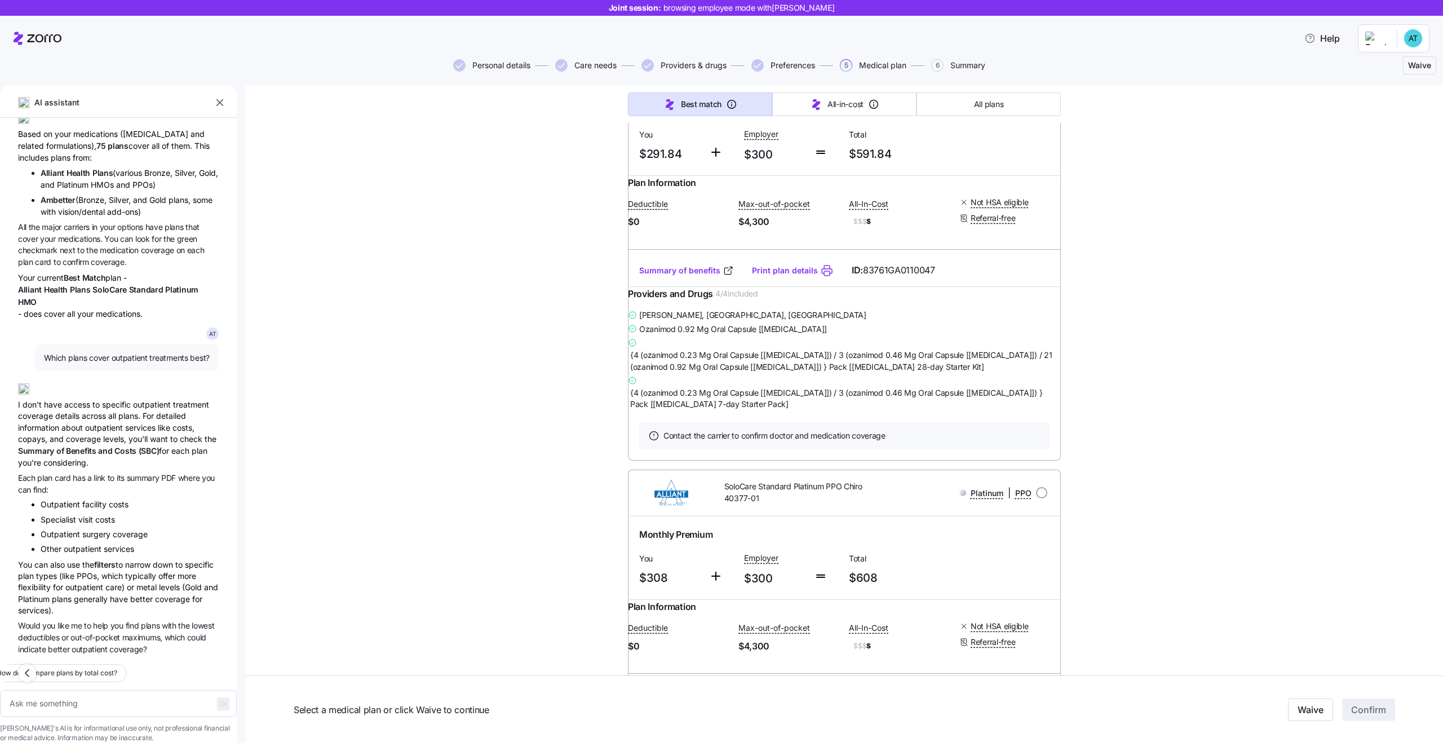
click at [149, 352] on span "Which plans cover outpatient treatments best?" at bounding box center [127, 357] width 166 height 11
copy span "Which plans cover outpatient treatments best?"
click at [162, 499] on li "Outpatient facility costs" at bounding box center [130, 504] width 178 height 11
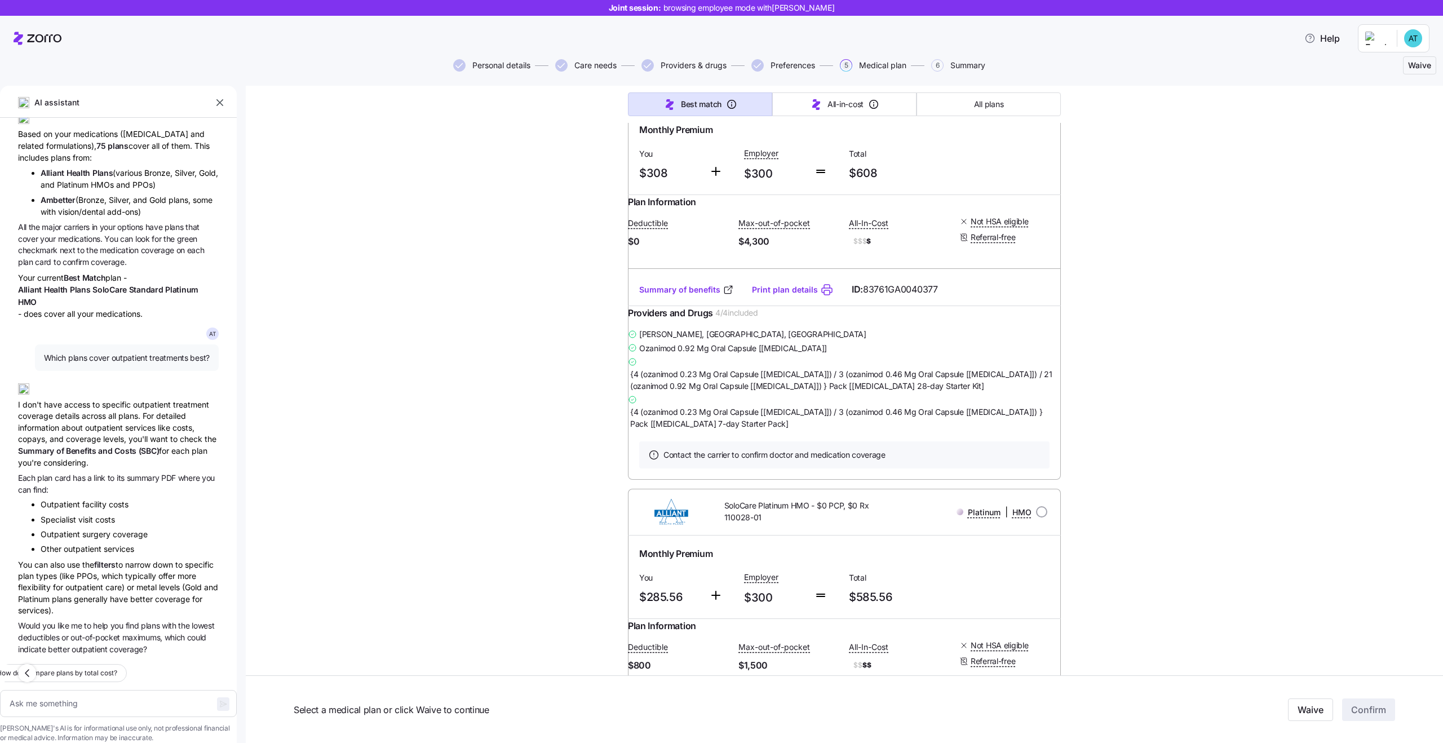
scroll to position [751, 0]
